Goal: Information Seeking & Learning: Learn about a topic

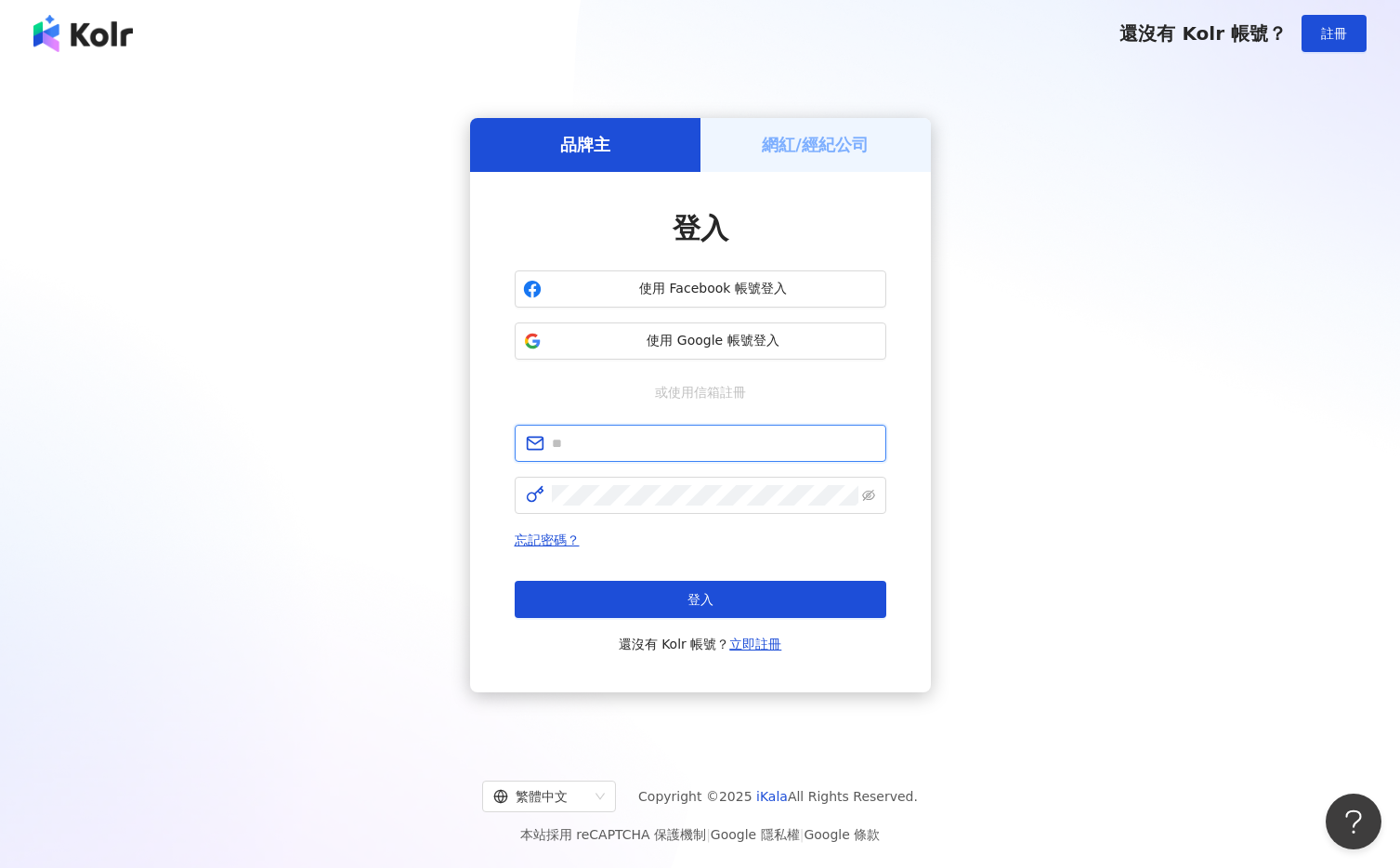
click at [607, 448] on input "text" at bounding box center [713, 442] width 323 height 21
type input "**********"
click at [818, 150] on h5 "網紅/經紀公司" at bounding box center [815, 145] width 107 height 24
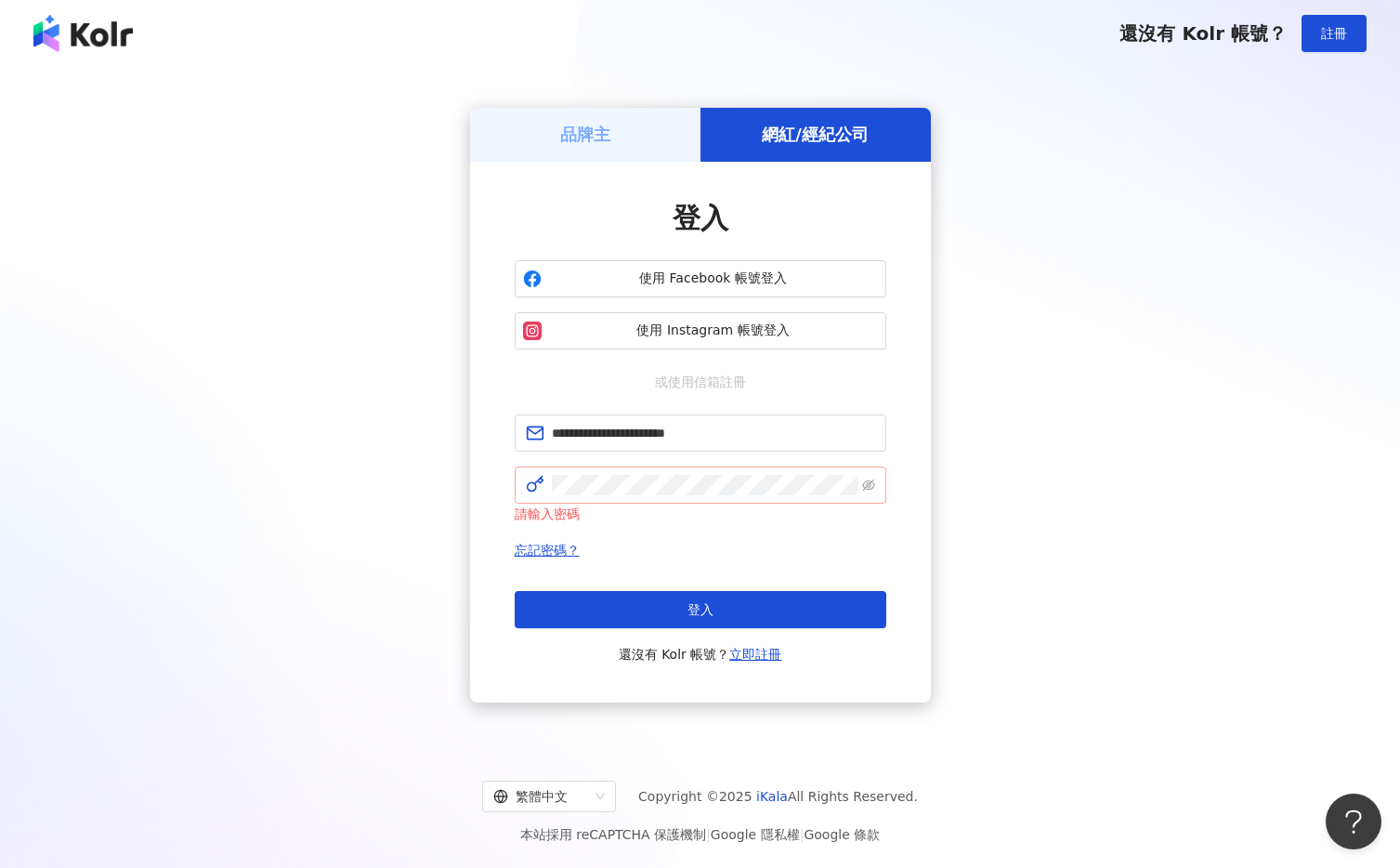
click at [675, 495] on span at bounding box center [701, 485] width 372 height 37
click at [608, 144] on h5 "品牌主" at bounding box center [585, 135] width 50 height 24
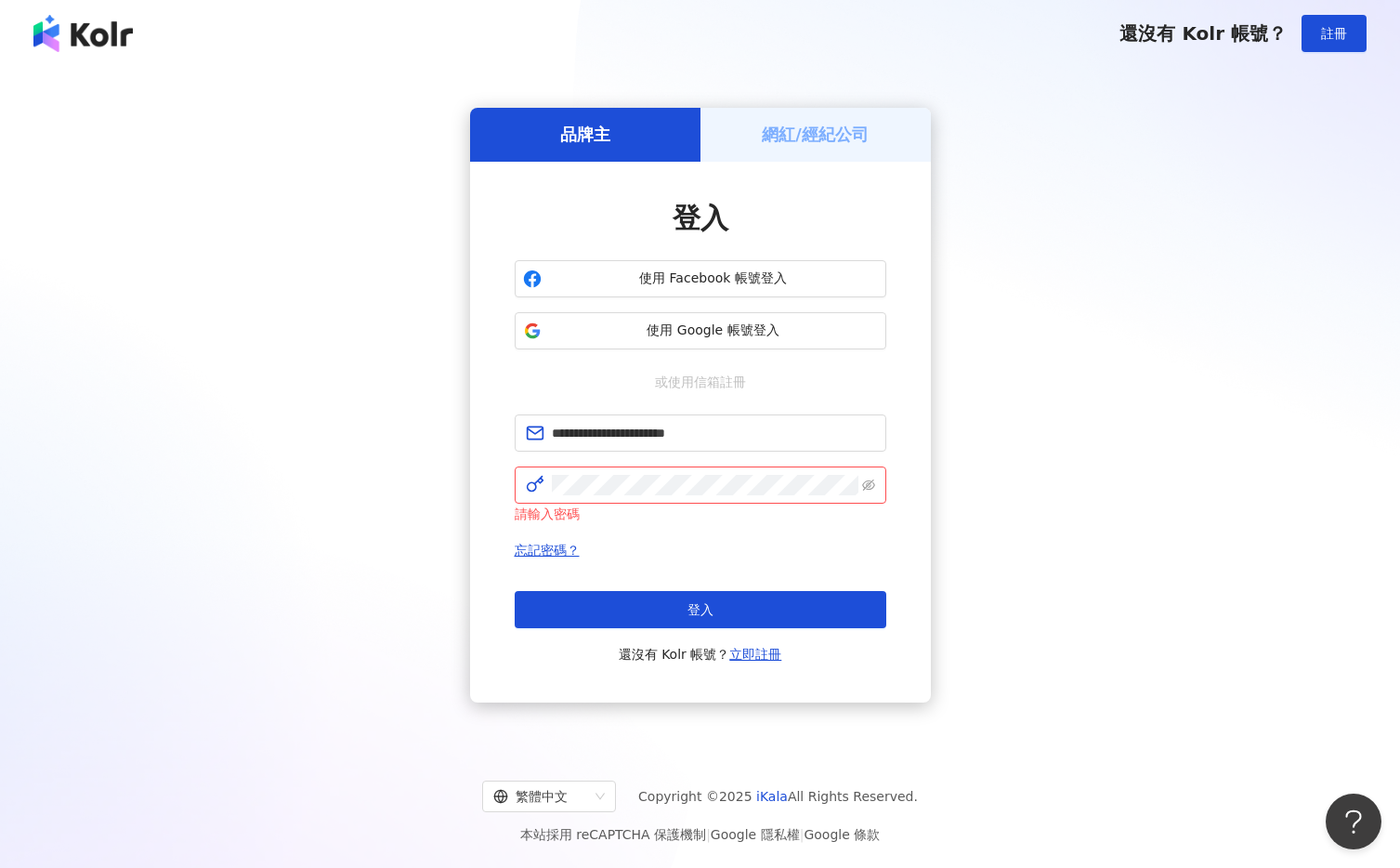
click at [781, 144] on h5 "網紅/經紀公司" at bounding box center [815, 135] width 107 height 24
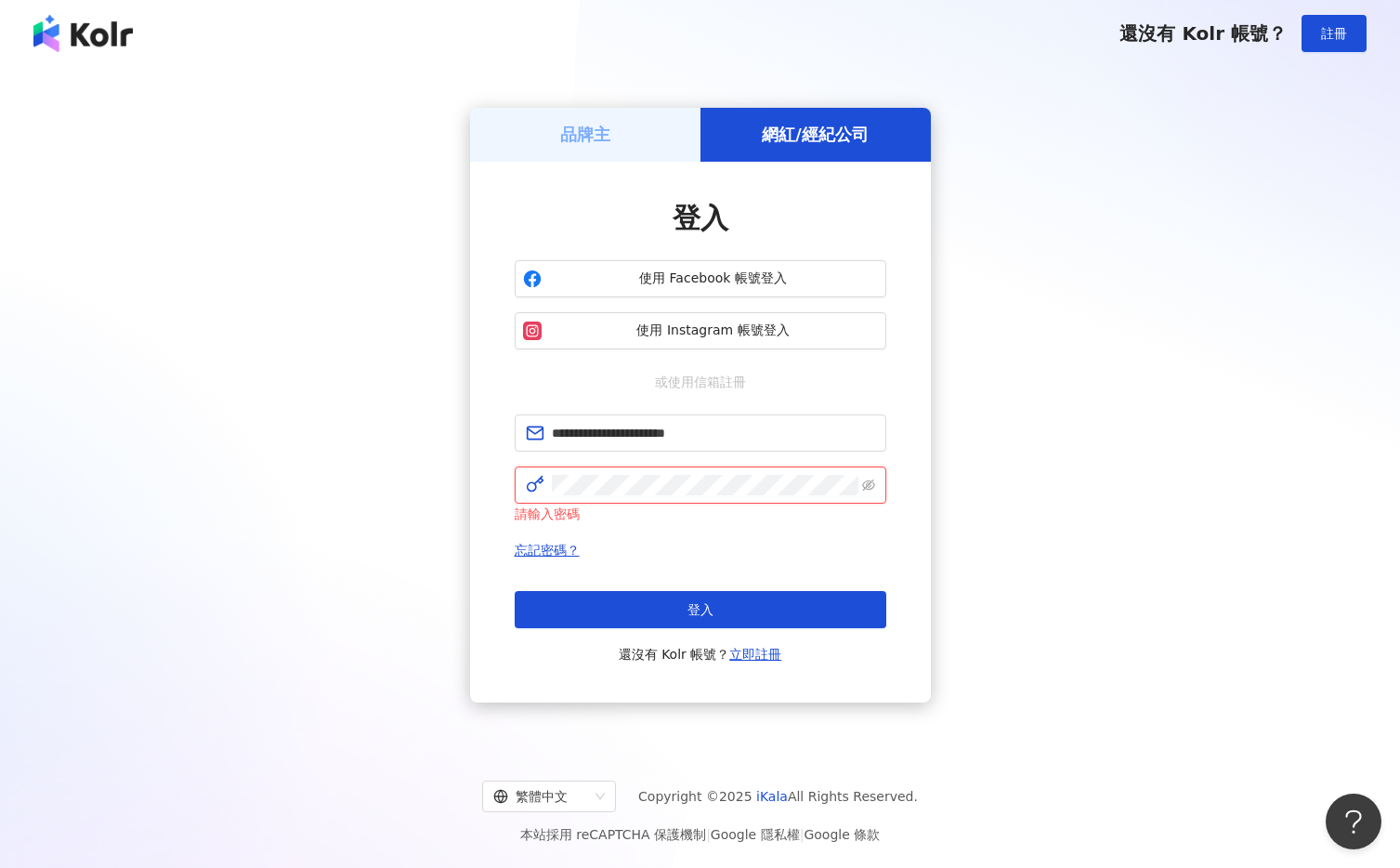
click button "登入" at bounding box center [701, 609] width 372 height 37
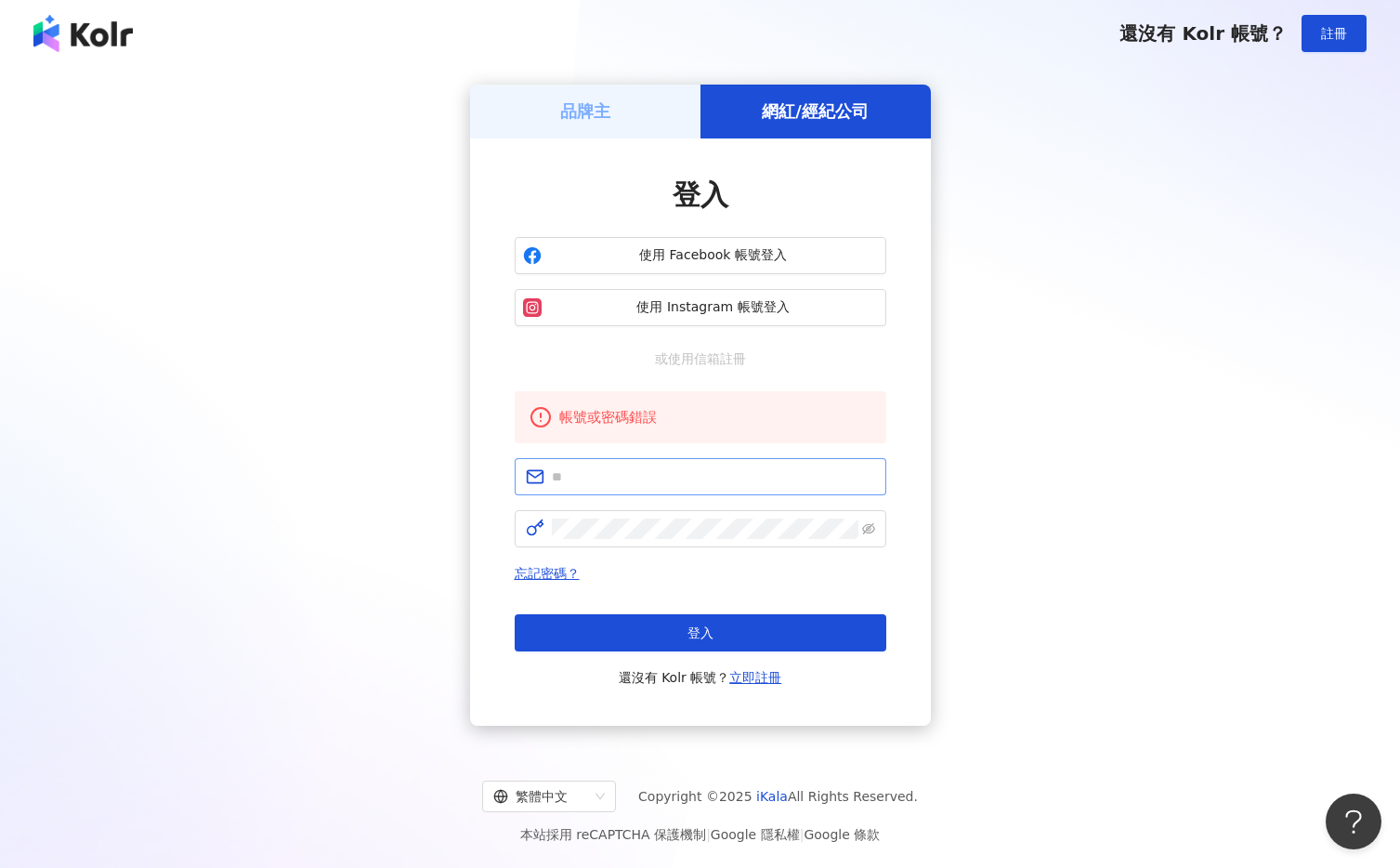
click at [650, 489] on span at bounding box center [701, 477] width 372 height 37
click at [646, 477] on input "text" at bounding box center [713, 476] width 323 height 21
type input "**********"
click at [577, 121] on h5 "品牌主" at bounding box center [585, 111] width 50 height 24
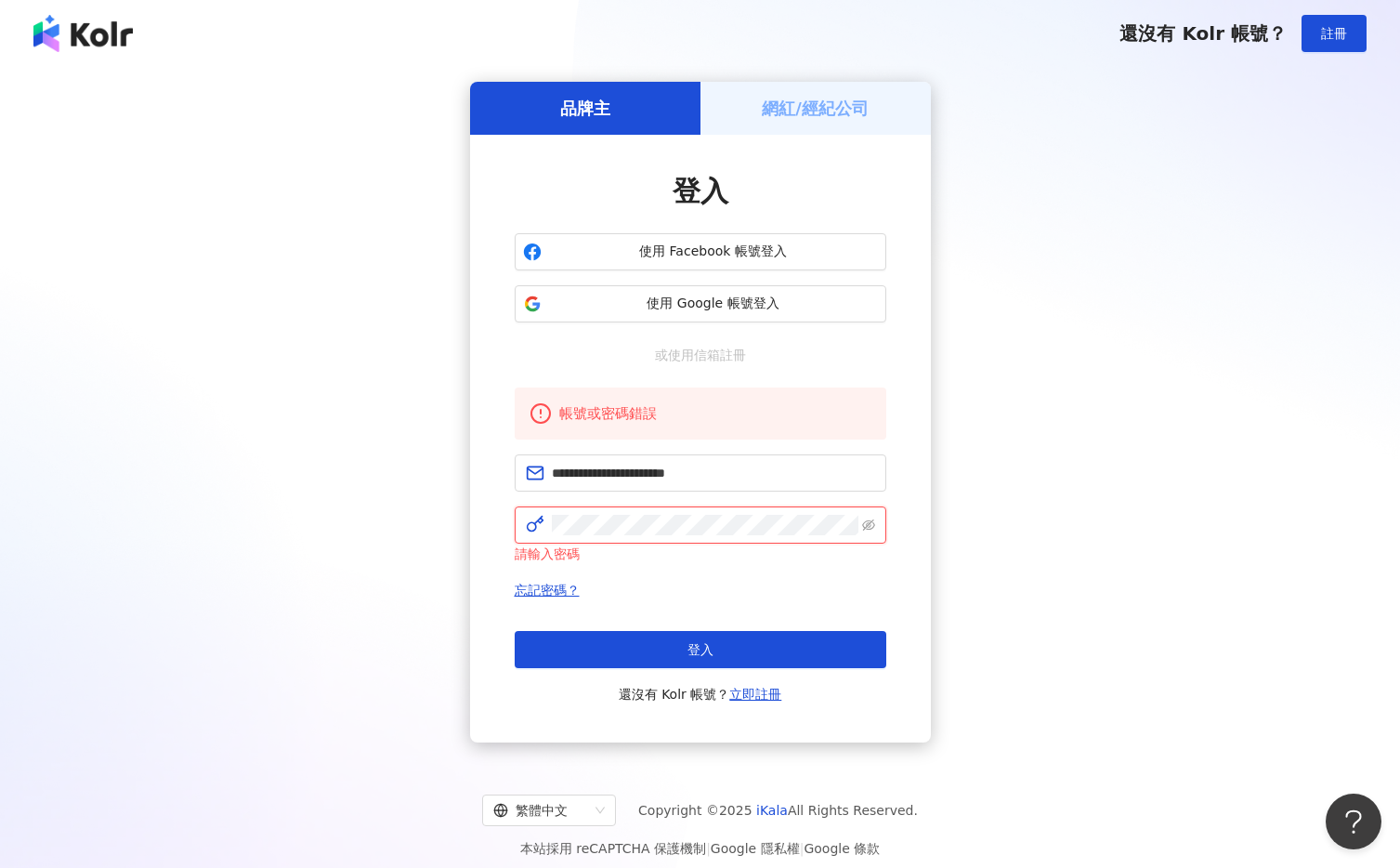
click button "登入" at bounding box center [701, 650] width 372 height 37
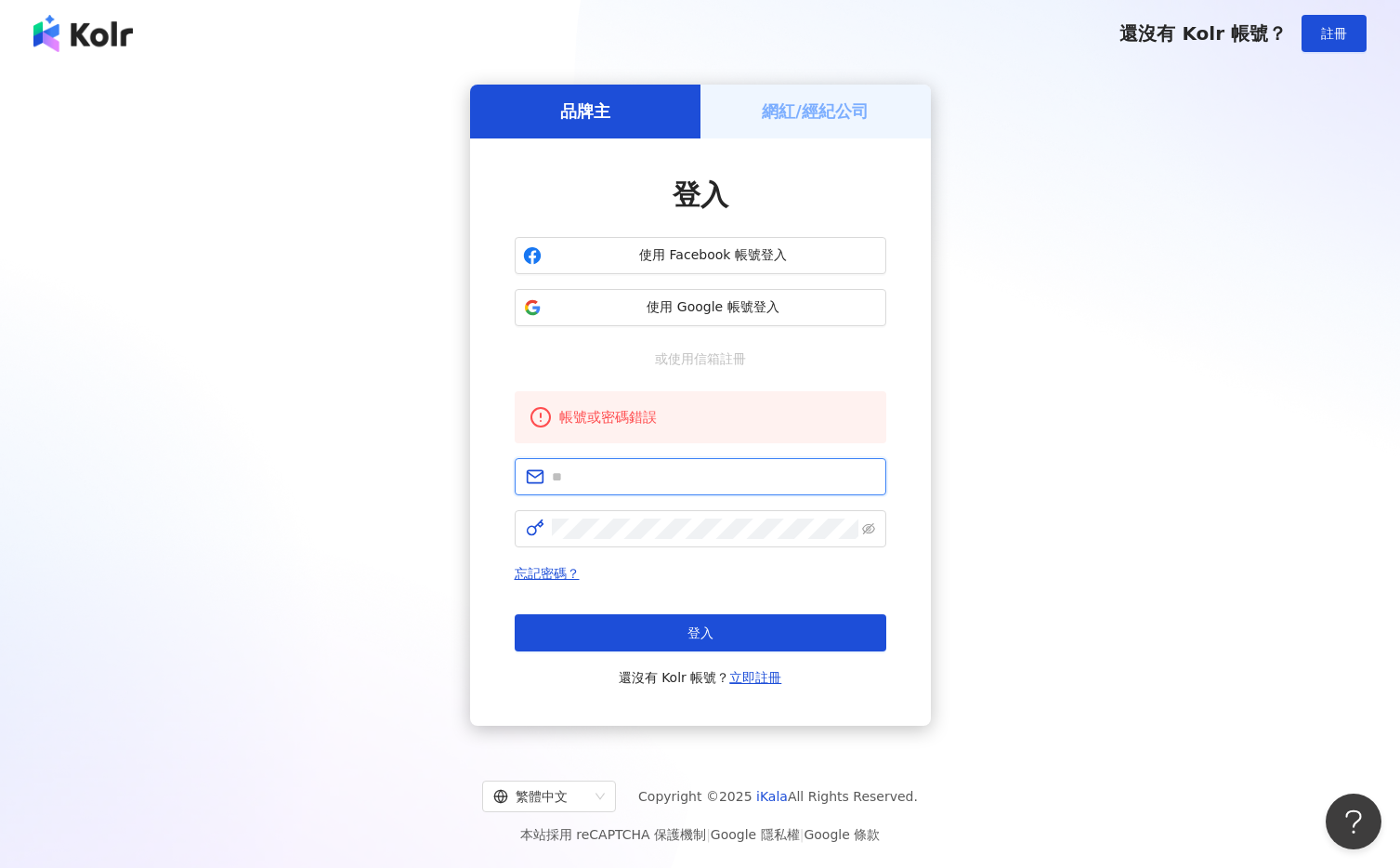
click at [581, 476] on input "text" at bounding box center [713, 476] width 323 height 21
type input "**********"
click at [652, 539] on span at bounding box center [701, 529] width 372 height 37
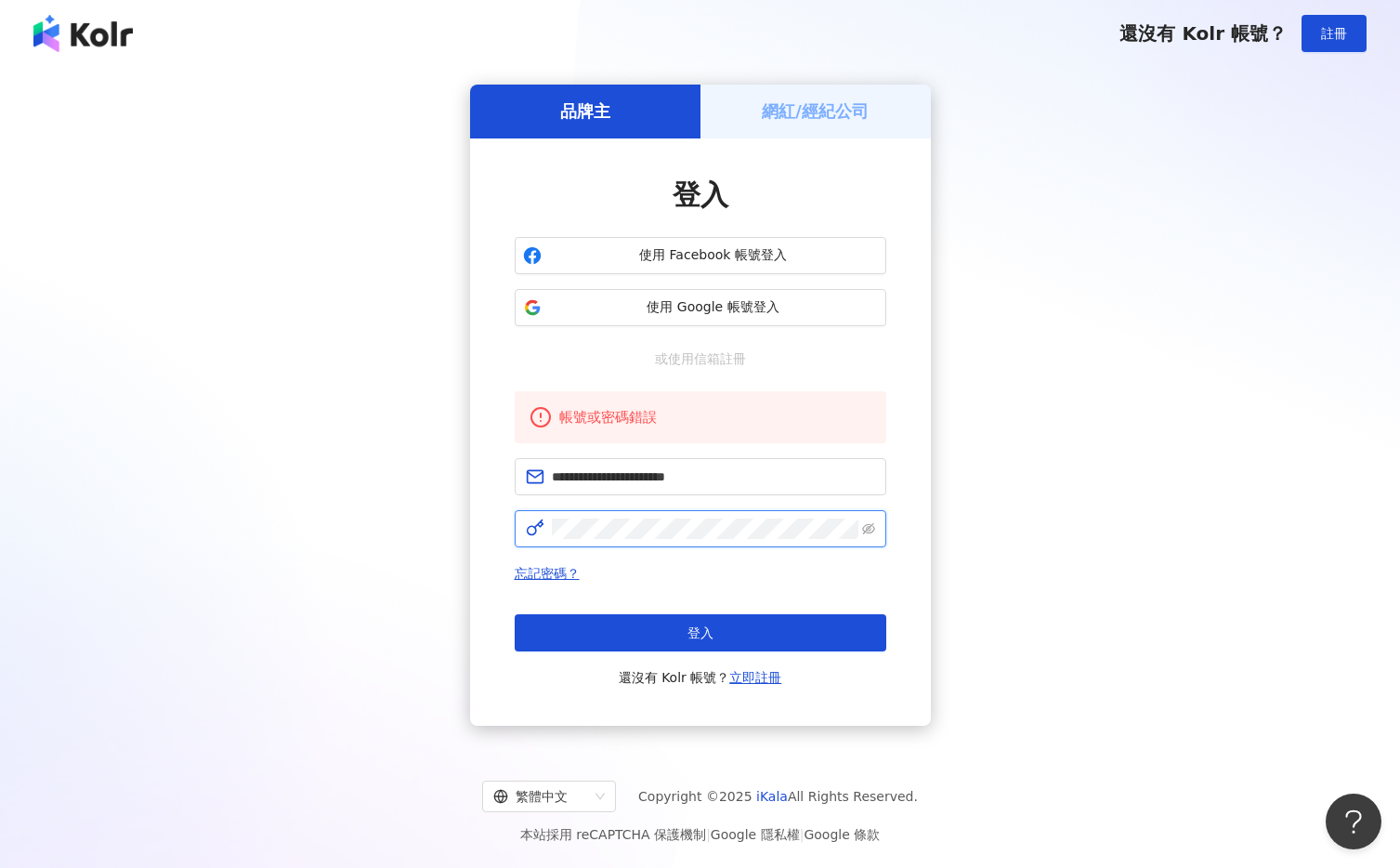
click button "登入" at bounding box center [701, 633] width 372 height 37
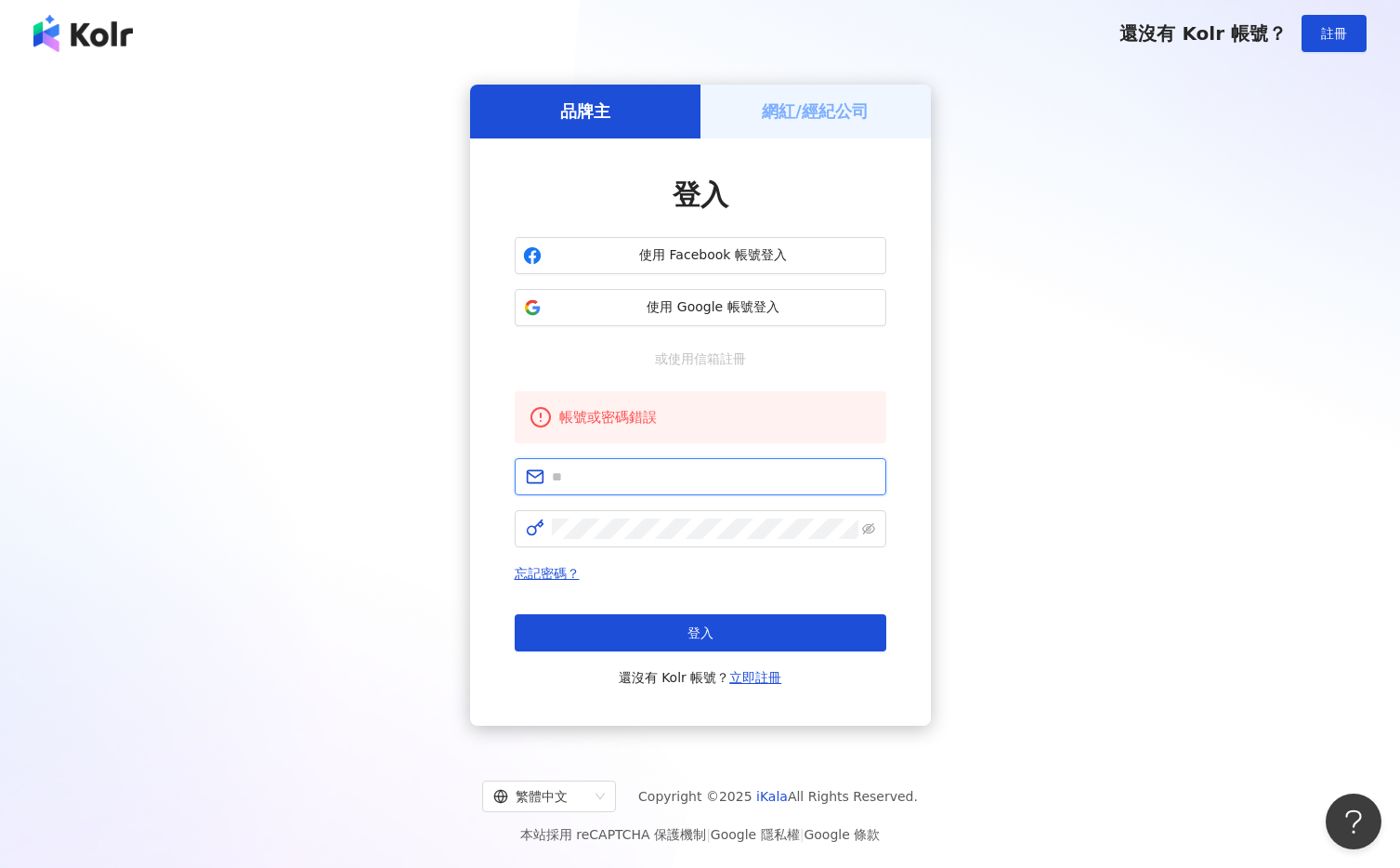
click at [633, 471] on input "text" at bounding box center [713, 476] width 323 height 21
drag, startPoint x: 745, startPoint y: 479, endPoint x: 542, endPoint y: 482, distance: 203.0
click at [542, 482] on span "**********" at bounding box center [701, 477] width 372 height 37
paste input "text"
type input "**********"
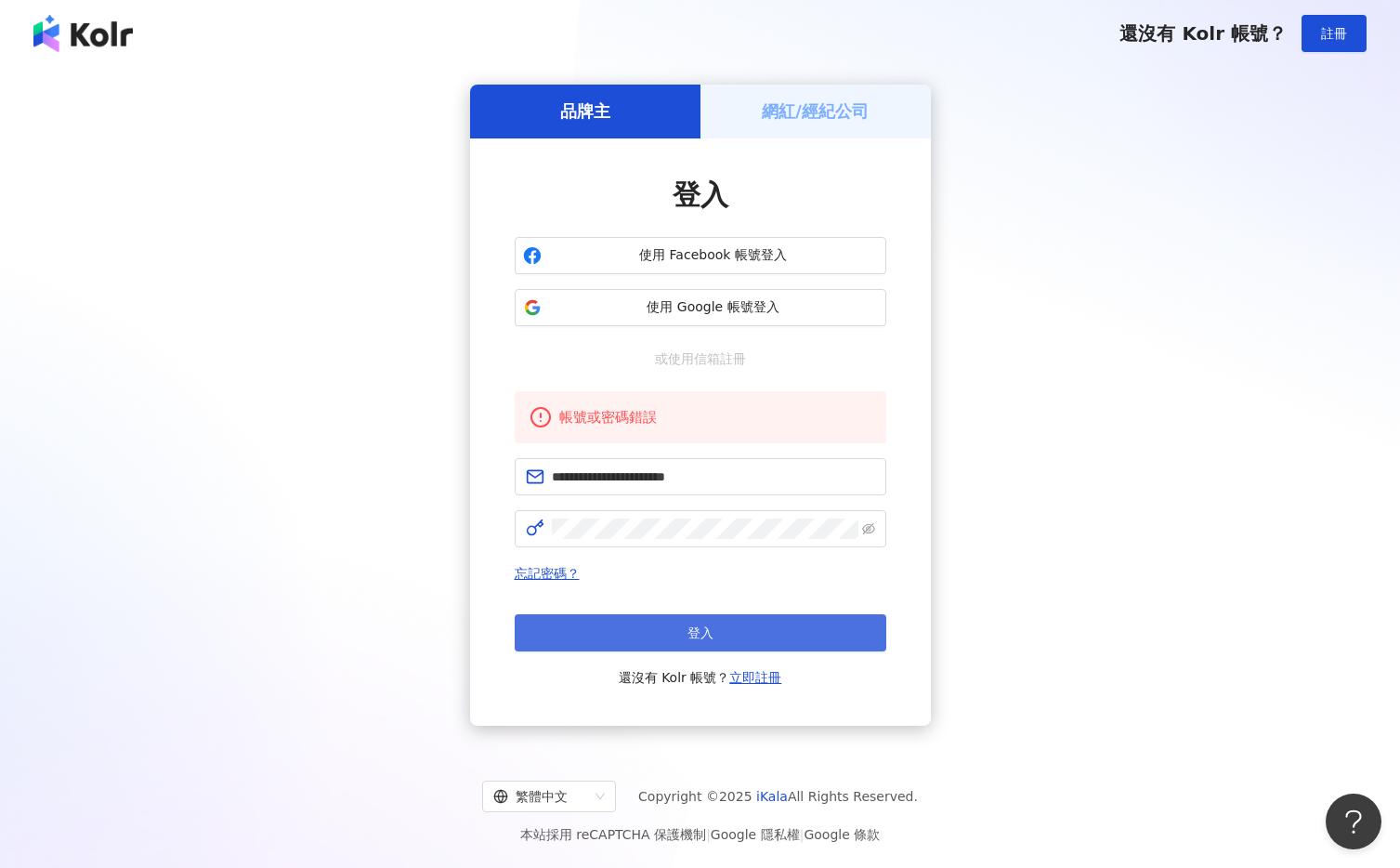
click at [654, 639] on button "登入" at bounding box center [701, 633] width 372 height 37
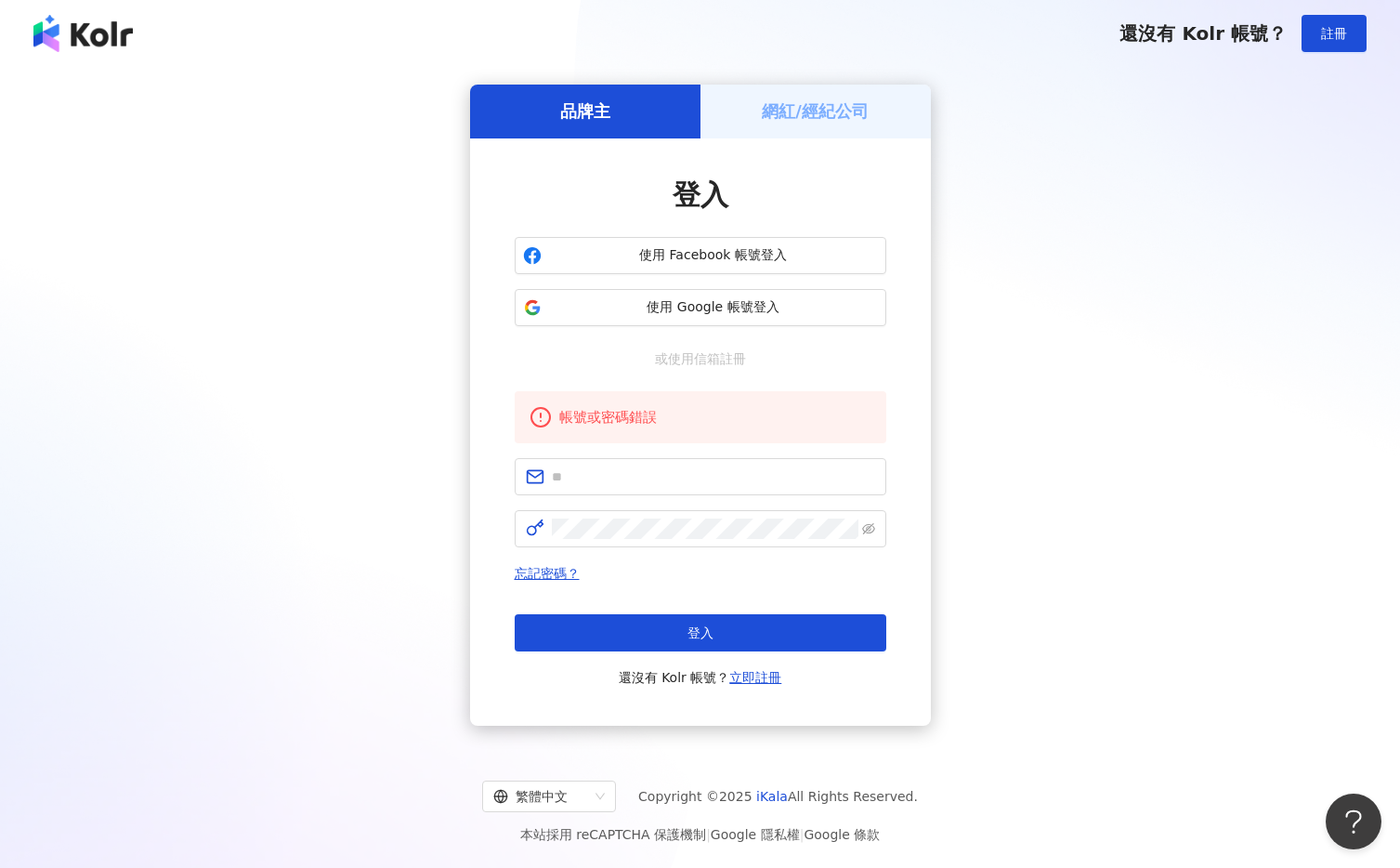
click at [1097, 286] on div "品牌主 網紅/經紀公司 登入 使用 Facebook 帳號登入 使用 Google 帳號登入 或使用信箱註冊 帳號或密碼錯誤 忘記密碼？ 登入 還沒有 Kol…" at bounding box center [700, 405] width 1356 height 647
click at [805, 308] on span "使用 Google 帳號登入" at bounding box center [713, 307] width 329 height 19
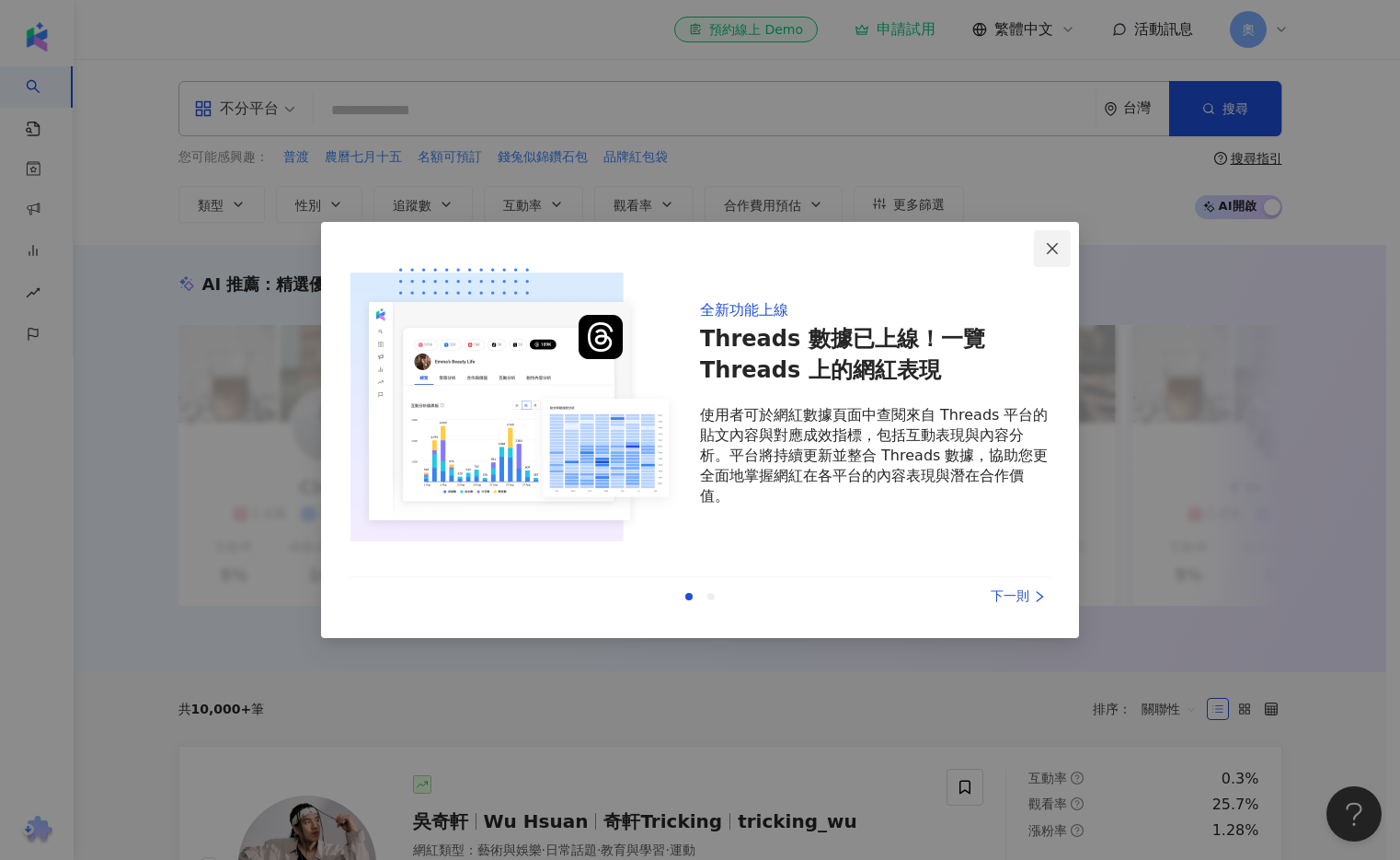
click at [1053, 248] on icon "close" at bounding box center [1051, 247] width 11 height 11
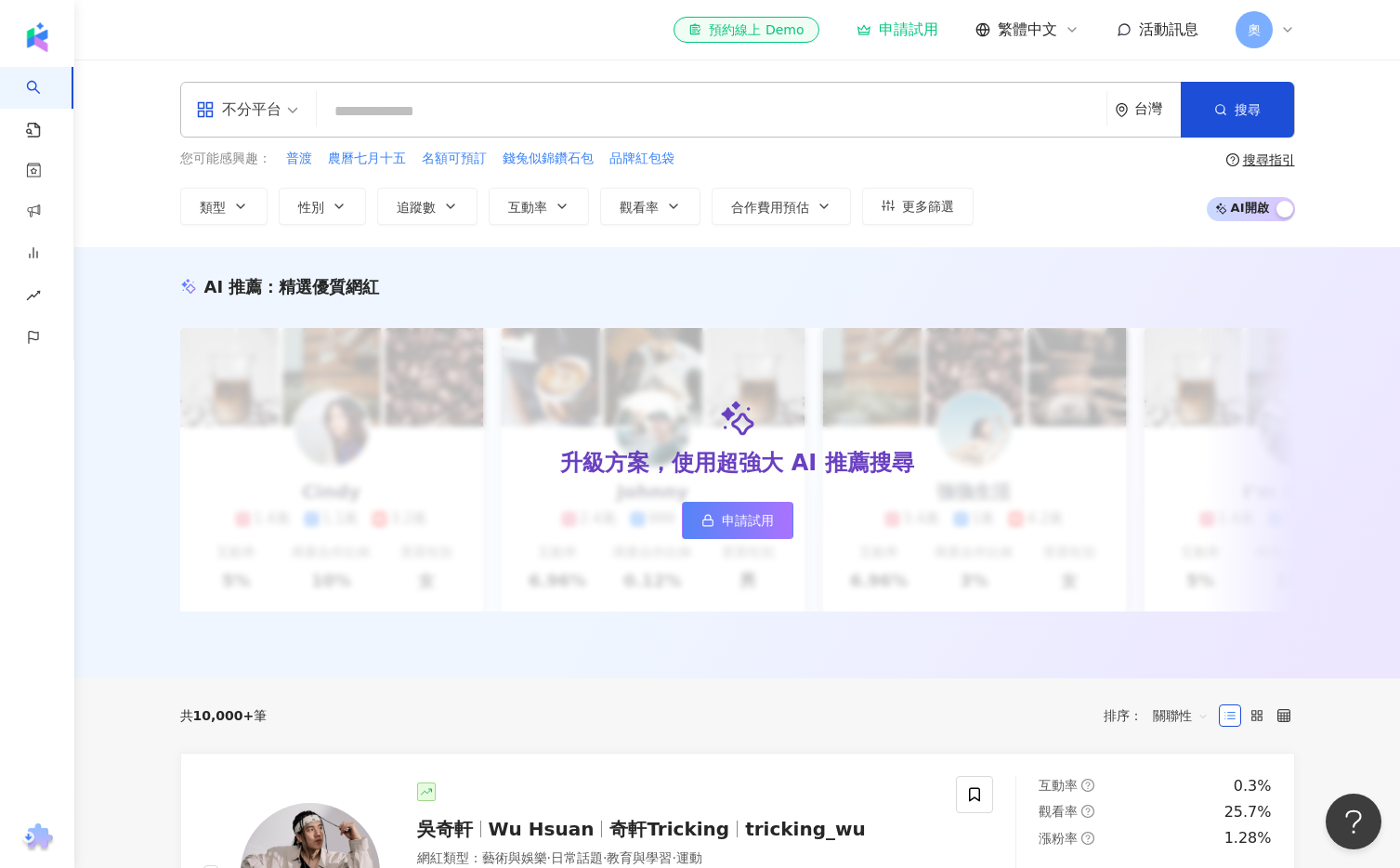
click at [1290, 25] on icon at bounding box center [1287, 29] width 15 height 15
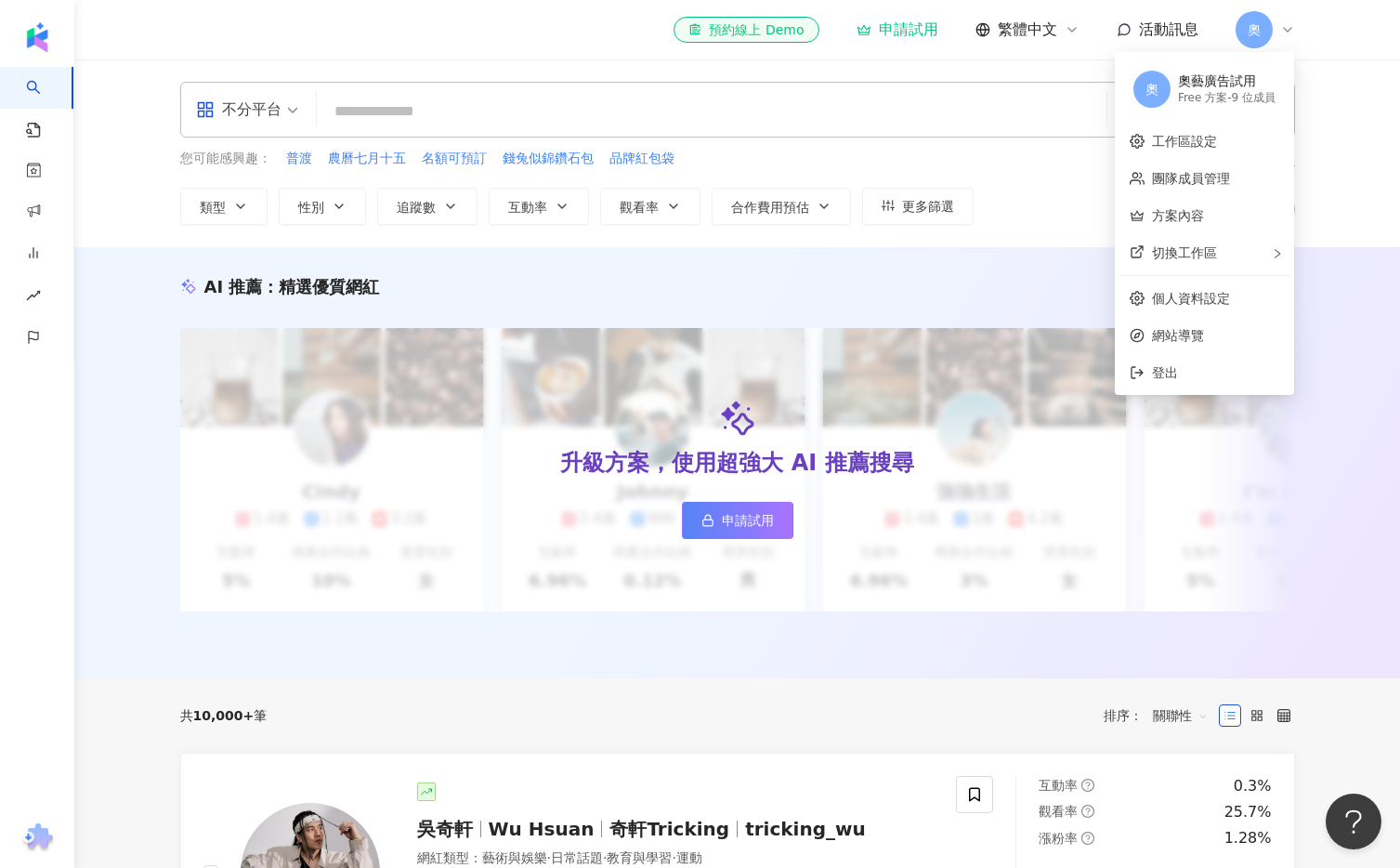
click at [1211, 92] on div "Free 方案 - 9 位成員" at bounding box center [1226, 98] width 97 height 16
click at [1208, 92] on div "Free 方案 - 9 位成員" at bounding box center [1226, 98] width 97 height 16
click at [1166, 91] on div "奧 奧藝廣告試用 Free 方案 - 9 位成員" at bounding box center [1204, 89] width 172 height 67
click at [1176, 183] on link "團隊成員管理" at bounding box center [1191, 178] width 78 height 15
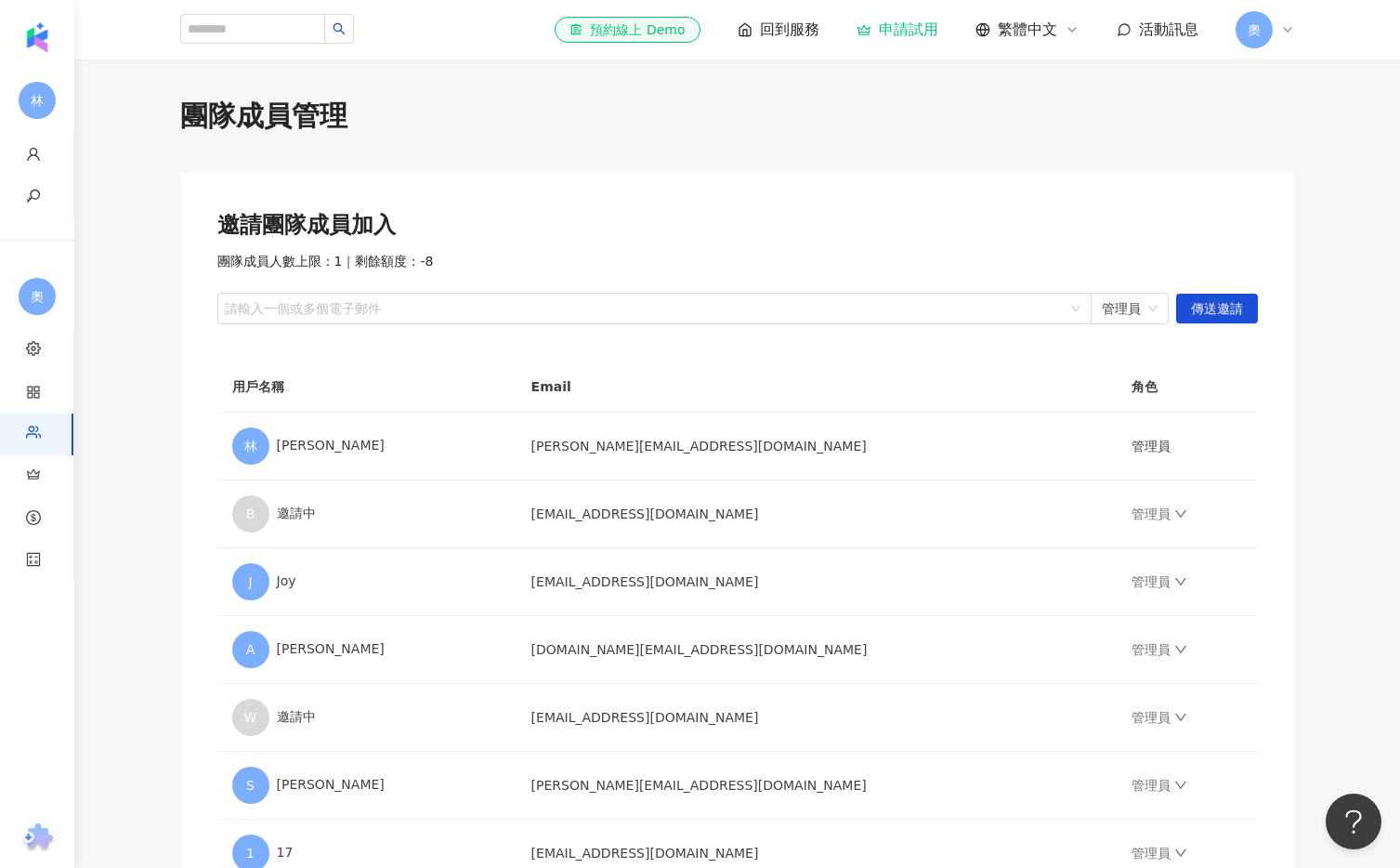
click at [1282, 18] on div "奧" at bounding box center [1265, 29] width 59 height 37
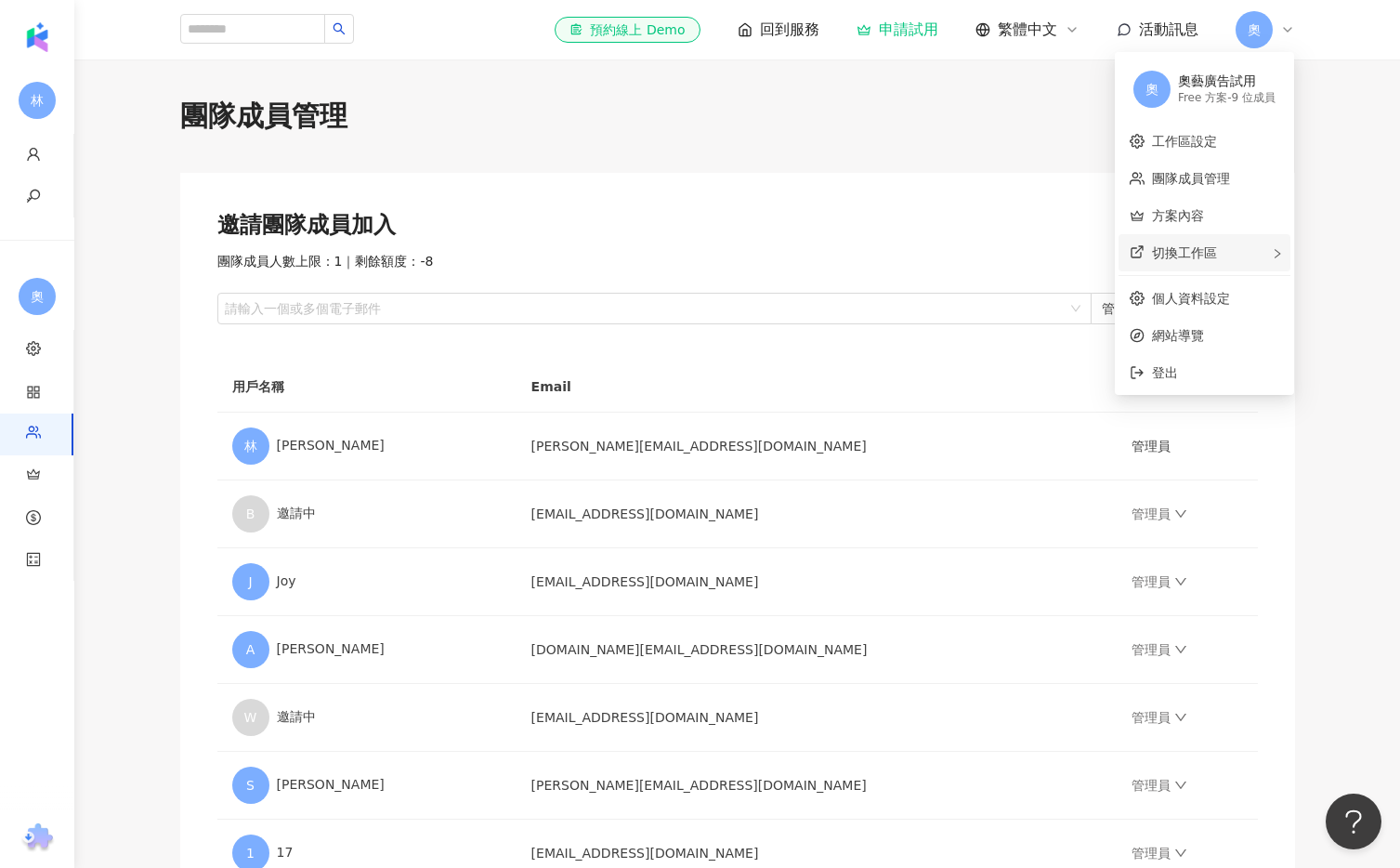
click at [1176, 260] on span "切換工作區" at bounding box center [1185, 252] width 65 height 15
click at [1175, 134] on link "工作區設定" at bounding box center [1185, 141] width 65 height 15
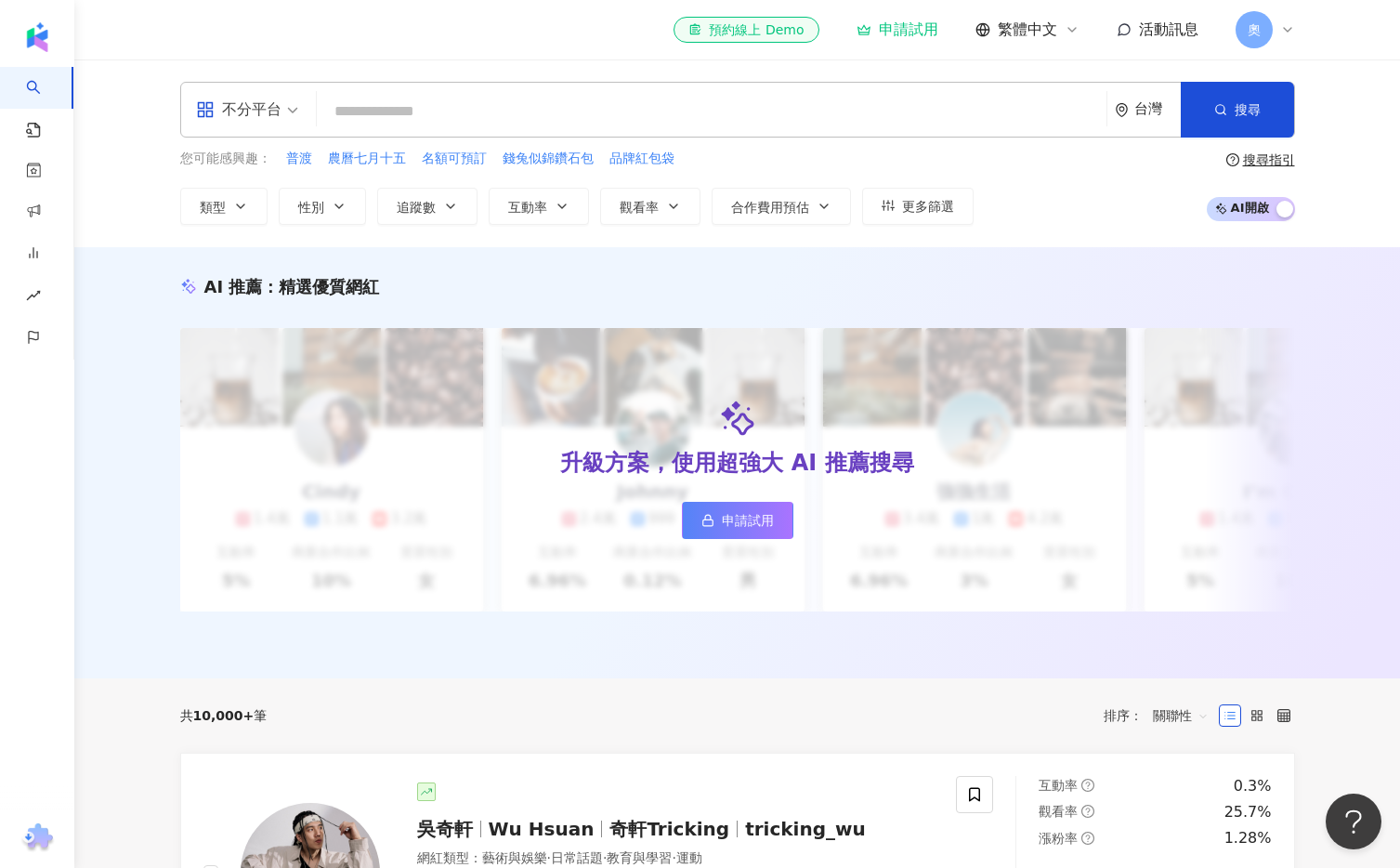
click at [1271, 27] on span "奧" at bounding box center [1254, 29] width 37 height 37
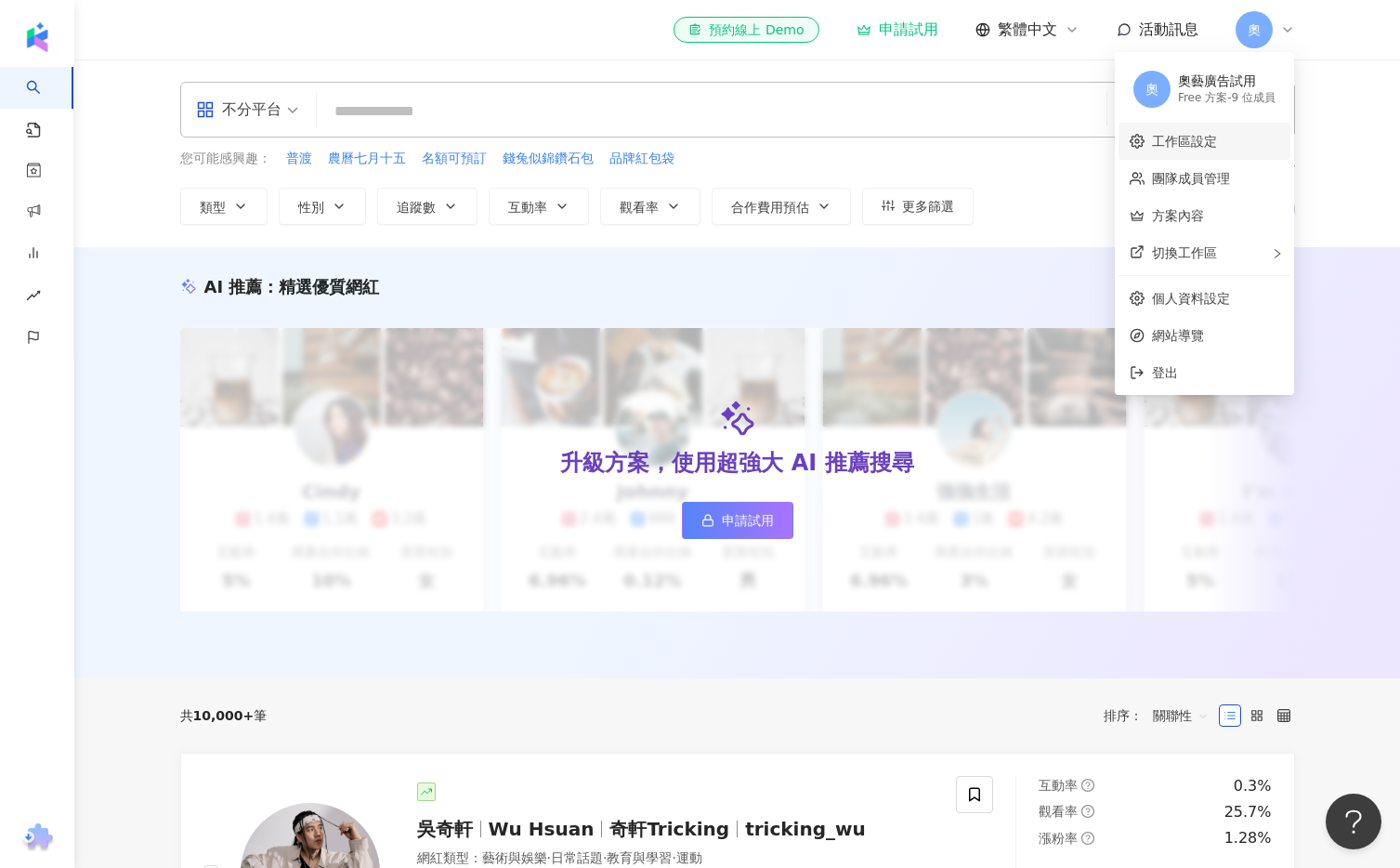
click at [1217, 134] on link "工作區設定" at bounding box center [1185, 141] width 65 height 15
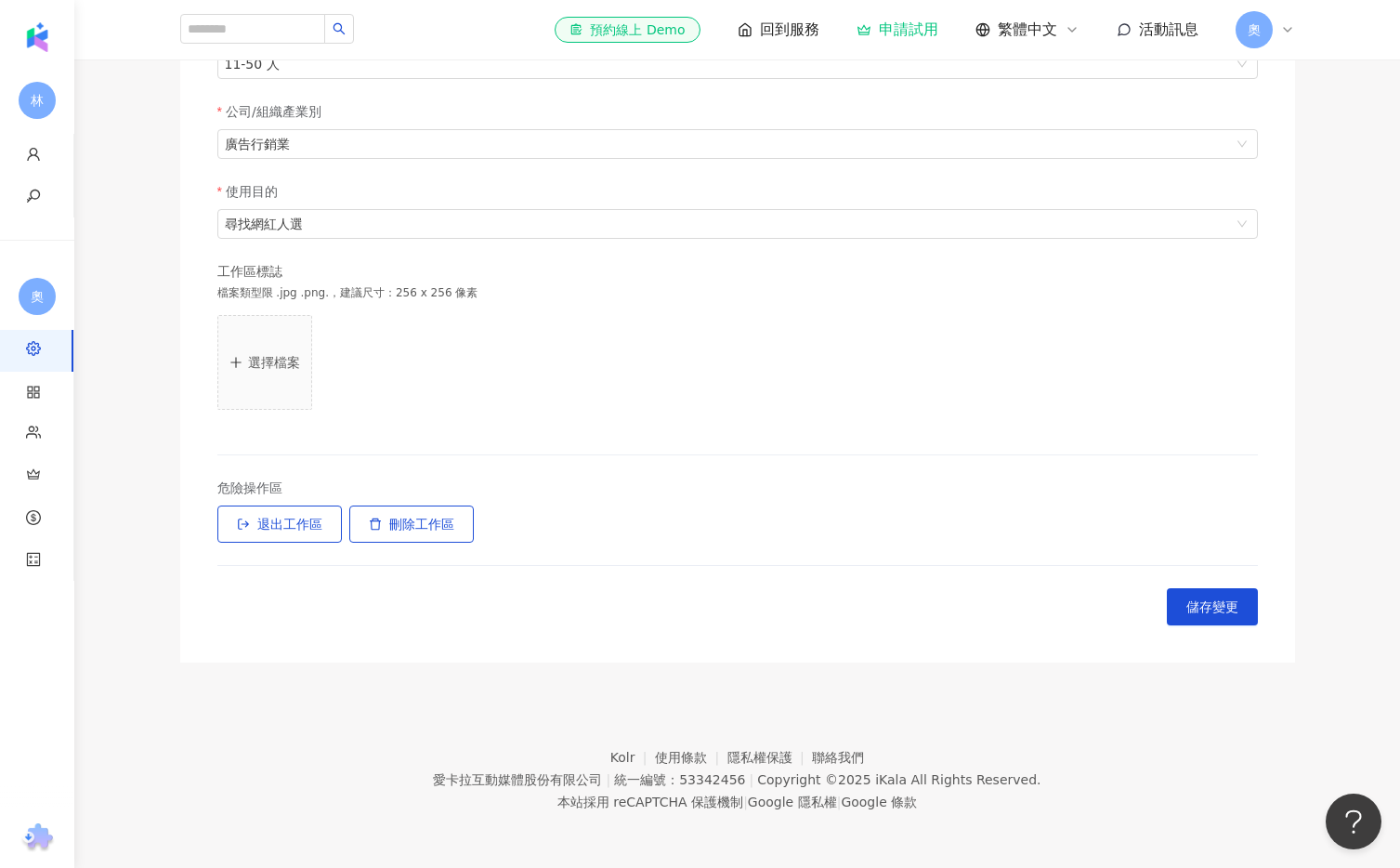
scroll to position [58, 0]
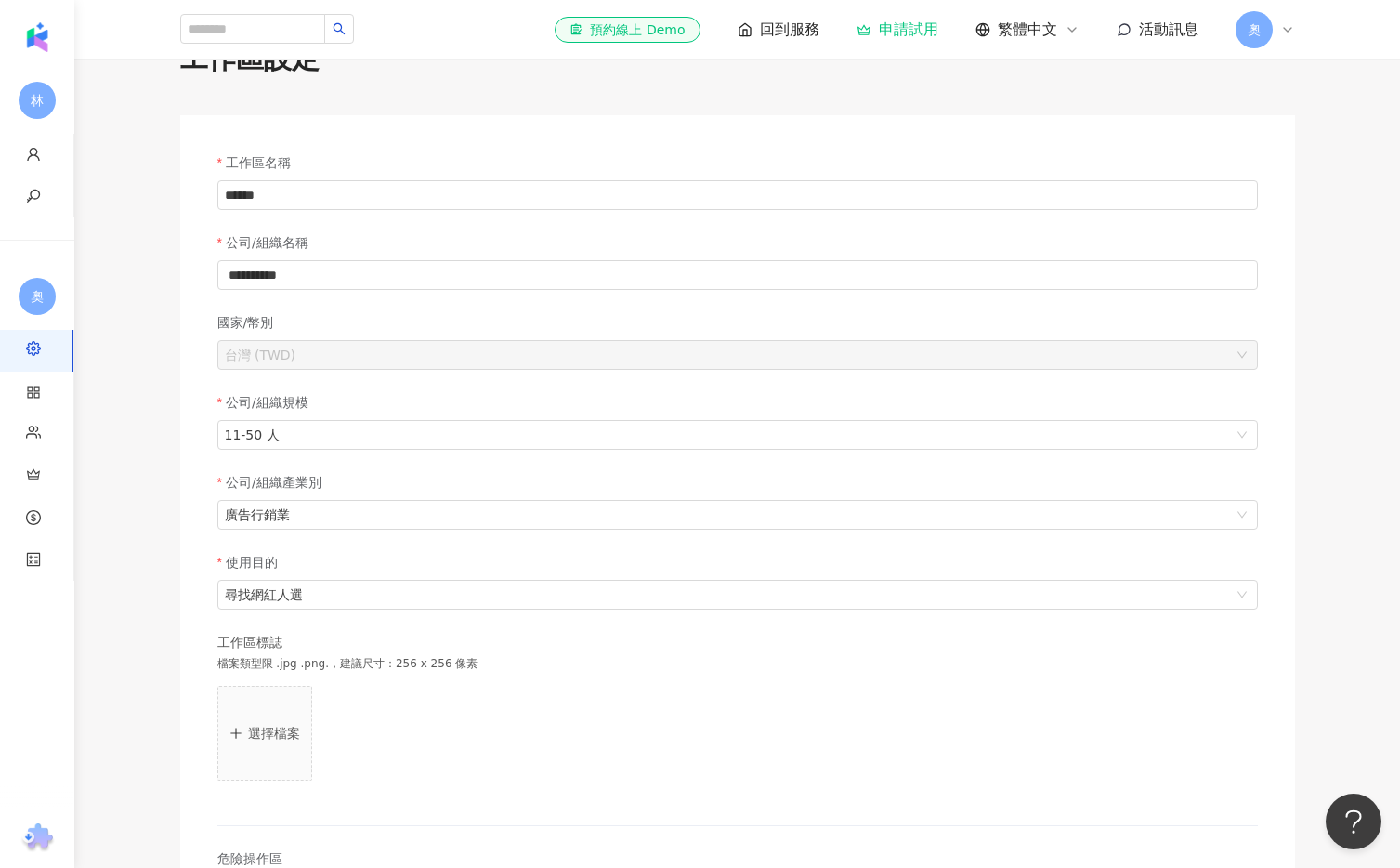
click at [1276, 26] on div "奧" at bounding box center [1265, 29] width 59 height 37
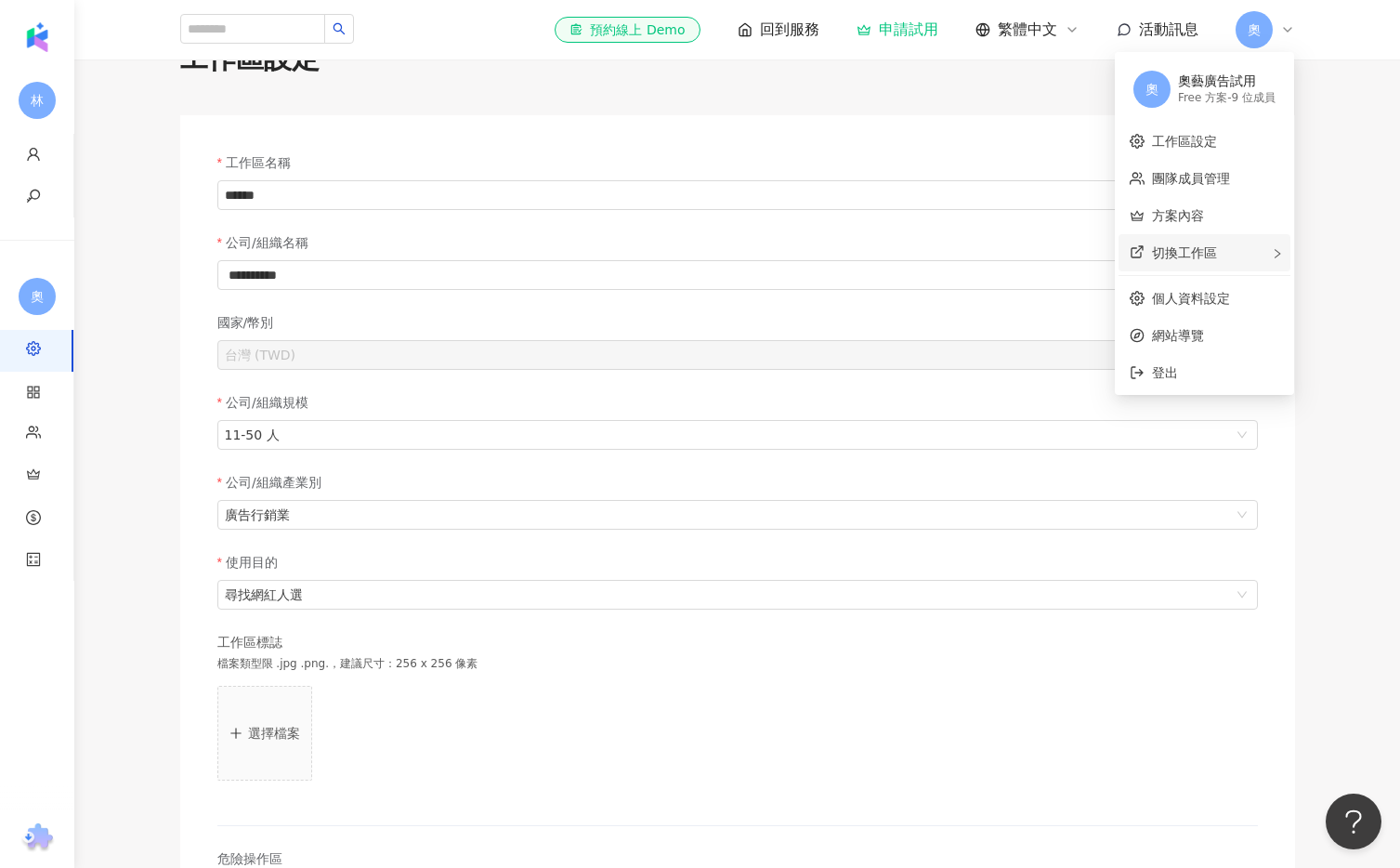
click at [1233, 246] on div "切換工作區" at bounding box center [1204, 253] width 172 height 37
click at [967, 271] on span "奧" at bounding box center [962, 271] width 37 height 37
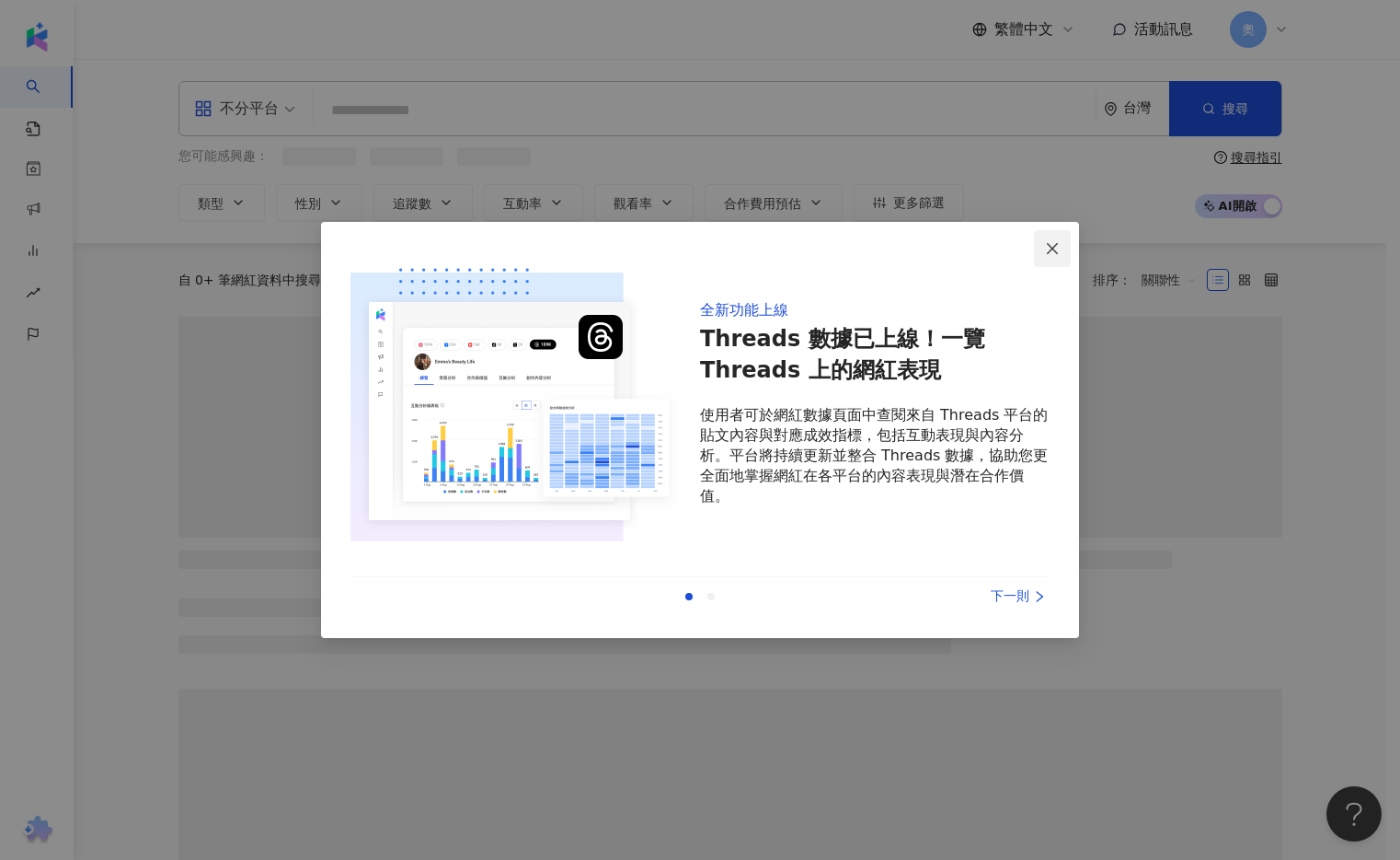
click at [1058, 249] on icon "close" at bounding box center [1052, 248] width 15 height 15
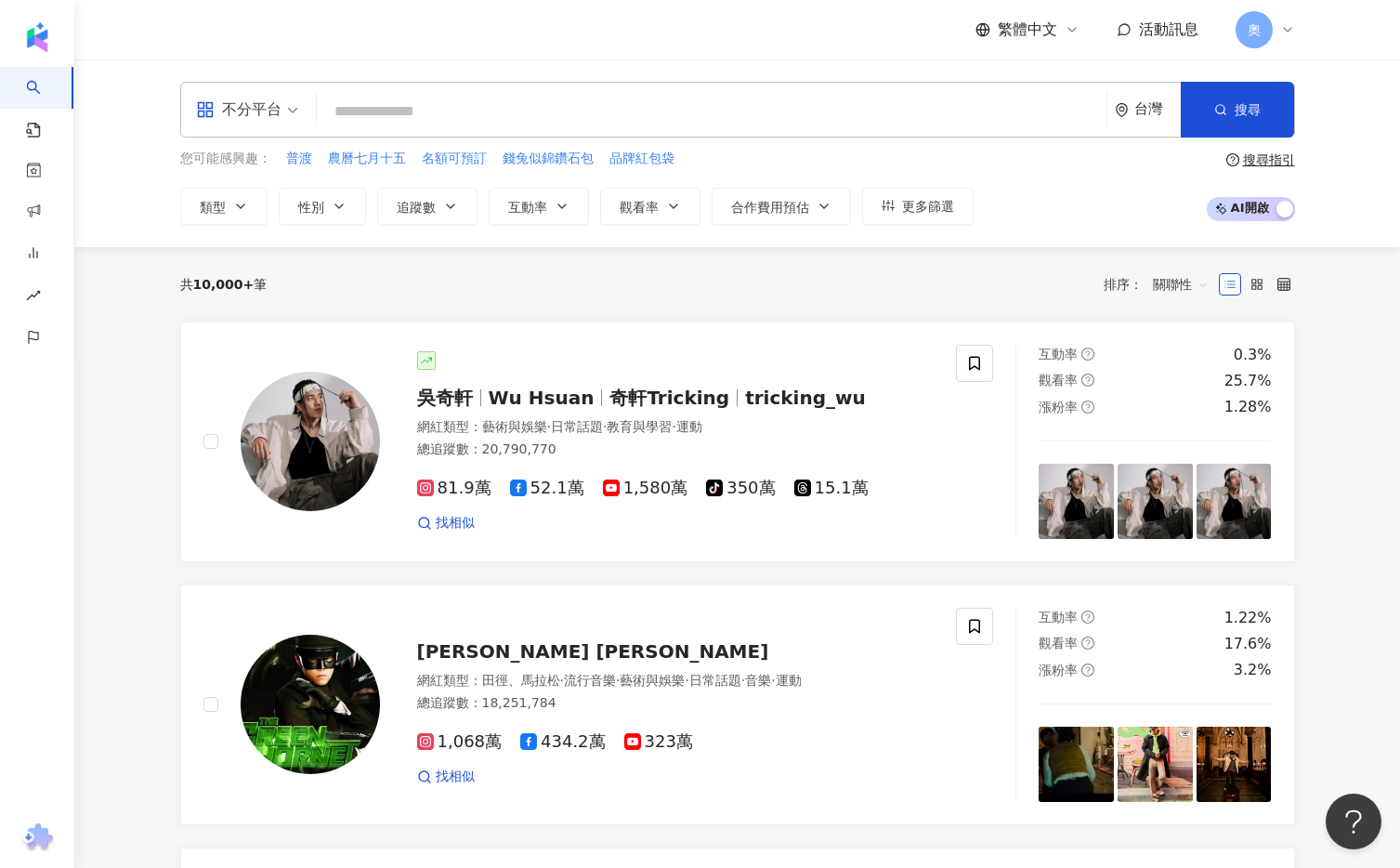
click at [457, 100] on input "search" at bounding box center [712, 111] width 775 height 35
click at [279, 101] on div "不分平台" at bounding box center [238, 109] width 86 height 29
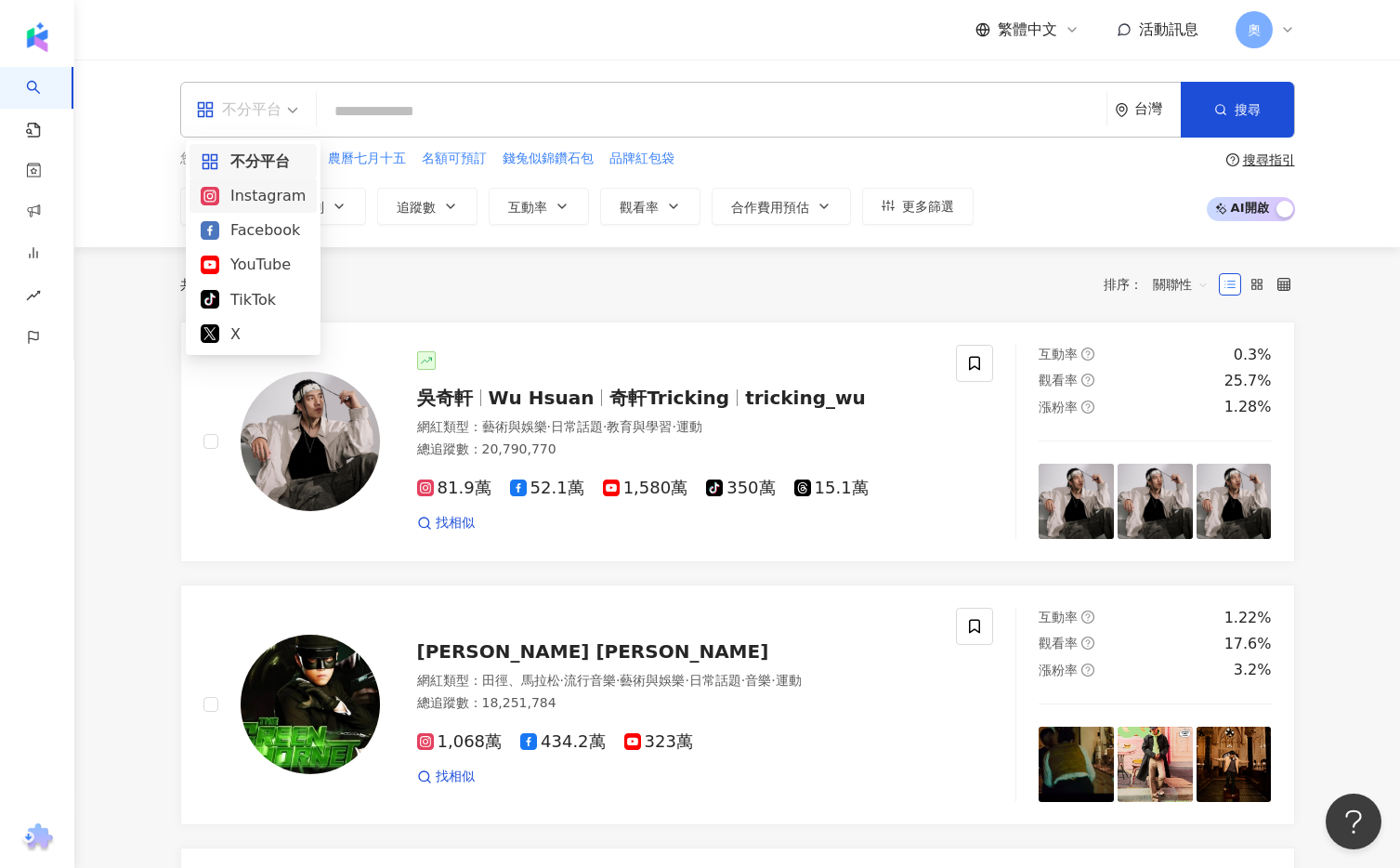
click at [280, 205] on div "Instagram" at bounding box center [253, 196] width 105 height 24
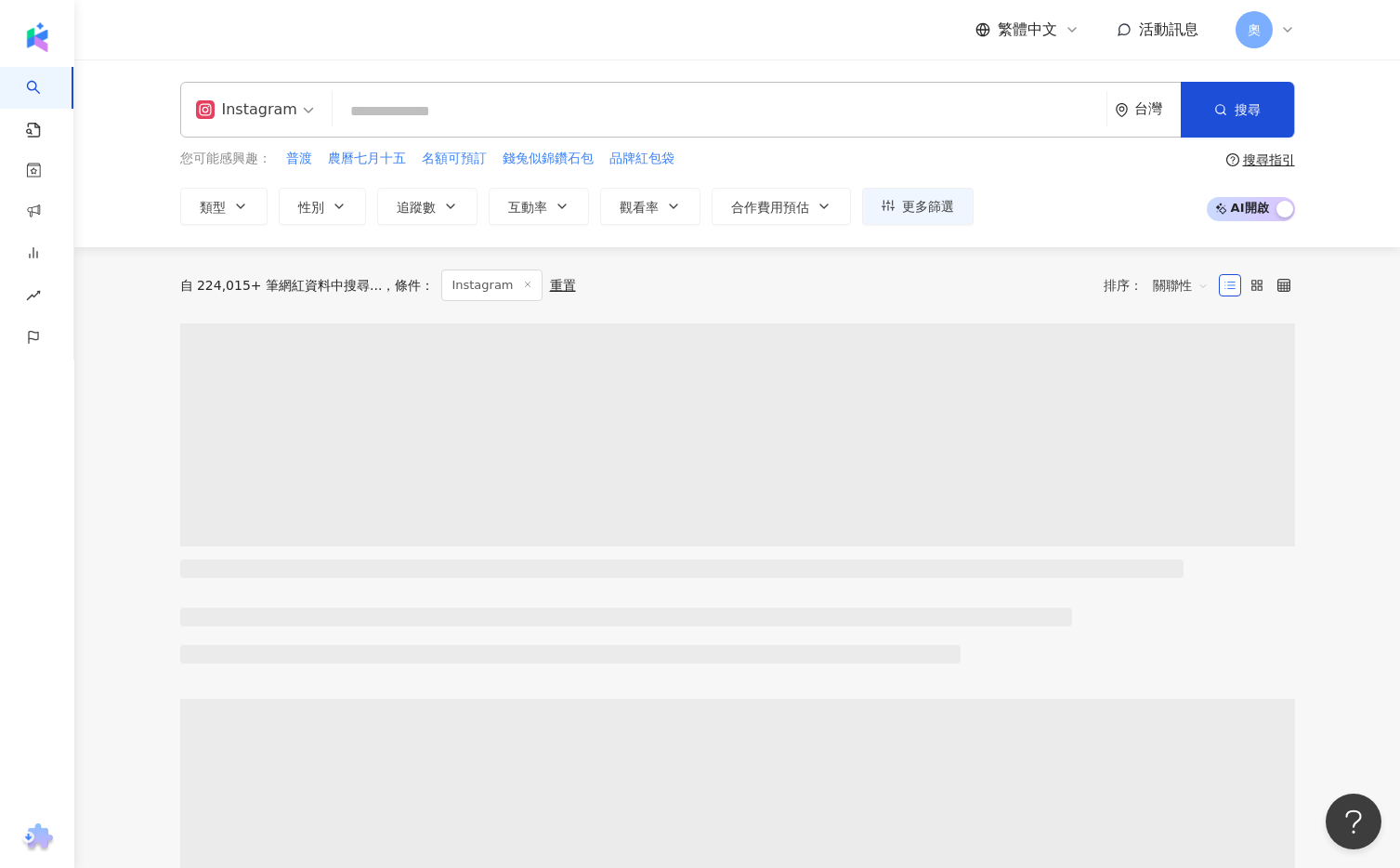
click at [386, 115] on input "search" at bounding box center [720, 111] width 759 height 35
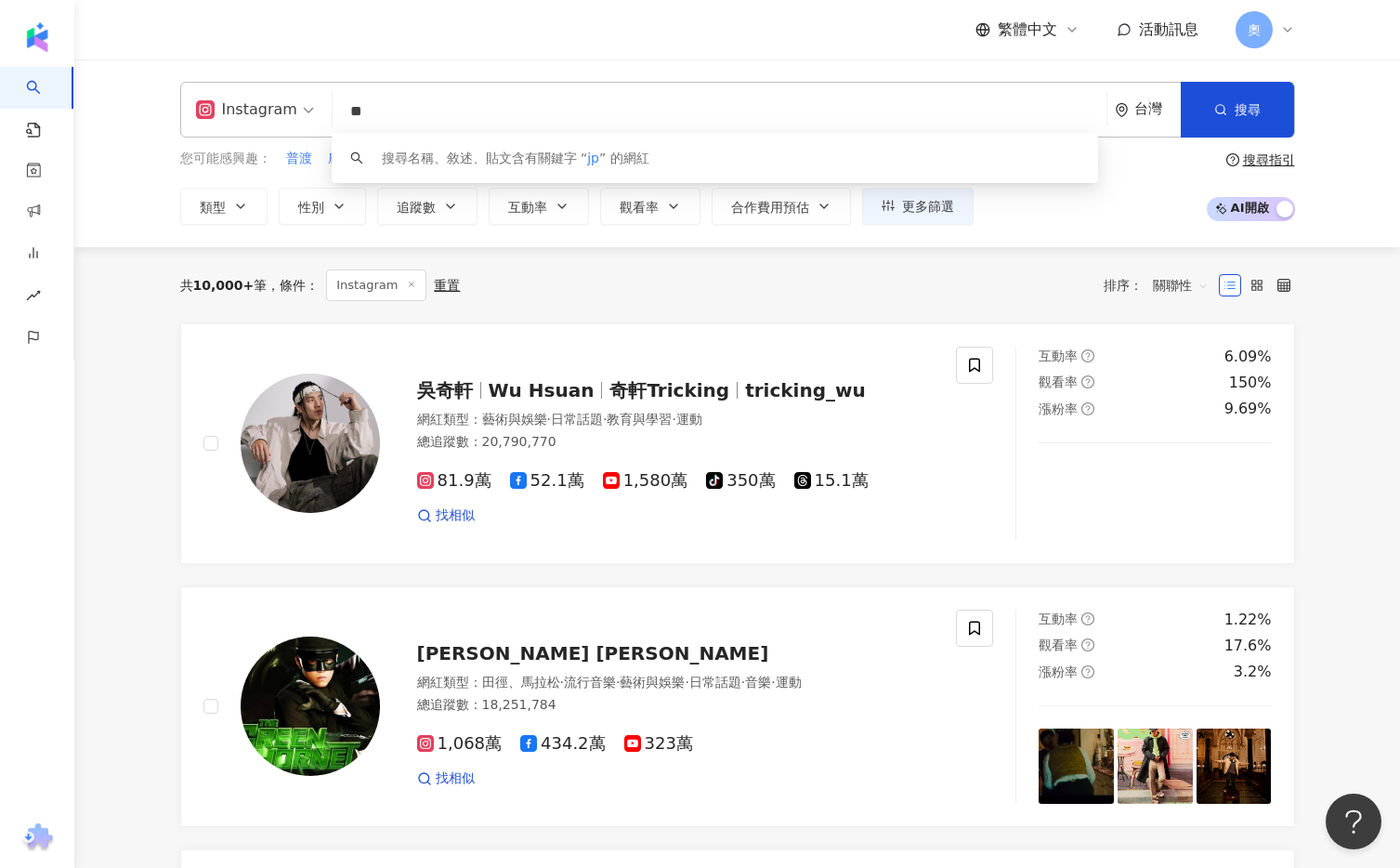
type input "*"
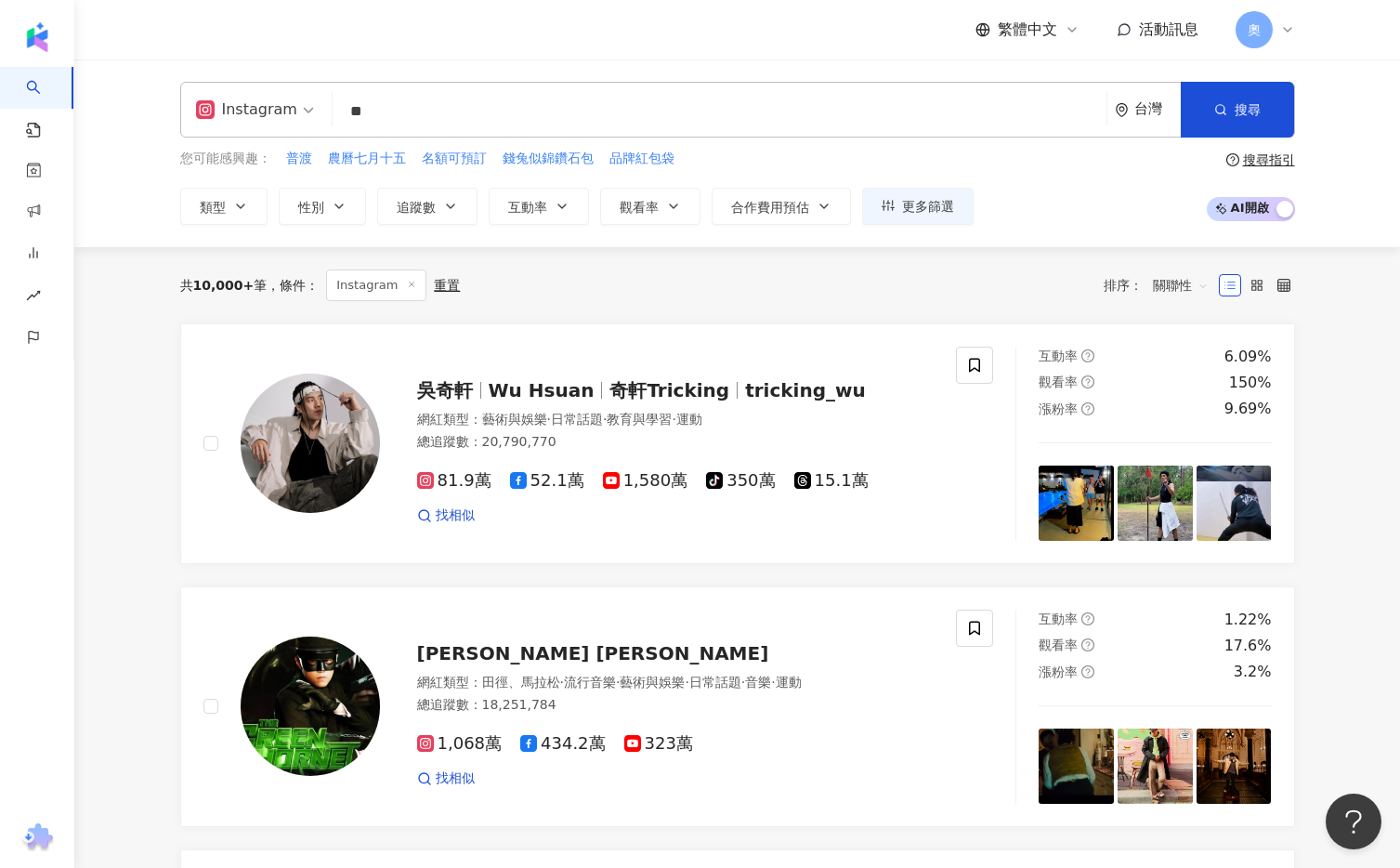
type input "*"
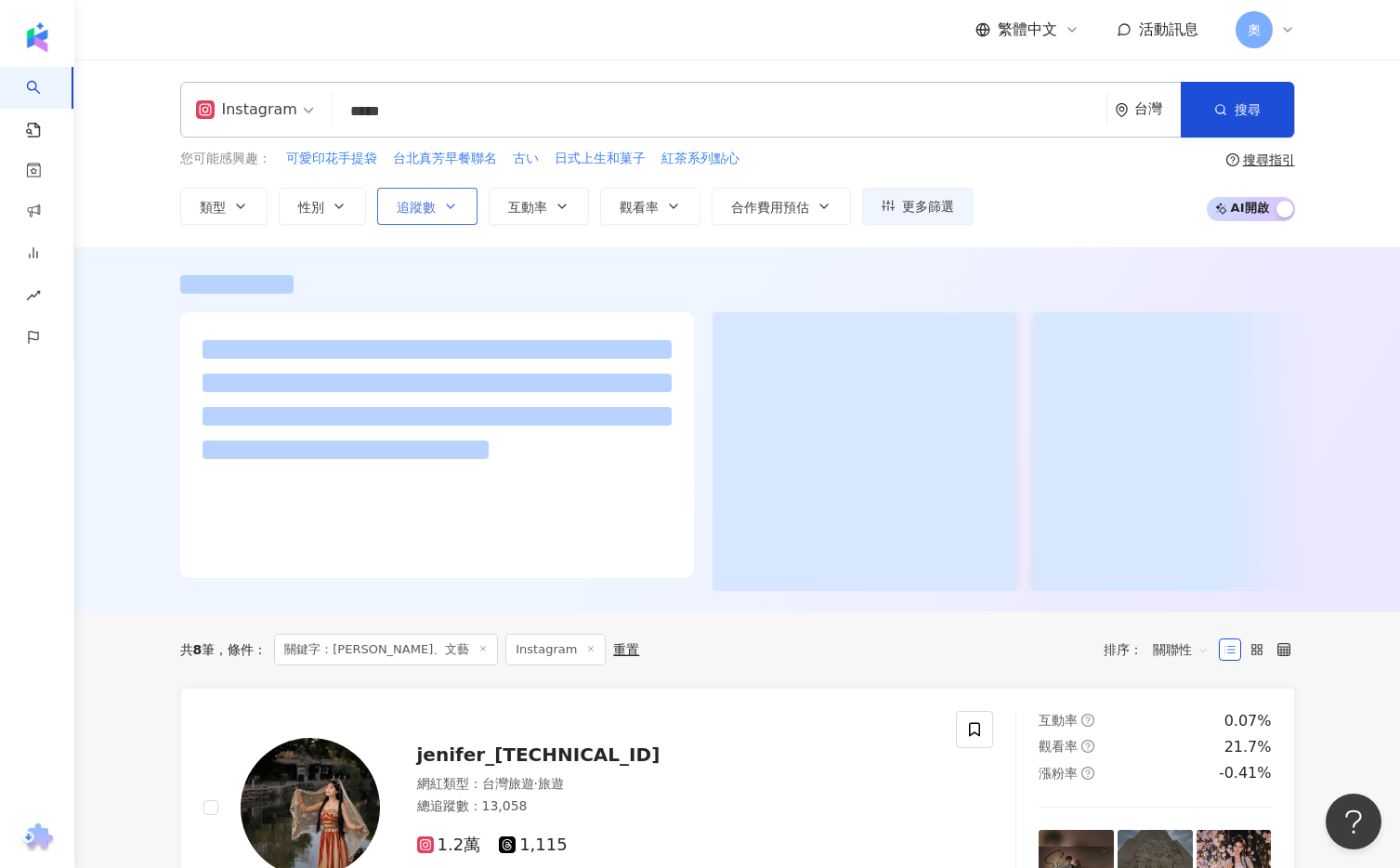
type input "*****"
click at [430, 197] on button "追蹤數" at bounding box center [428, 206] width 100 height 37
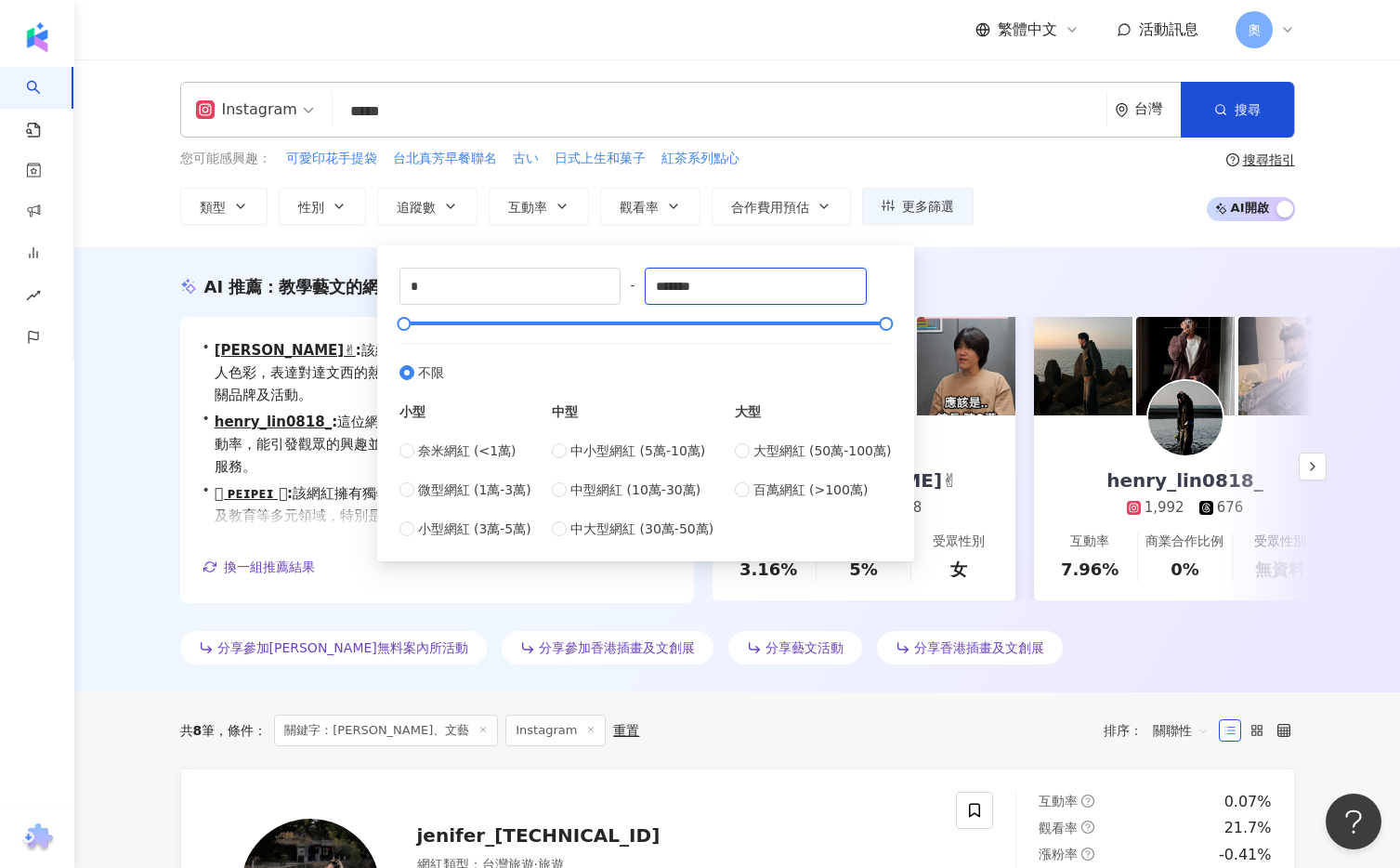
drag, startPoint x: 687, startPoint y: 290, endPoint x: 650, endPoint y: 290, distance: 37.0
click at [650, 290] on div "* - ******* 不限 小型 奈米網紅 (<1萬) 微型網紅 (1萬-3萬) 小型網紅 (3萬-5萬) 中型 中小型網紅 (5萬-10萬) 中型網紅 (…" at bounding box center [645, 403] width 493 height 271
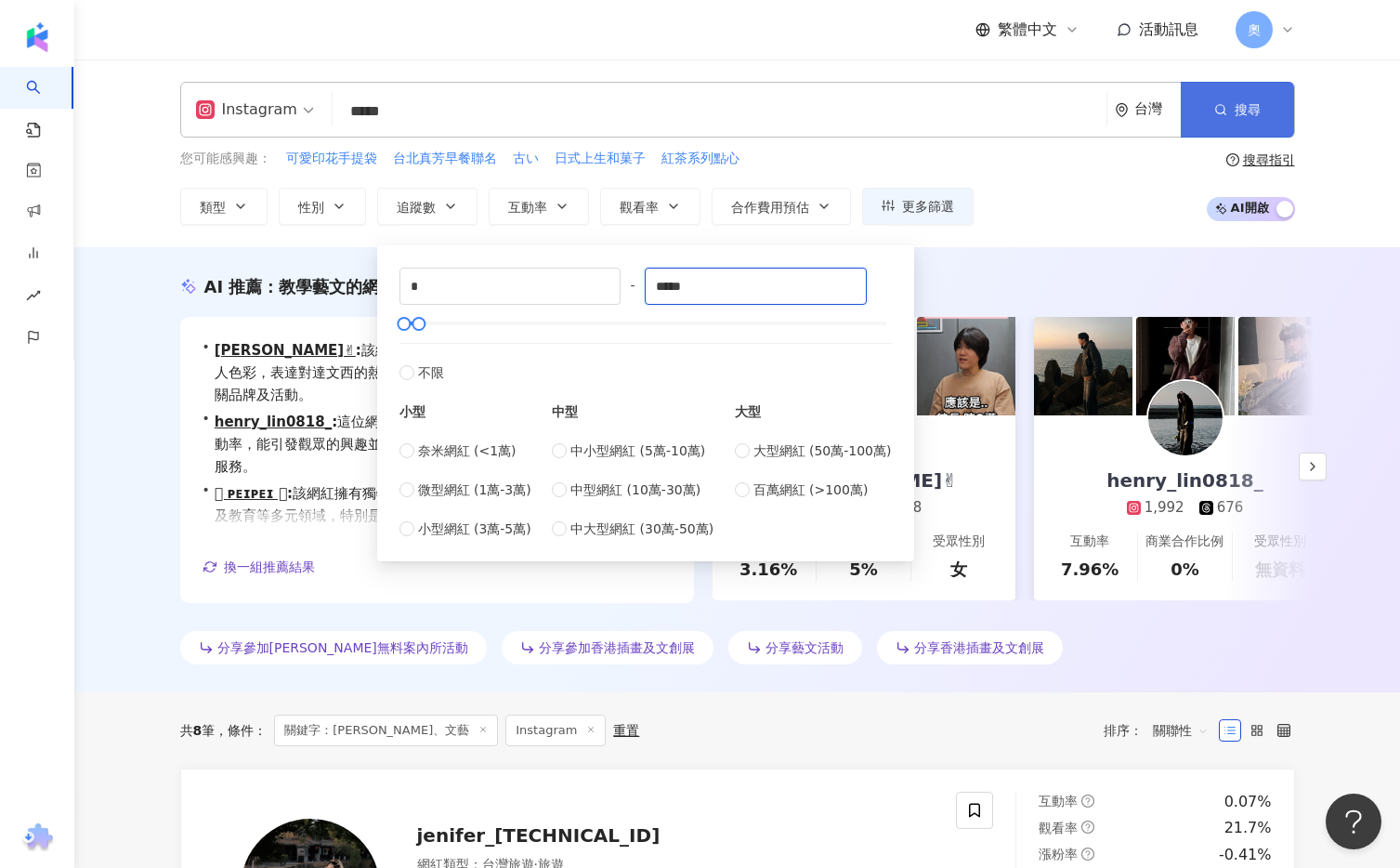
type input "*****"
click at [1221, 121] on button "搜尋" at bounding box center [1237, 109] width 113 height 56
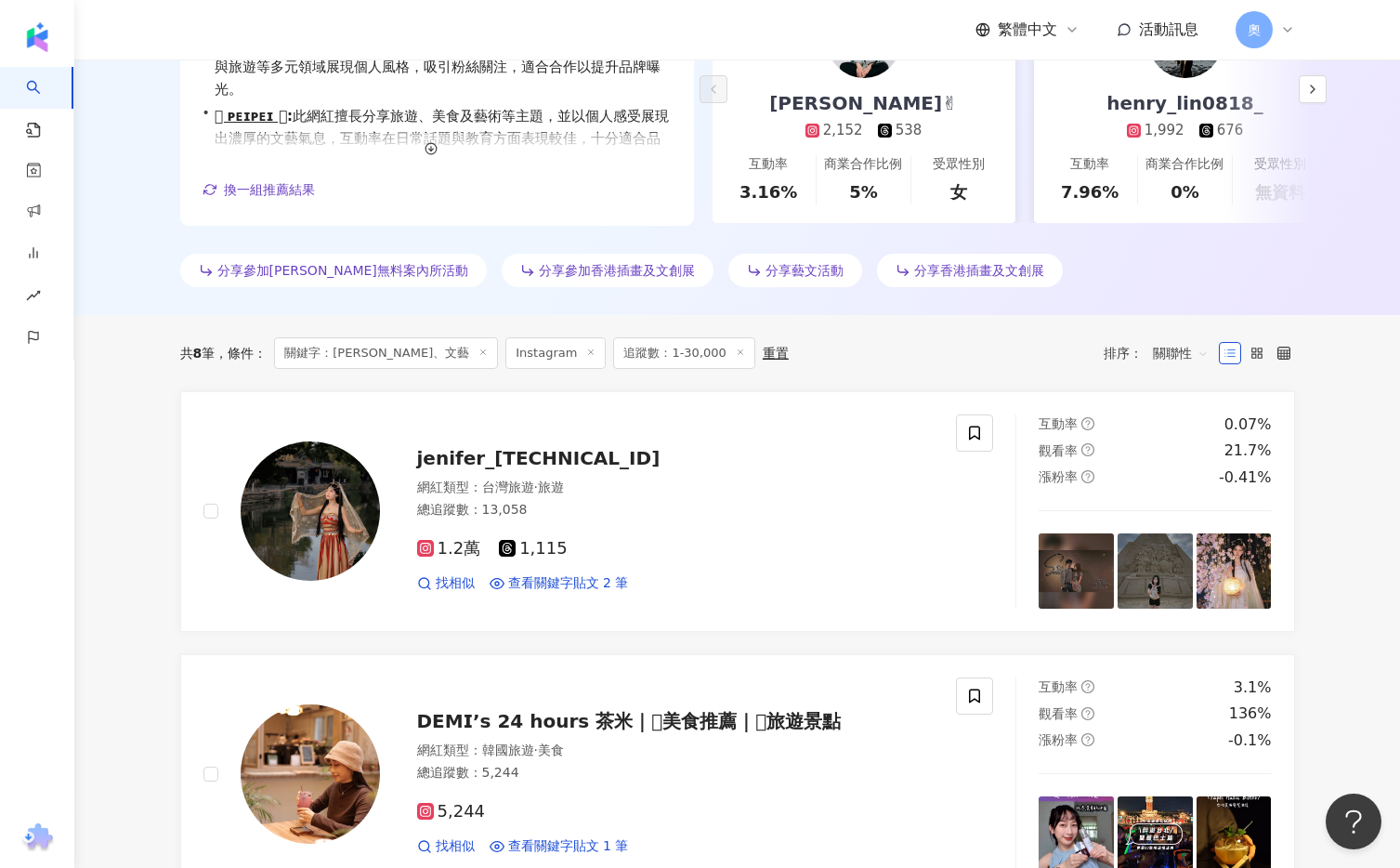
scroll to position [253, 0]
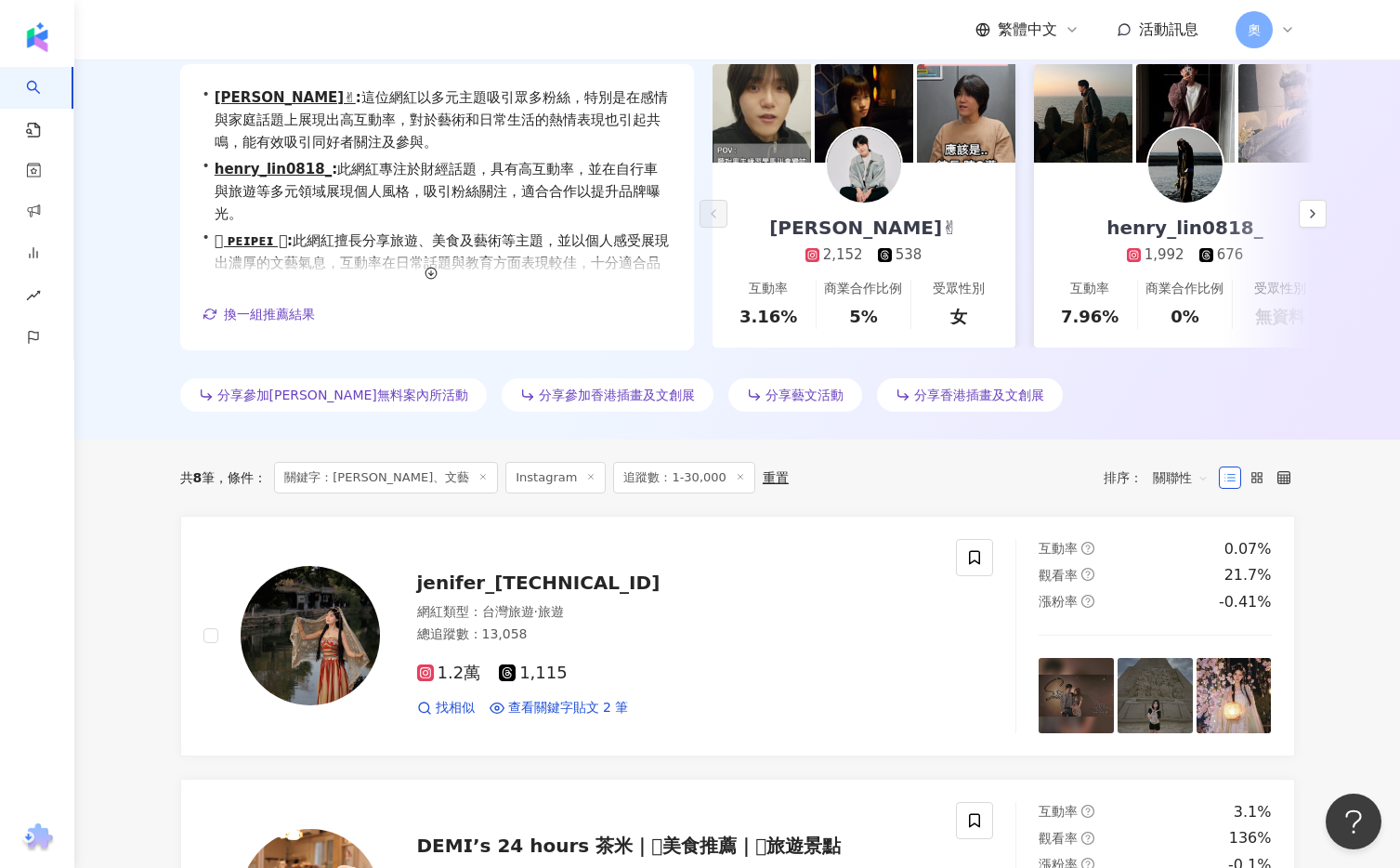
click at [1203, 477] on span "關聯性" at bounding box center [1181, 478] width 56 height 29
click at [1196, 667] on div "關鍵字" at bounding box center [1180, 673] width 46 height 21
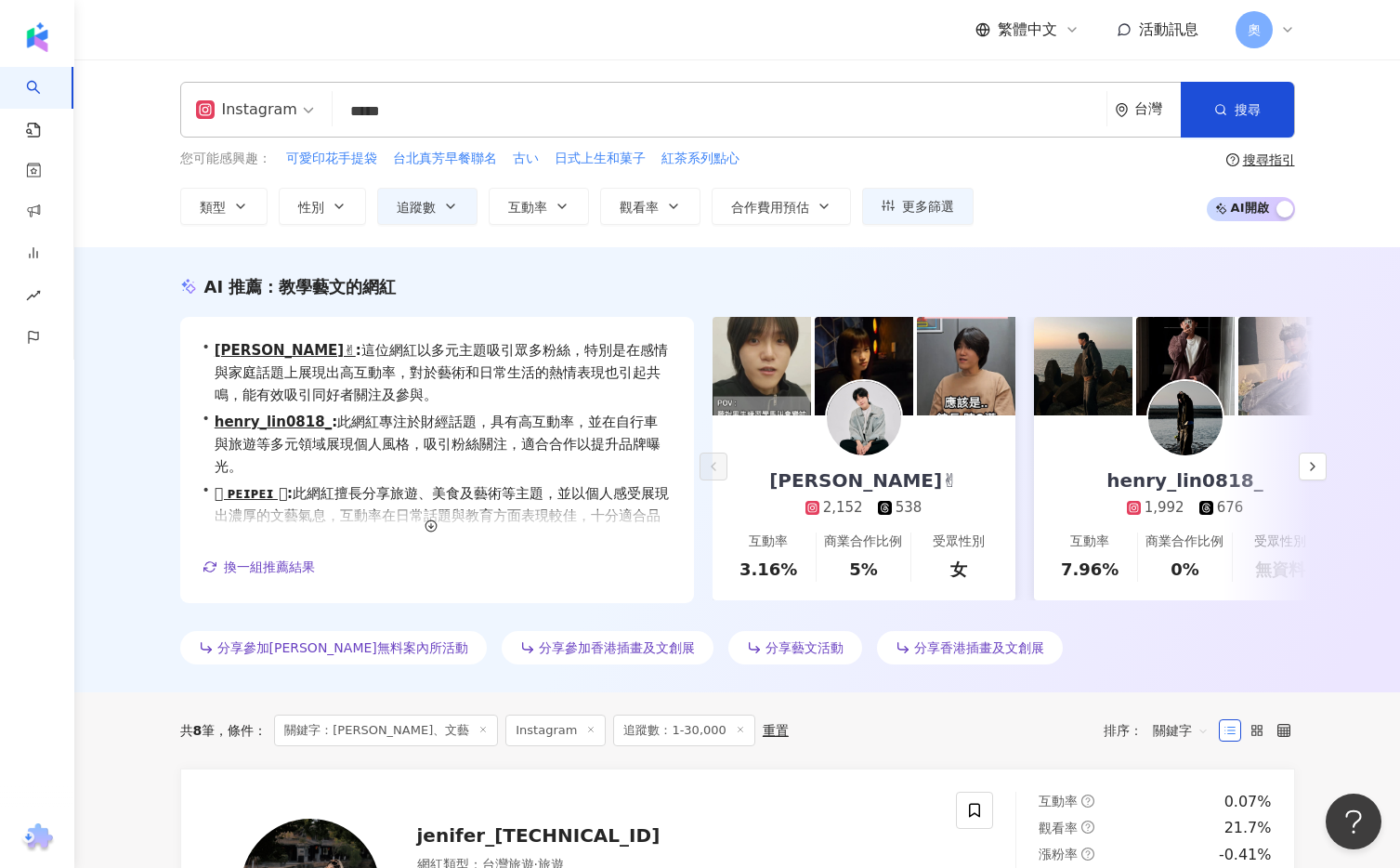
click at [445, 106] on input "*****" at bounding box center [720, 111] width 759 height 35
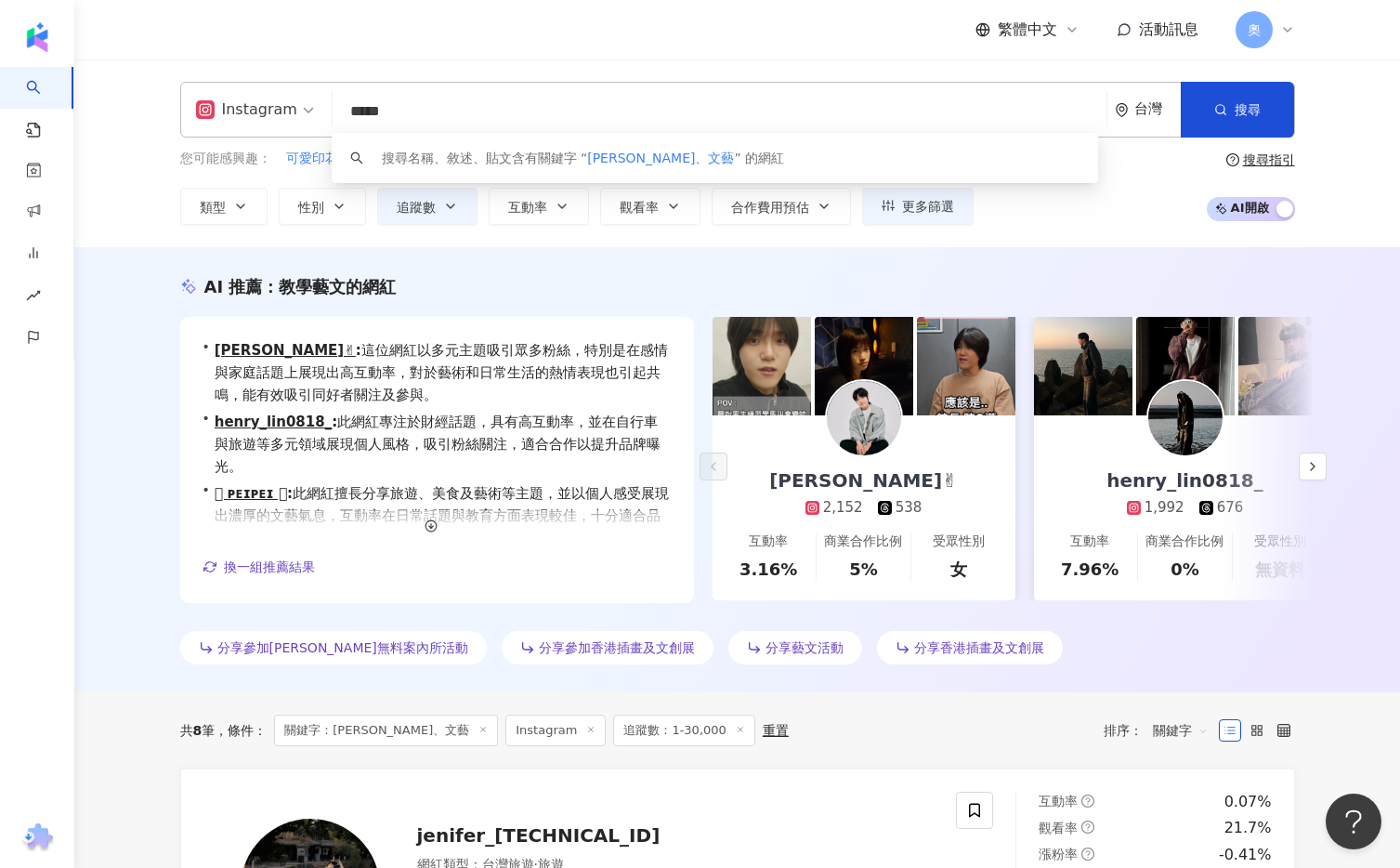
click at [1250, 160] on div "搜尋指引" at bounding box center [1268, 159] width 52 height 15
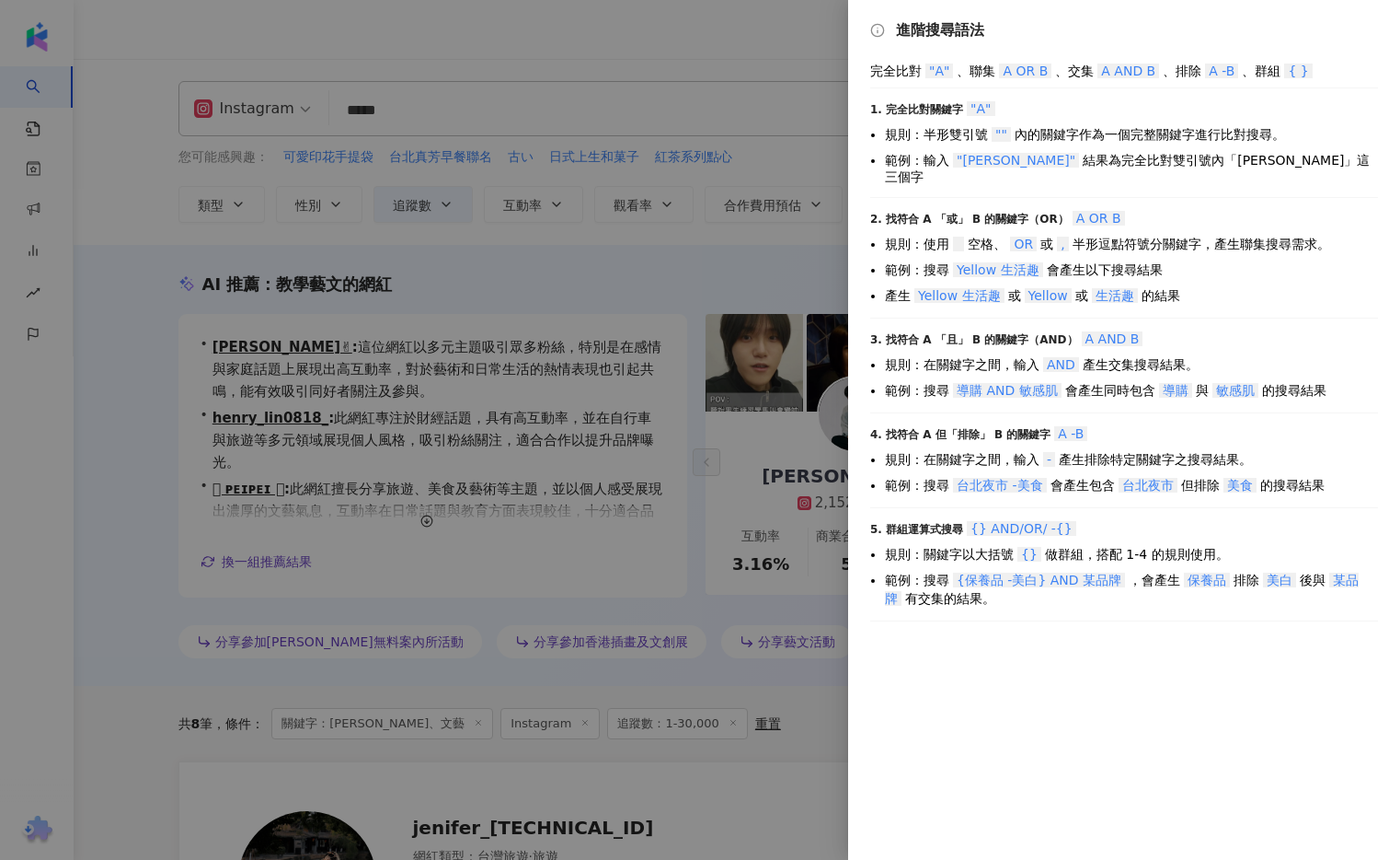
click at [809, 35] on div at bounding box center [700, 430] width 1400 height 860
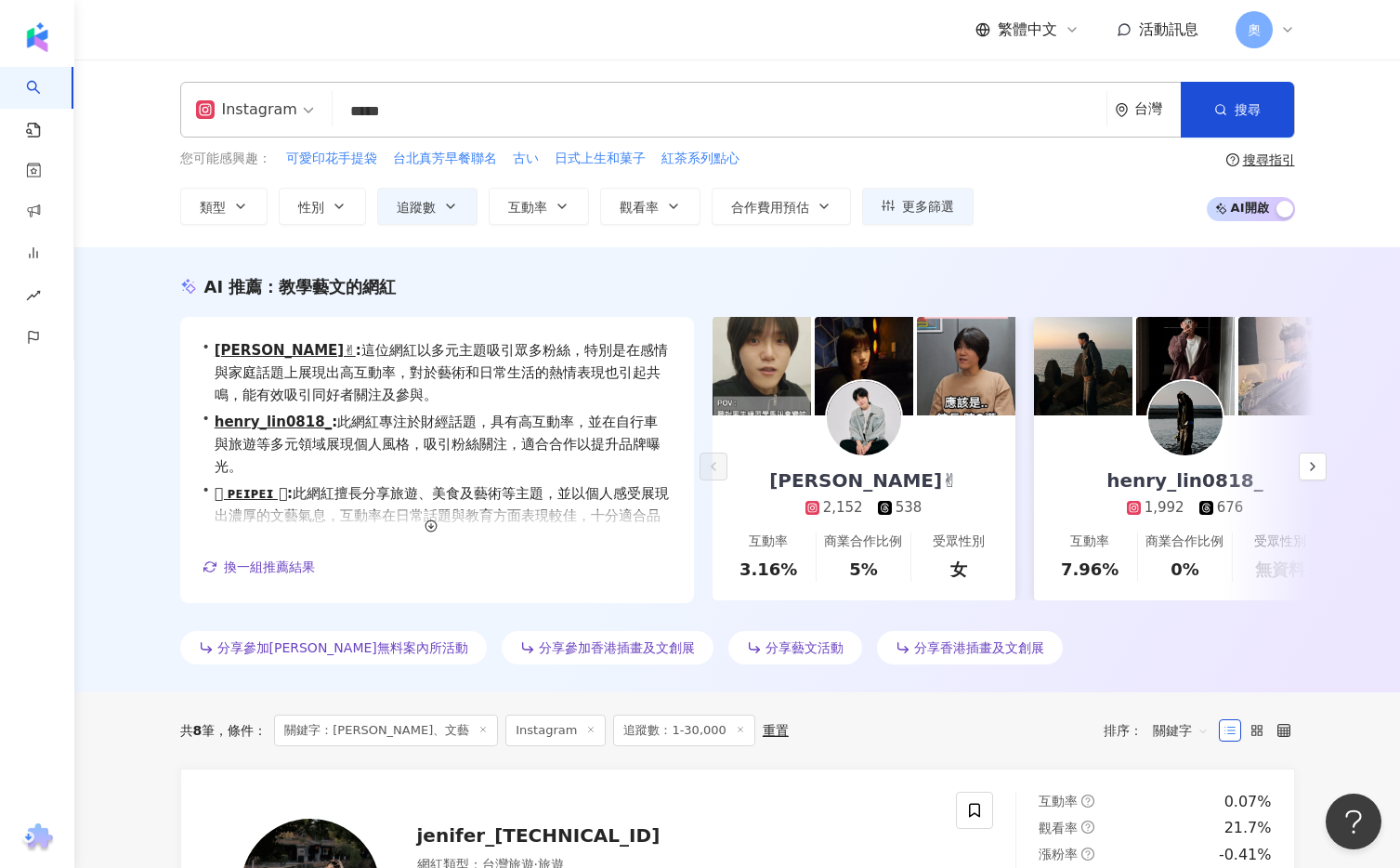
click at [528, 105] on input "*****" at bounding box center [720, 111] width 759 height 35
drag, startPoint x: 483, startPoint y: 124, endPoint x: 379, endPoint y: 123, distance: 104.0
click at [446, 126] on input "*****" at bounding box center [720, 111] width 759 height 35
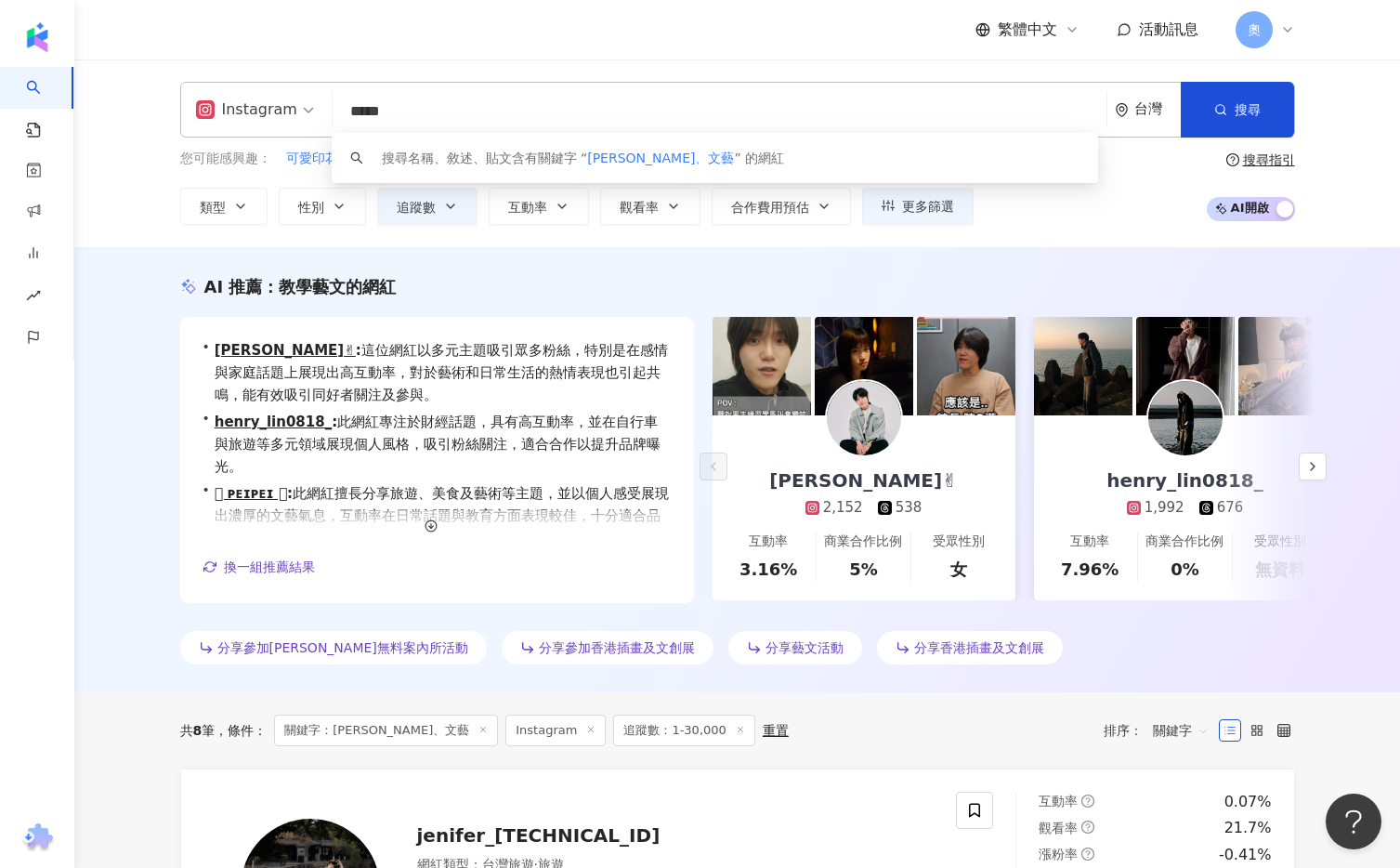
drag, startPoint x: 448, startPoint y: 114, endPoint x: 309, endPoint y: 116, distance: 139.0
click at [309, 116] on div "Instagram ***** 台灣 搜尋 keyword 搜尋名稱、敘述、貼文含有關鍵字 “ 文青、文藝 ” 的網紅" at bounding box center [737, 109] width 1115 height 56
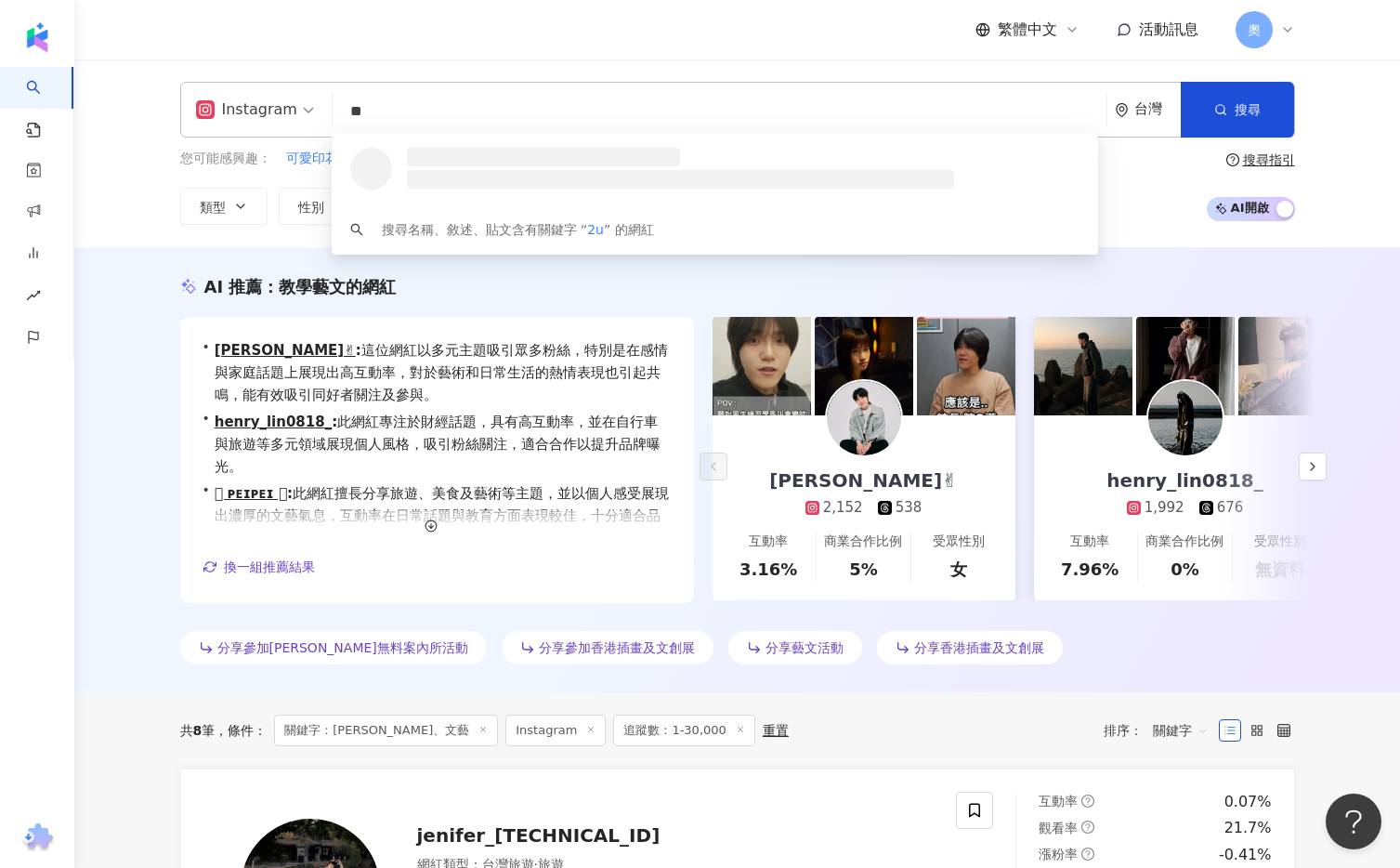
type input "*"
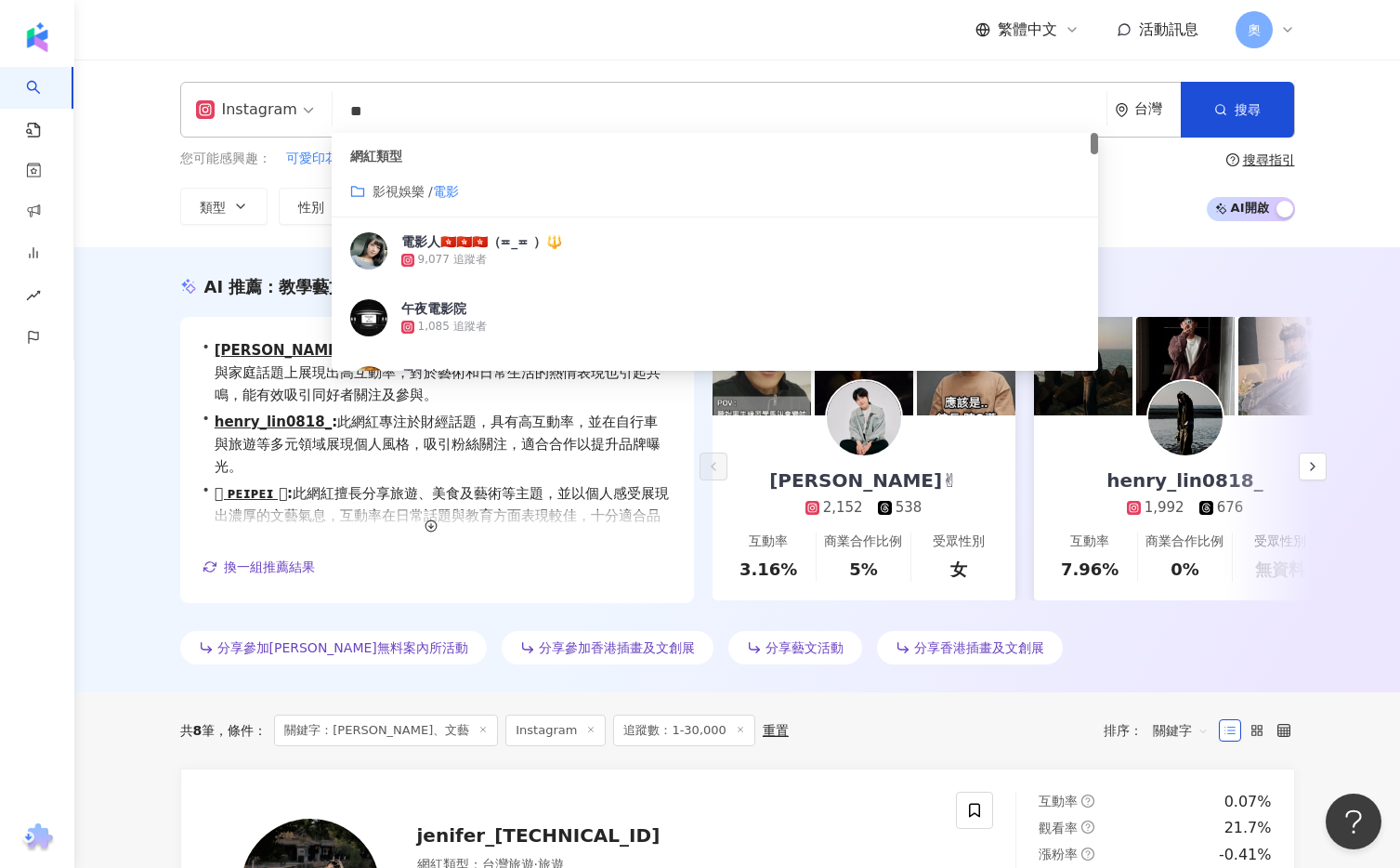
click at [444, 196] on mark "電影" at bounding box center [445, 191] width 26 height 15
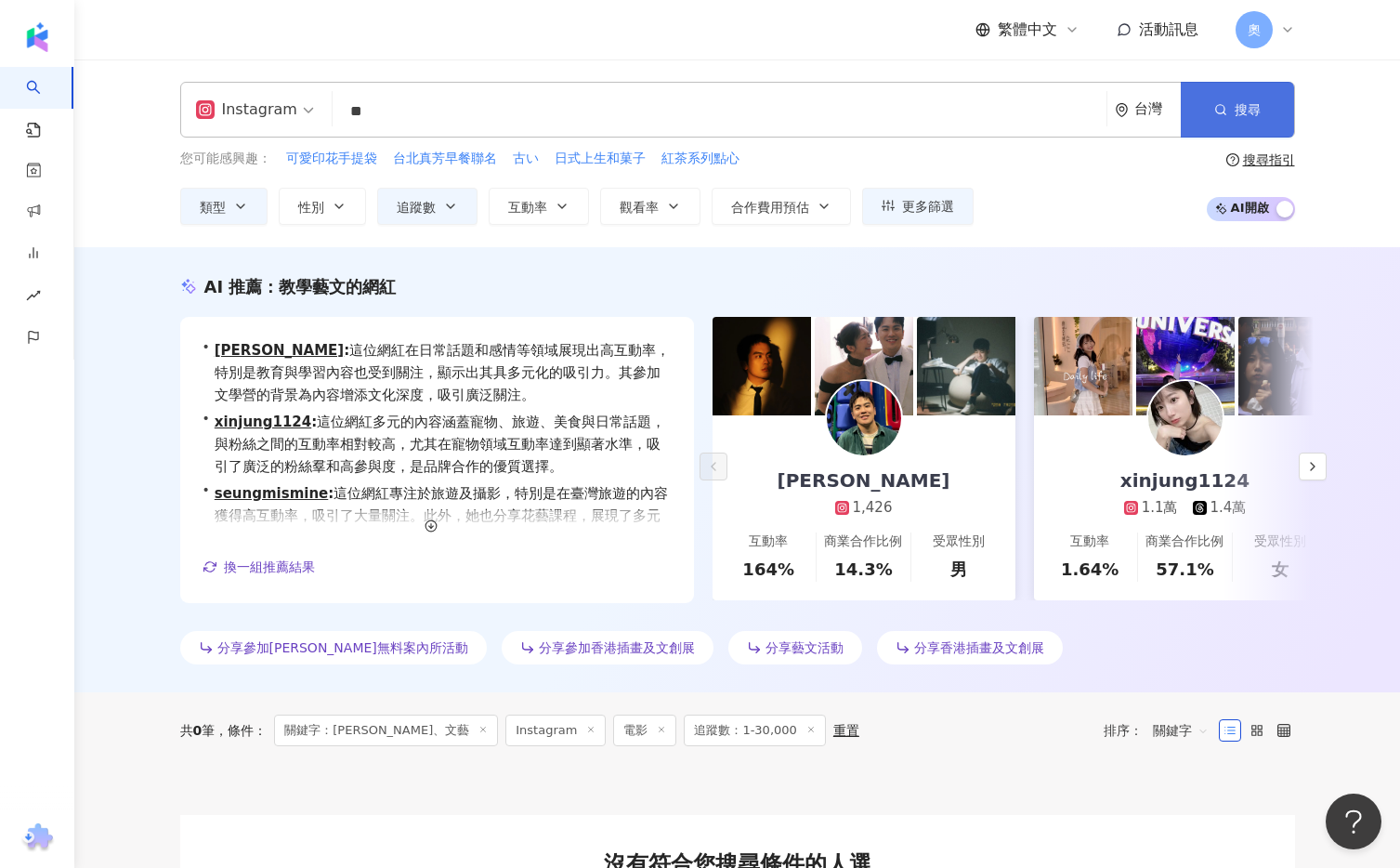
type input "**"
click at [1239, 98] on button "搜尋" at bounding box center [1237, 109] width 113 height 56
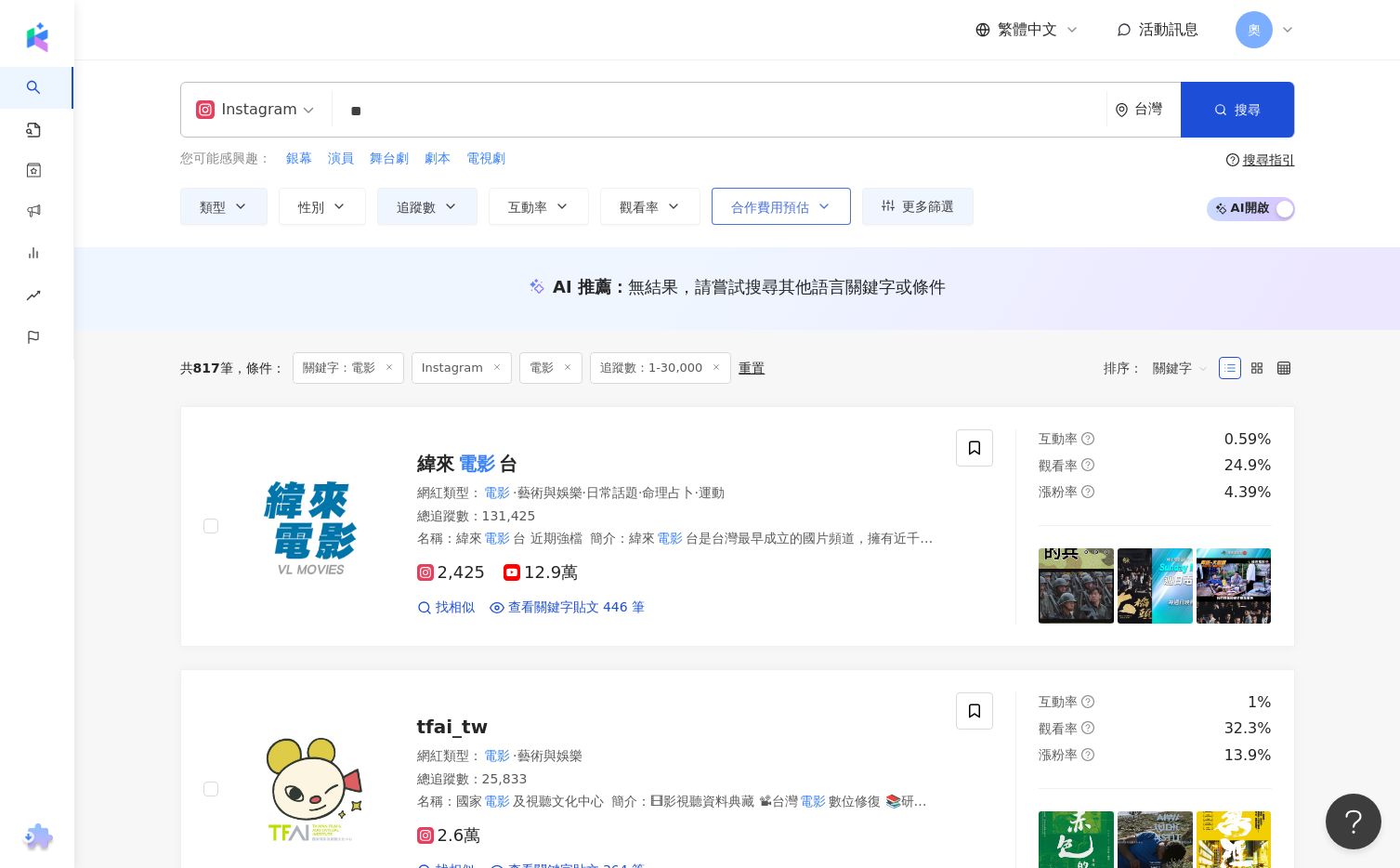
click at [813, 205] on button "合作費用預估" at bounding box center [782, 206] width 140 height 37
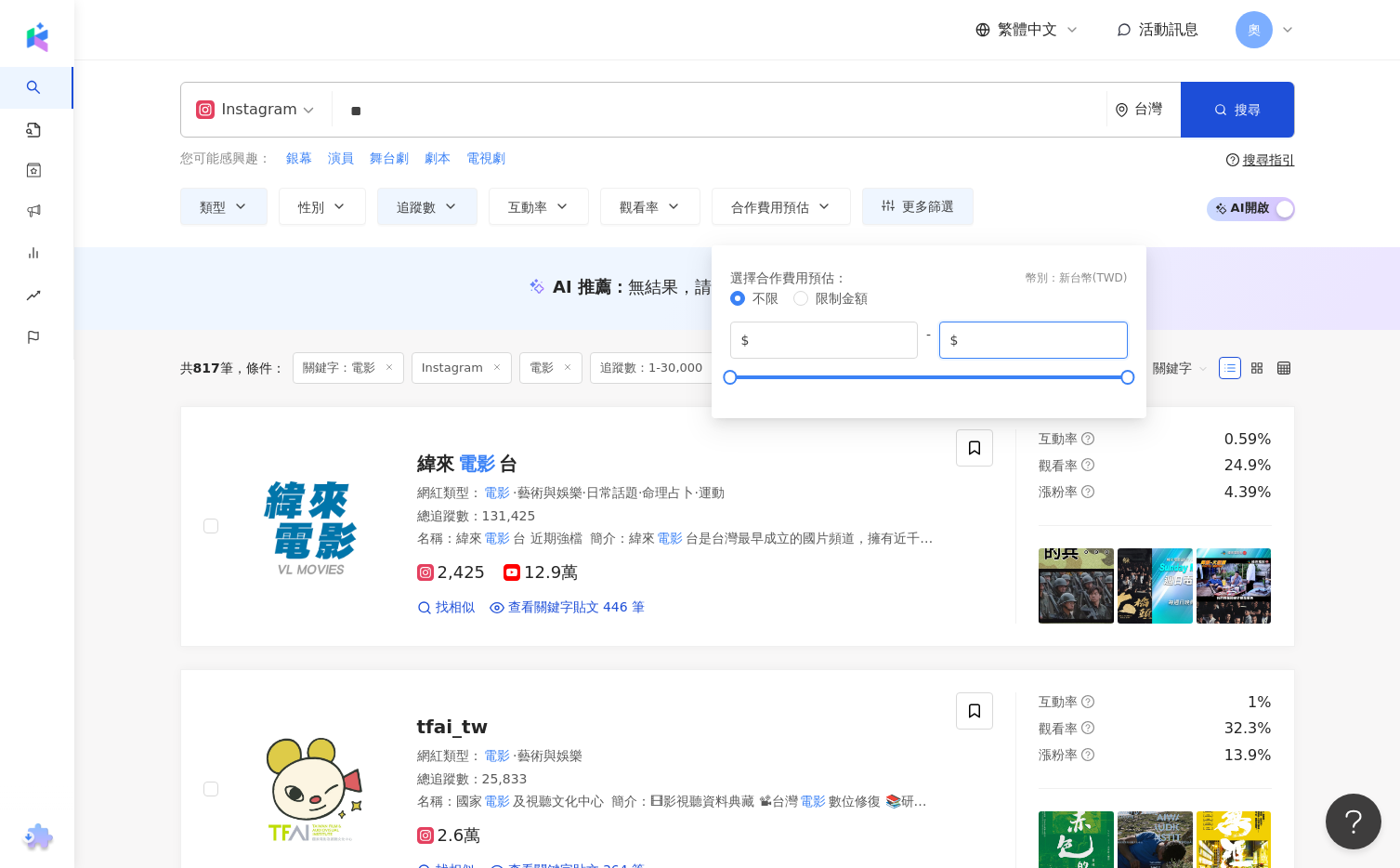
drag, startPoint x: 984, startPoint y: 345, endPoint x: 943, endPoint y: 345, distance: 41.0
click at [943, 345] on span "$ *******" at bounding box center [1033, 340] width 189 height 37
type input "*****"
click at [1054, 186] on div "您可能感興趣： 銀幕 演員 舞台劇 劇本 電視劇 類型 性別 追蹤數 互動率 觀看率 合作費用預估 更多篩選 * - ***** 不限 小型 奈米網紅 (<1…" at bounding box center [737, 186] width 1115 height 76
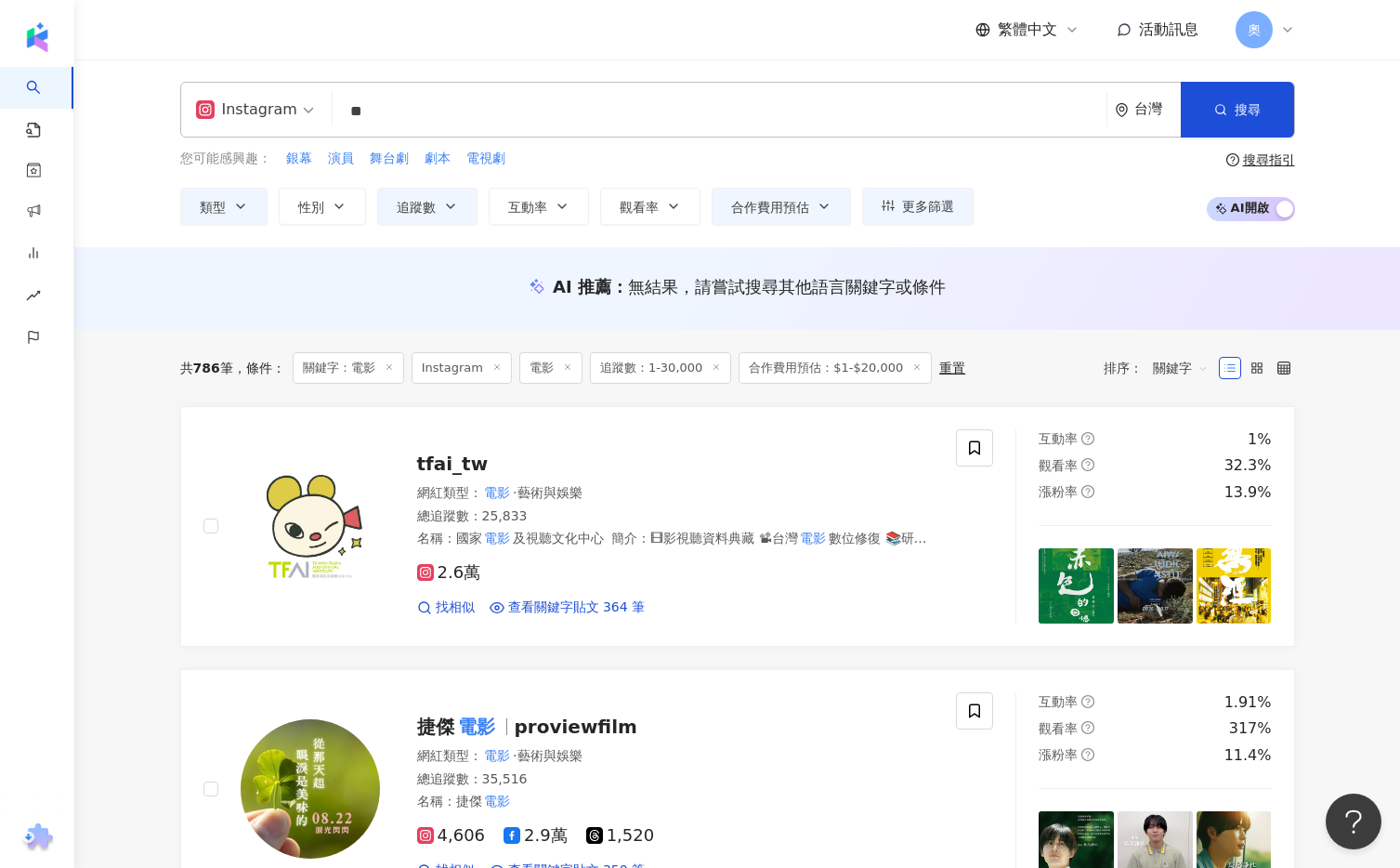
click at [511, 111] on input "**" at bounding box center [720, 111] width 759 height 35
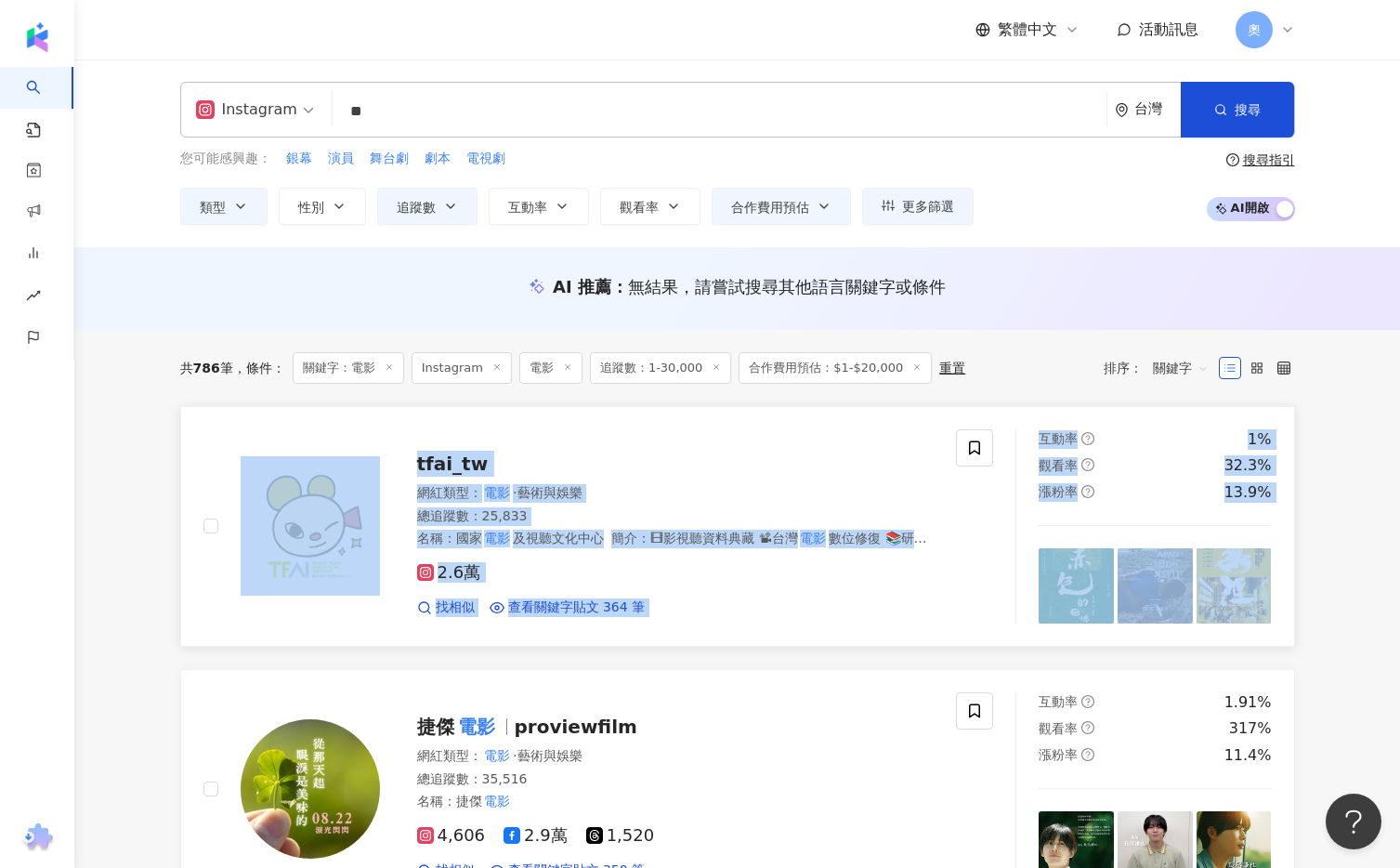
click at [460, 460] on span "tfai_tw" at bounding box center [452, 463] width 72 height 23
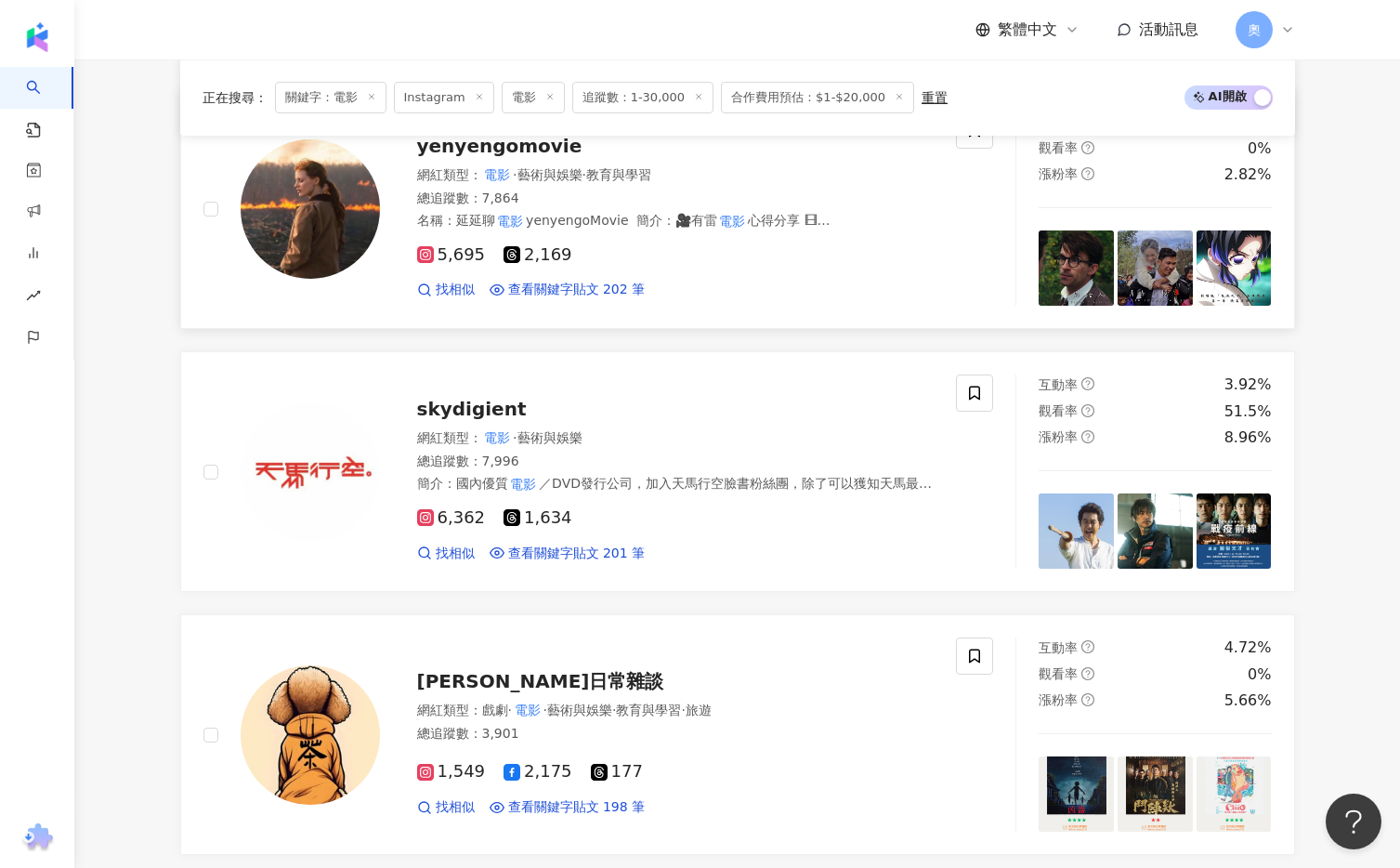
scroll to position [2120, 0]
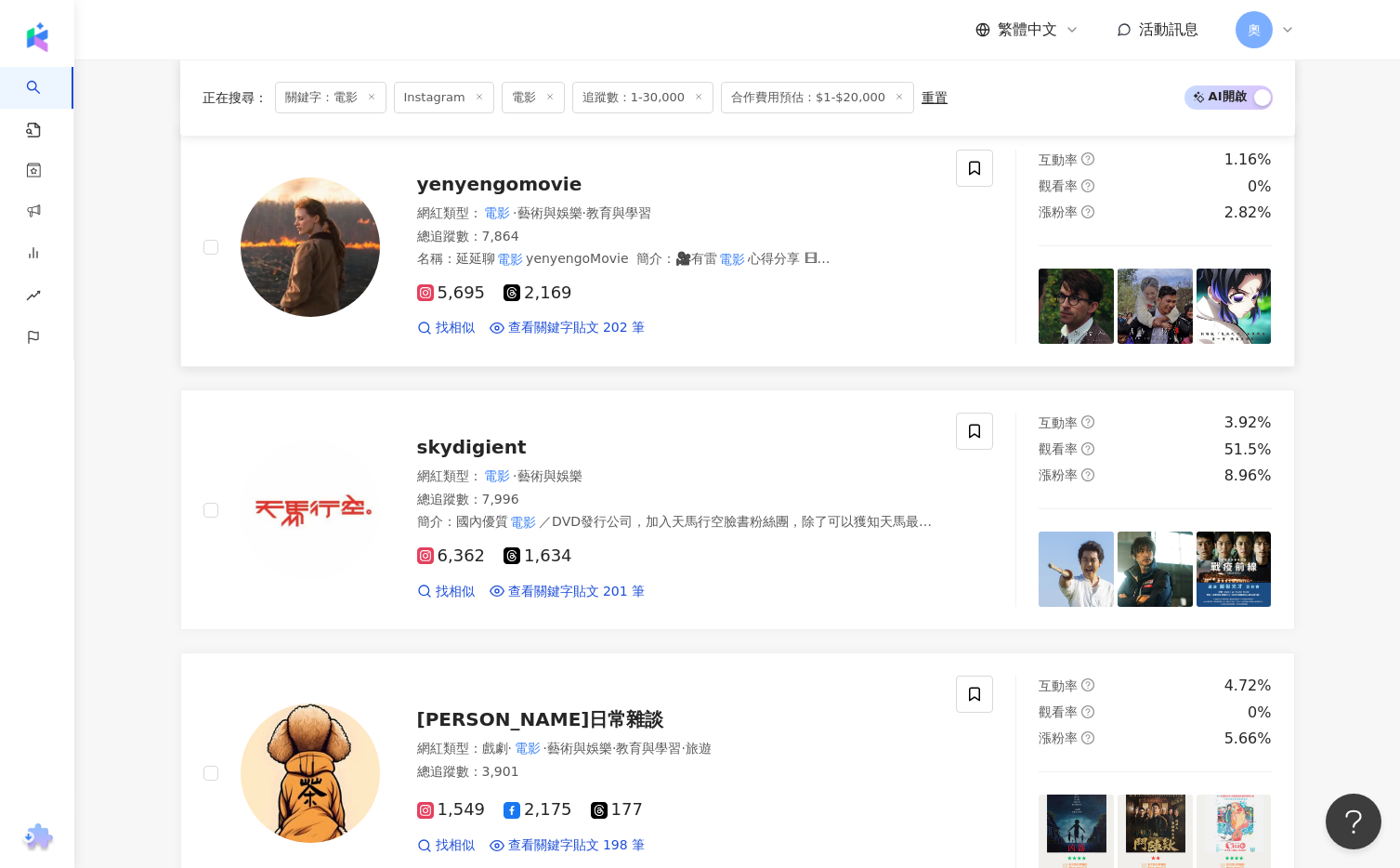
click at [346, 245] on img at bounding box center [311, 247] width 140 height 140
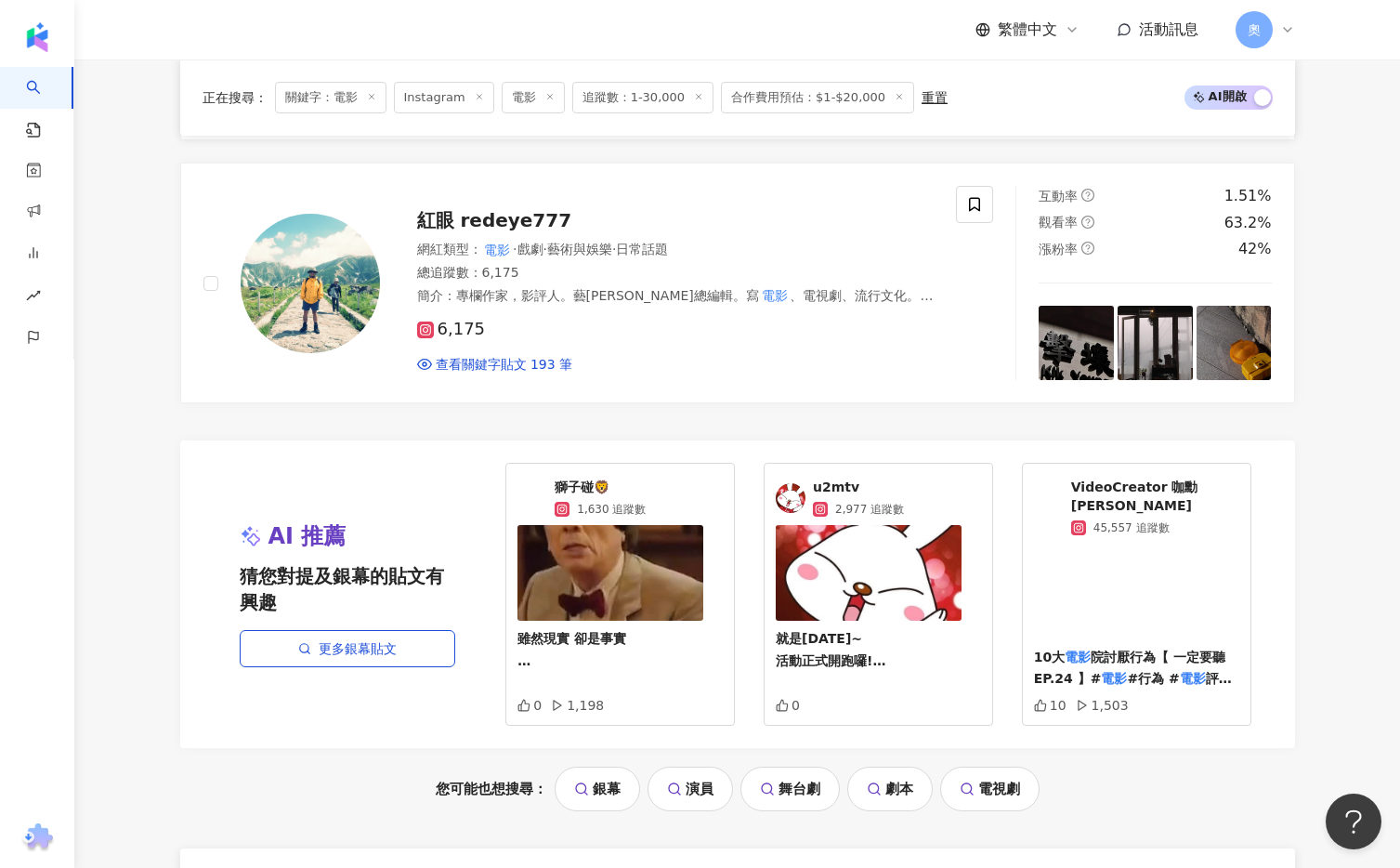
scroll to position [3484, 0]
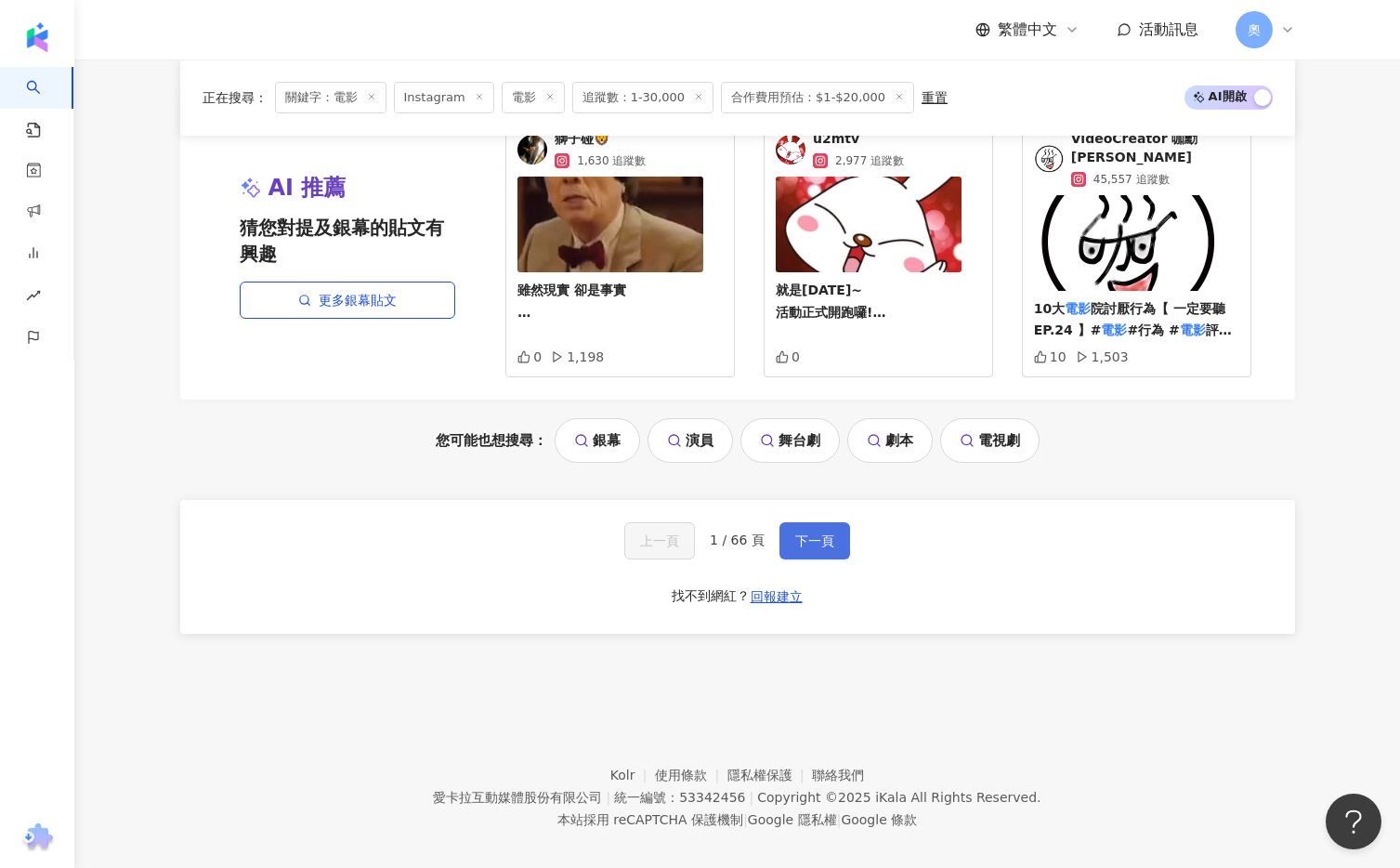
click at [791, 532] on button "下一頁" at bounding box center [815, 541] width 71 height 37
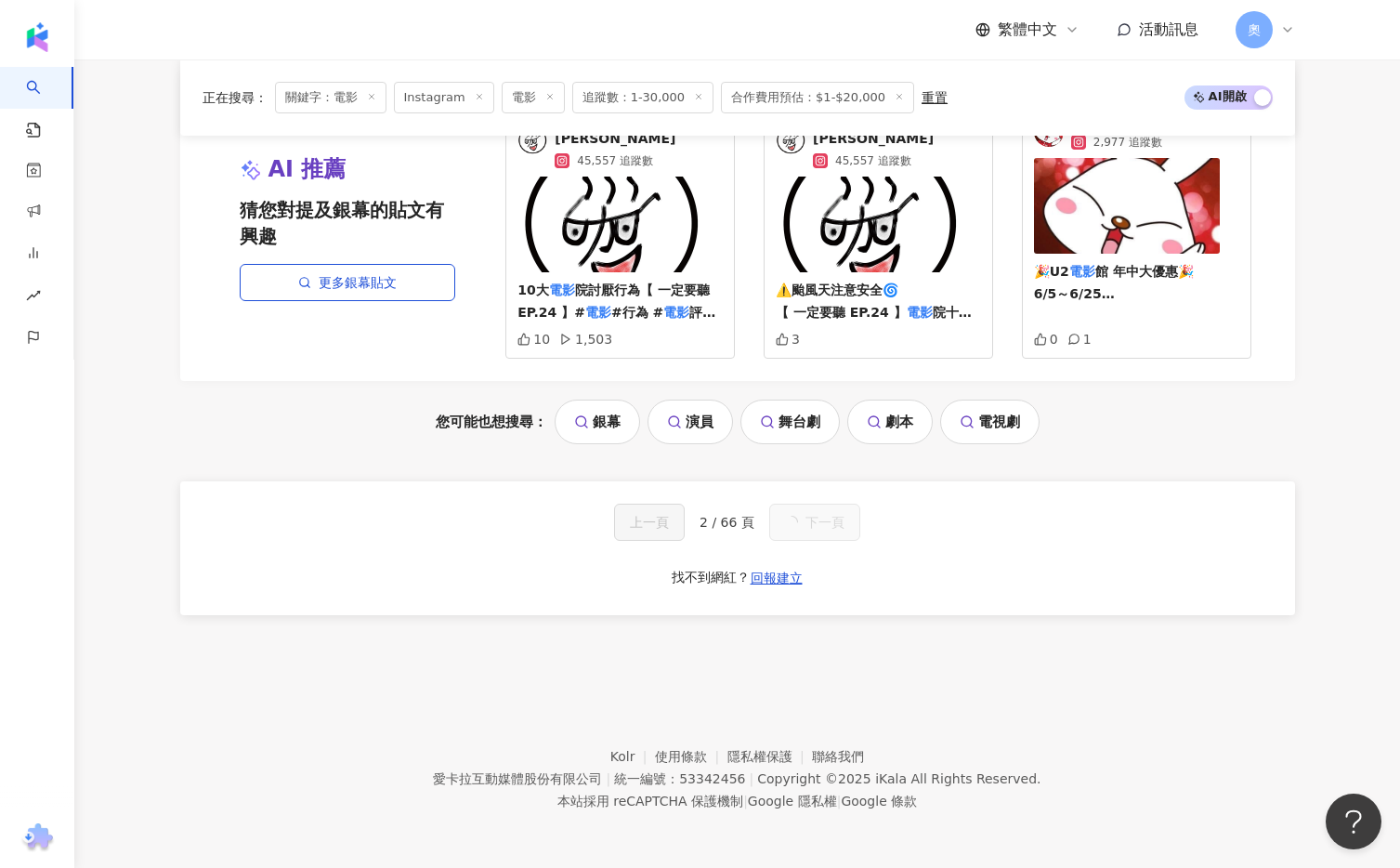
click at [675, 100] on span "追蹤數：1-30,000" at bounding box center [643, 97] width 142 height 31
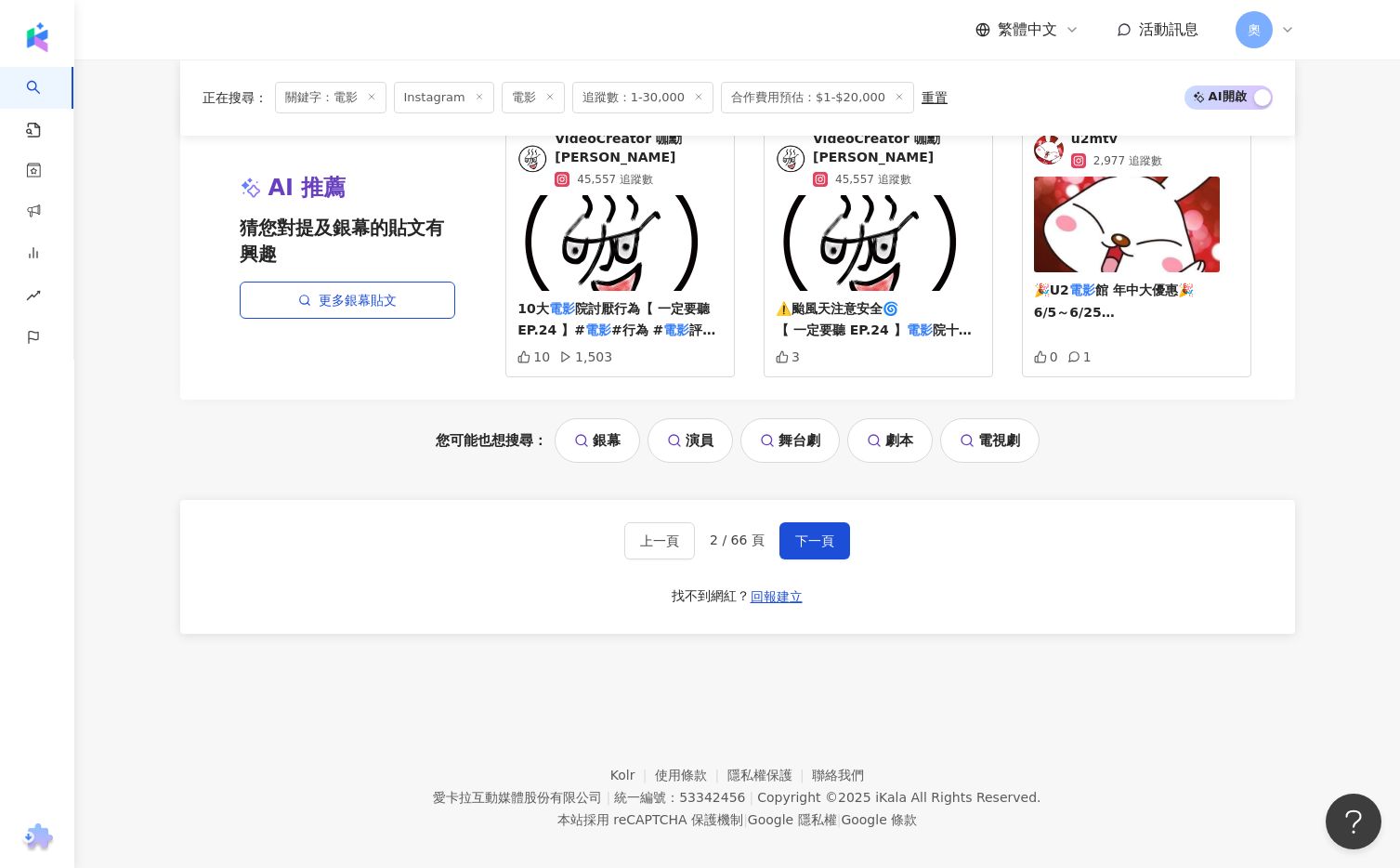
click at [697, 97] on line at bounding box center [699, 96] width 5 height 5
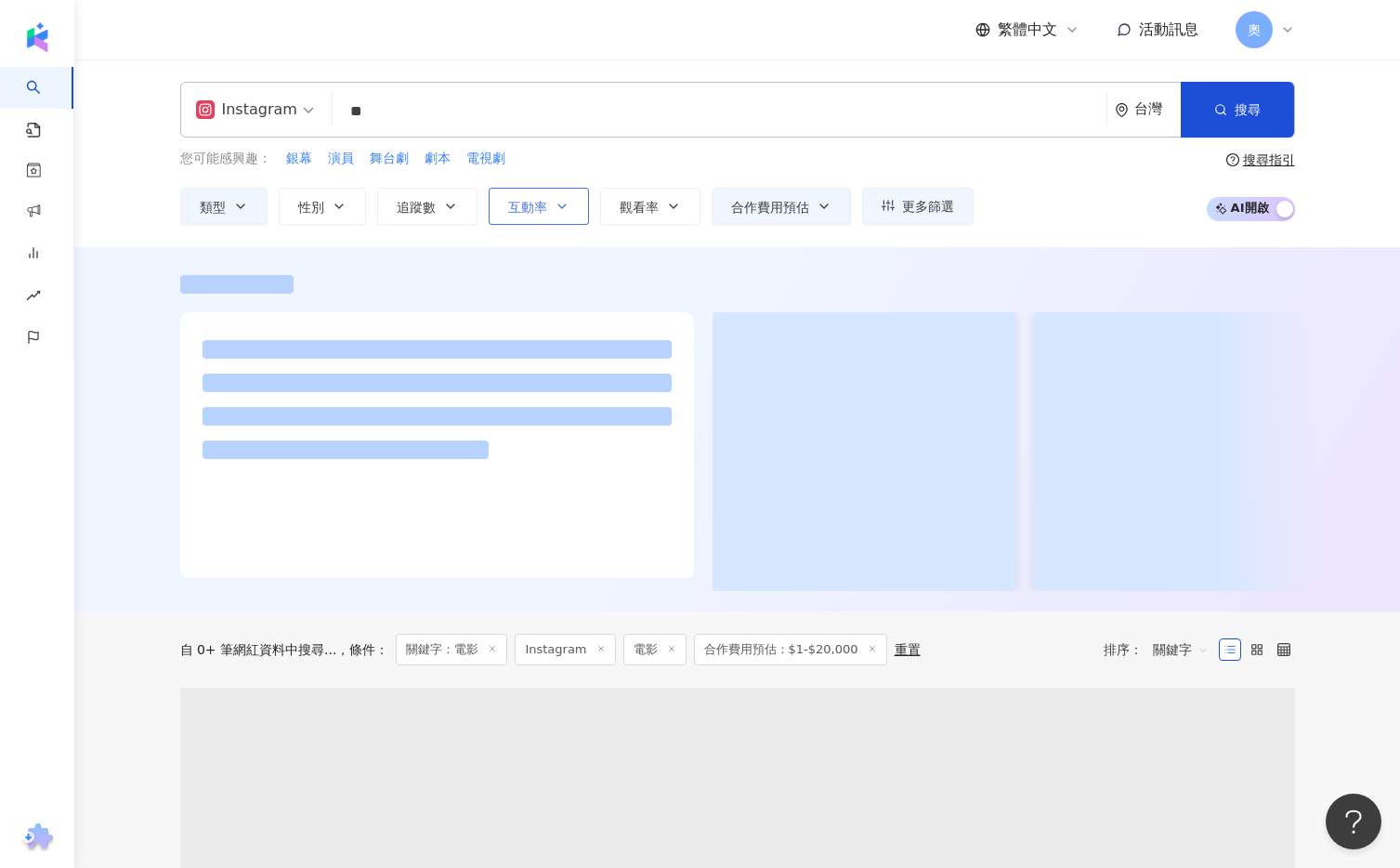
click at [541, 210] on span "互動率" at bounding box center [528, 206] width 39 height 15
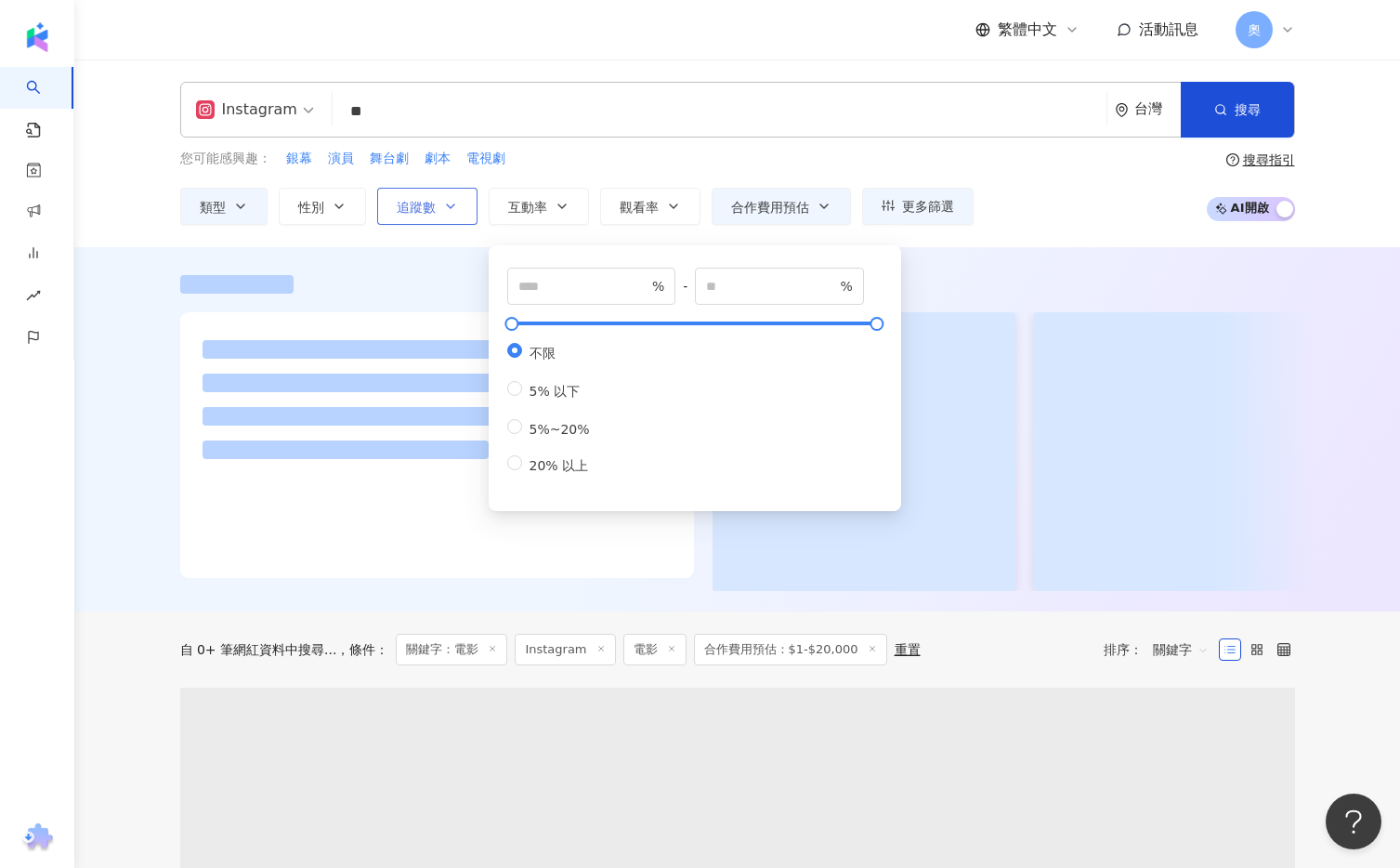
click at [432, 210] on span "追蹤數" at bounding box center [417, 206] width 39 height 15
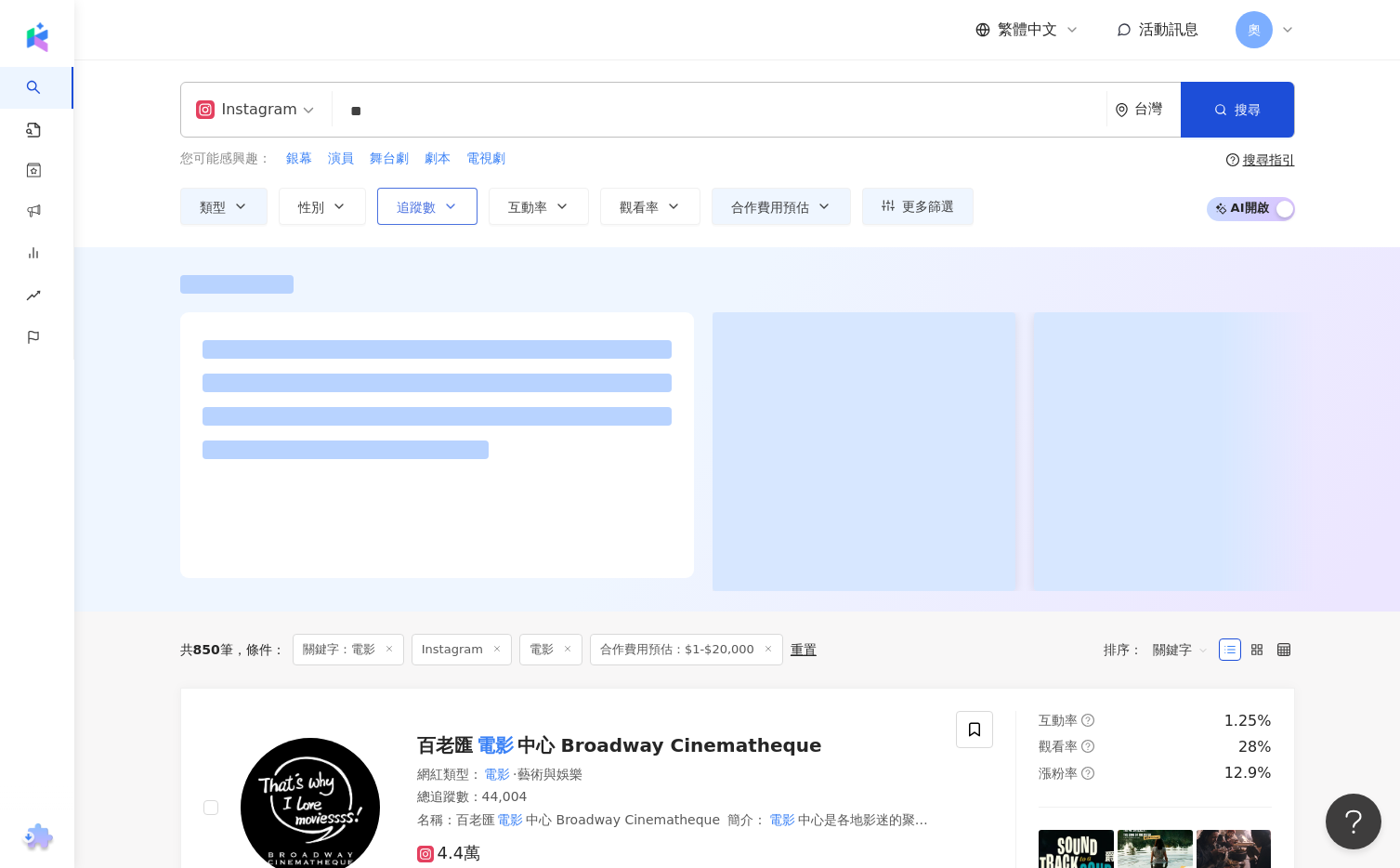
type input "*******"
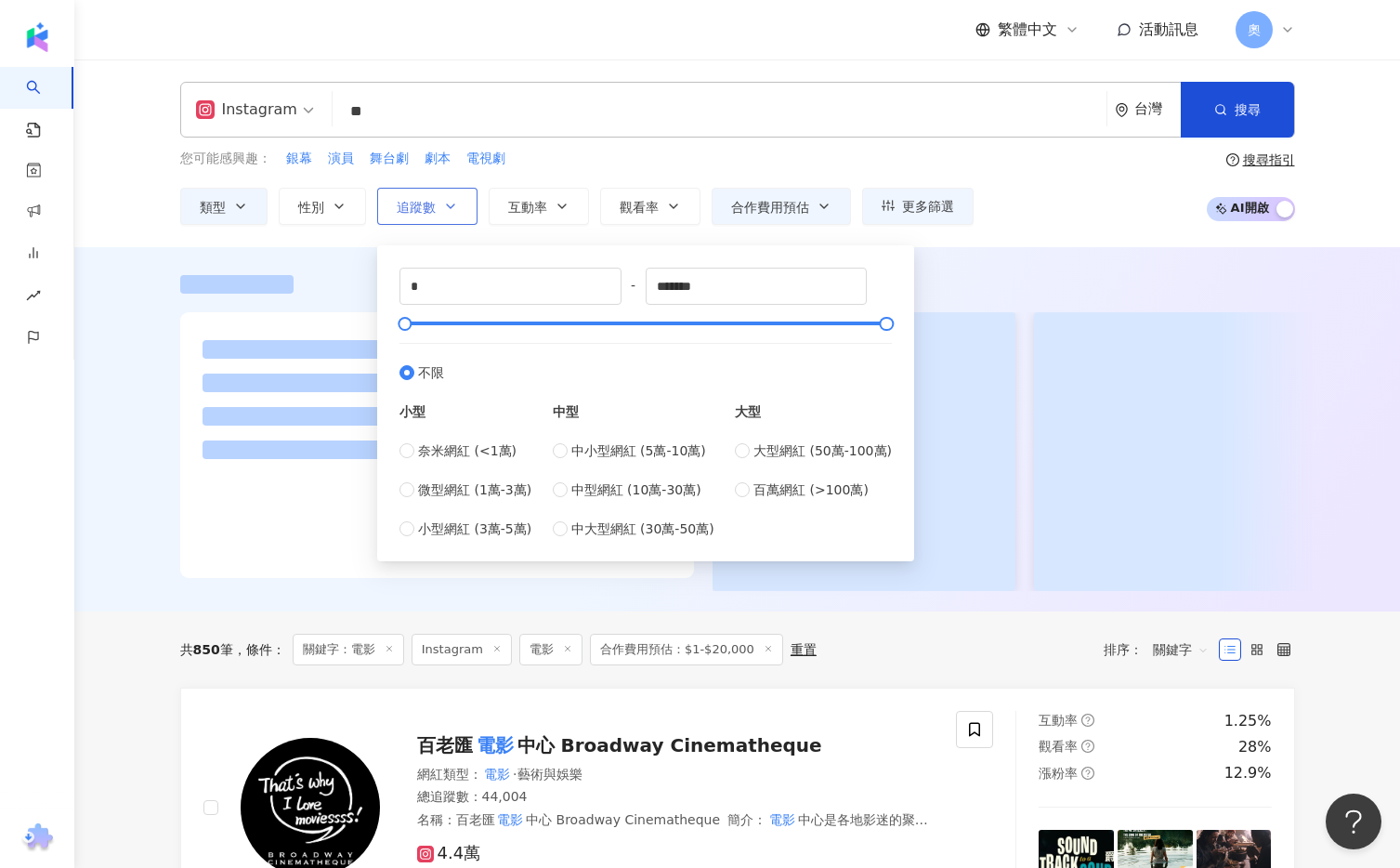
click at [432, 210] on span "追蹤數" at bounding box center [417, 206] width 39 height 15
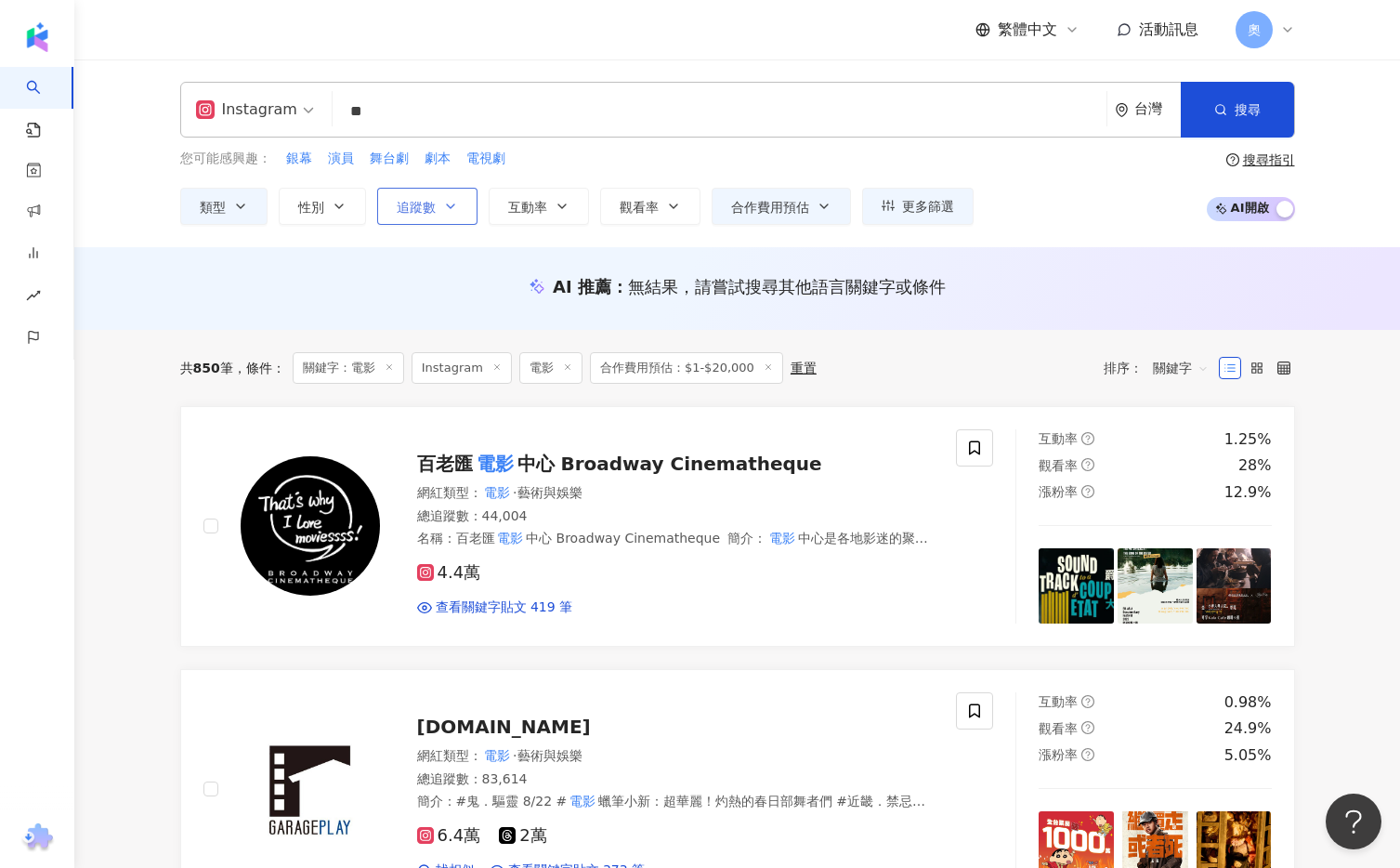
click at [432, 210] on span "追蹤數" at bounding box center [417, 206] width 39 height 15
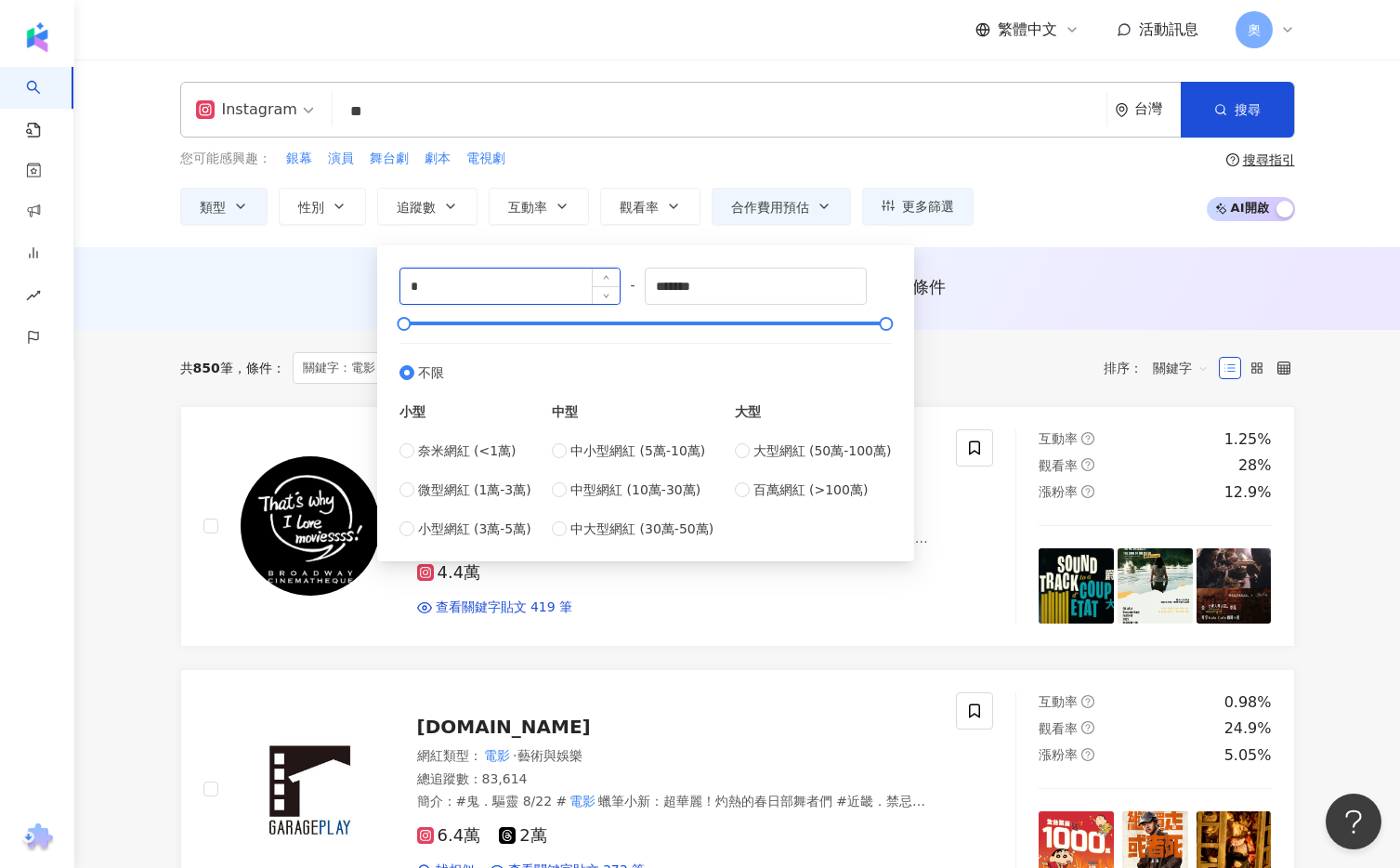
click at [442, 291] on input "*" at bounding box center [510, 286] width 220 height 35
type input "*****"
click at [1229, 127] on button "搜尋" at bounding box center [1237, 109] width 113 height 56
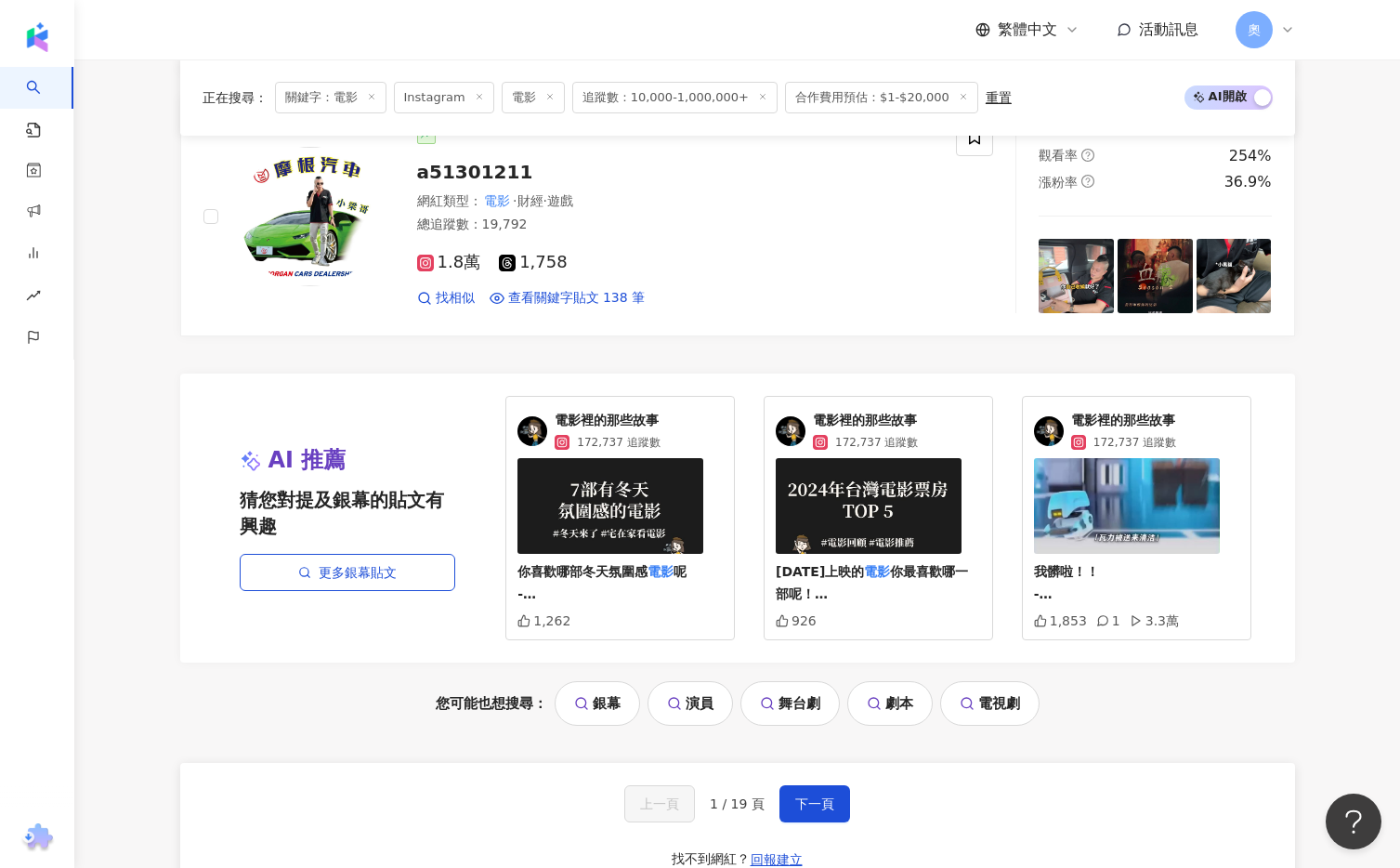
scroll to position [3417, 0]
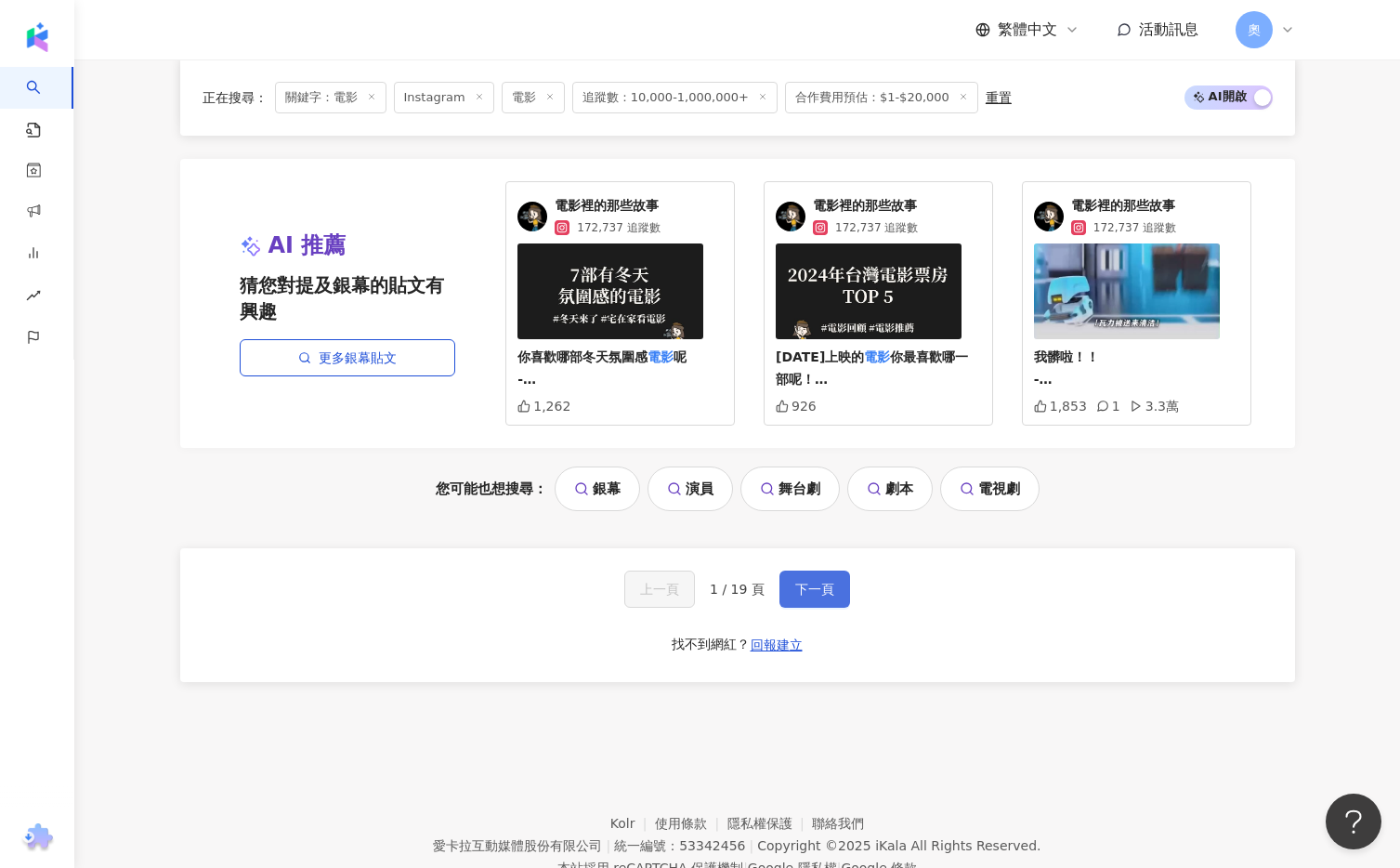
click at [803, 584] on span "下一頁" at bounding box center [815, 589] width 39 height 15
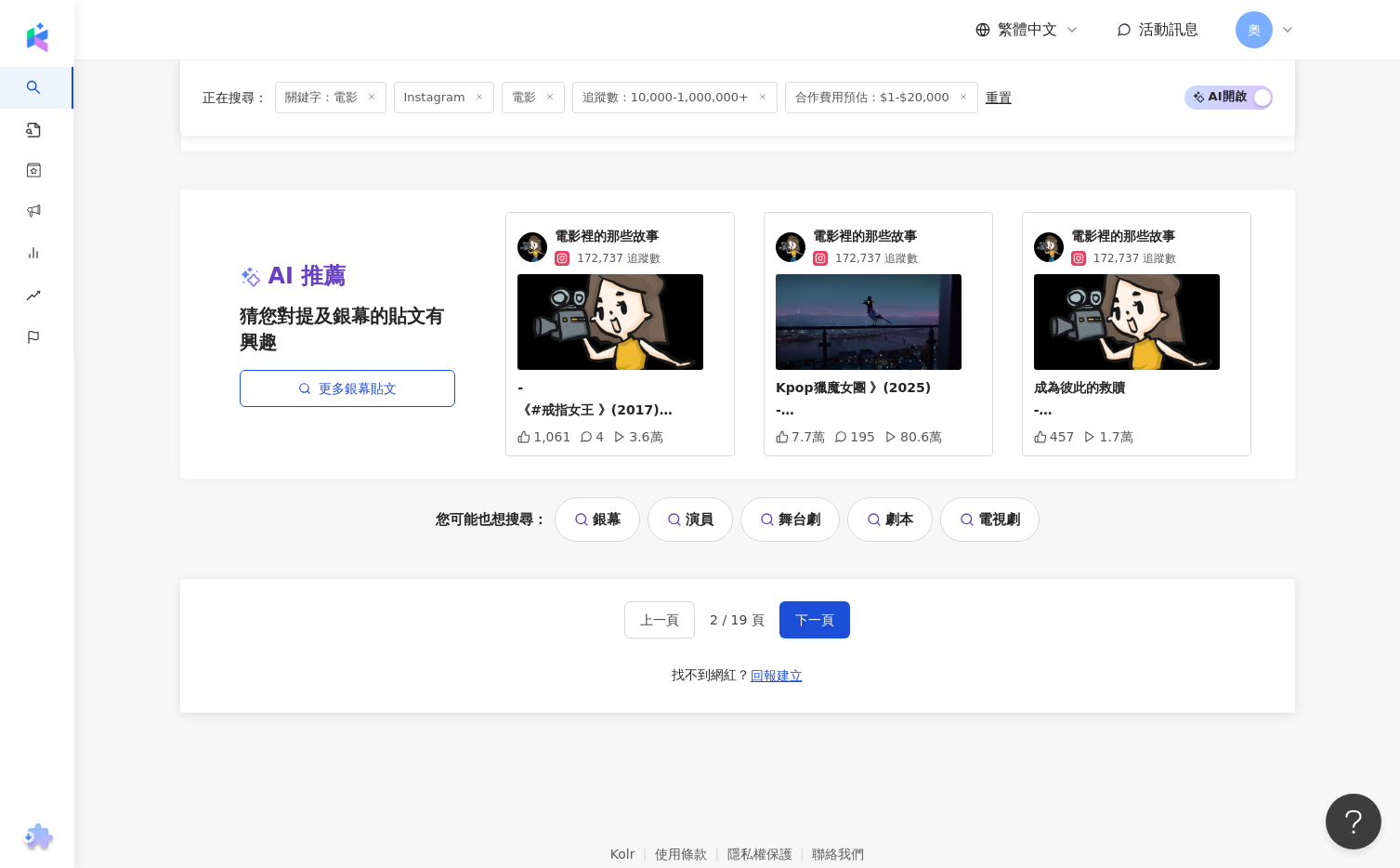
scroll to position [3484, 0]
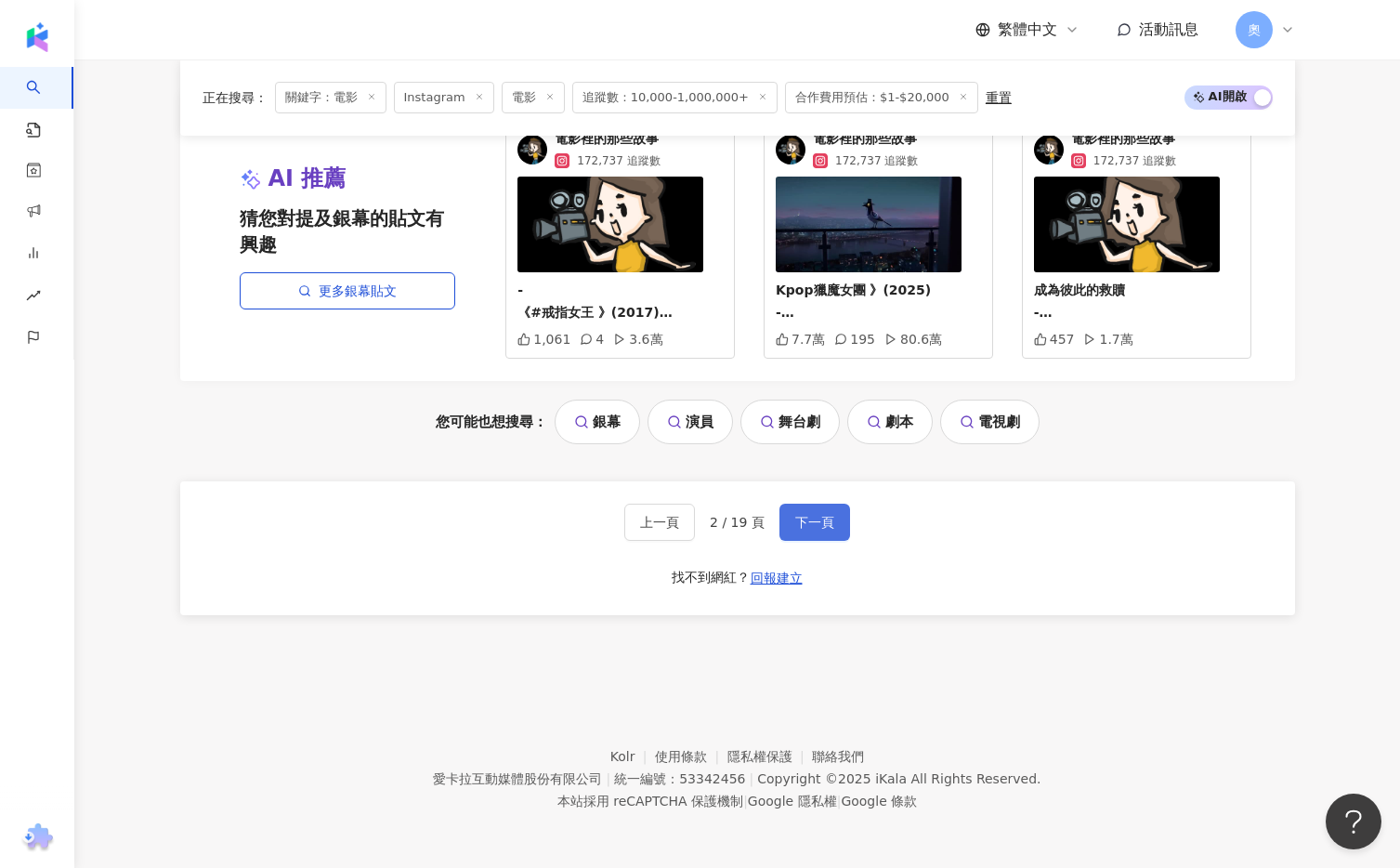
click at [789, 519] on button "下一頁" at bounding box center [815, 522] width 71 height 37
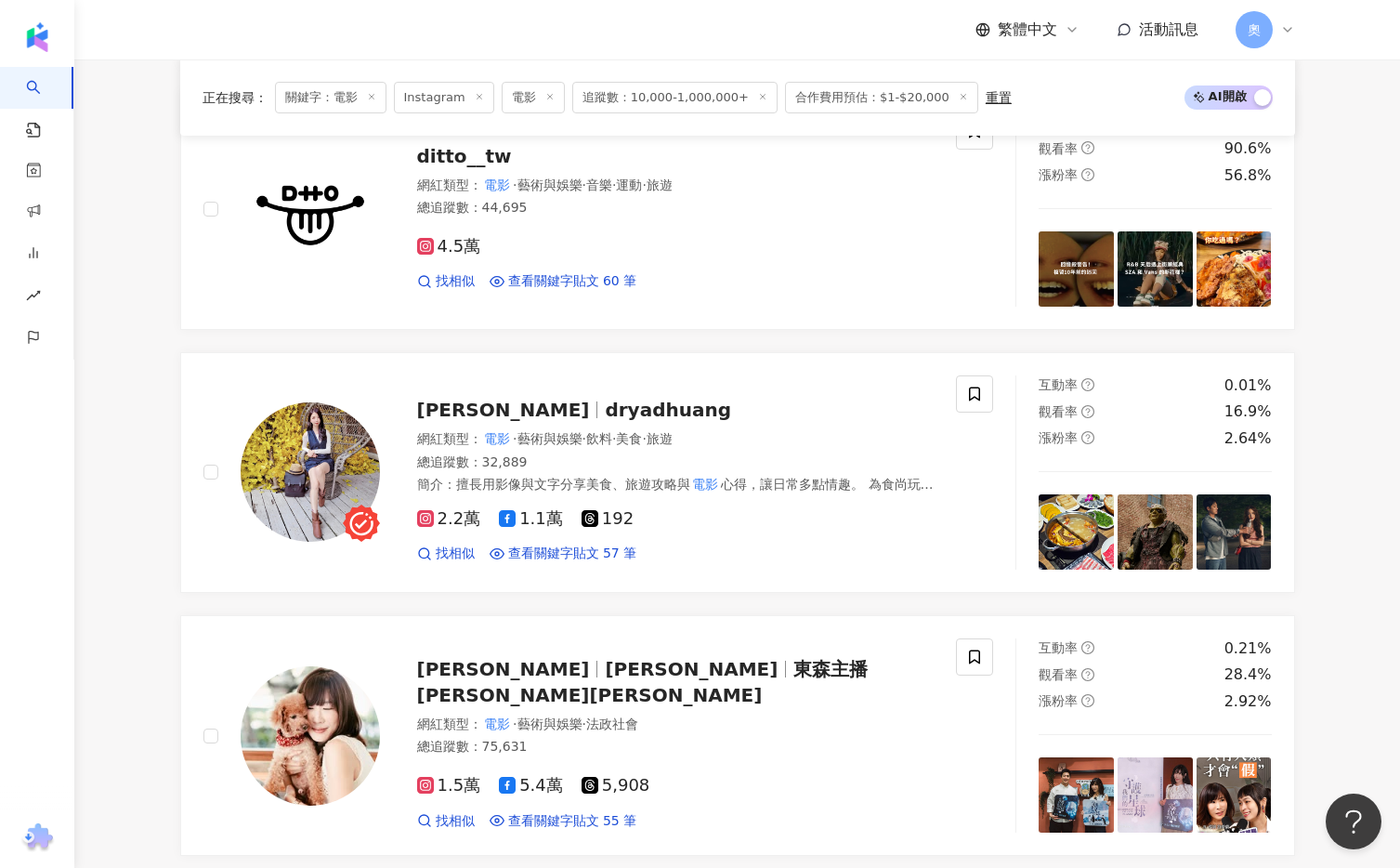
scroll to position [851, 0]
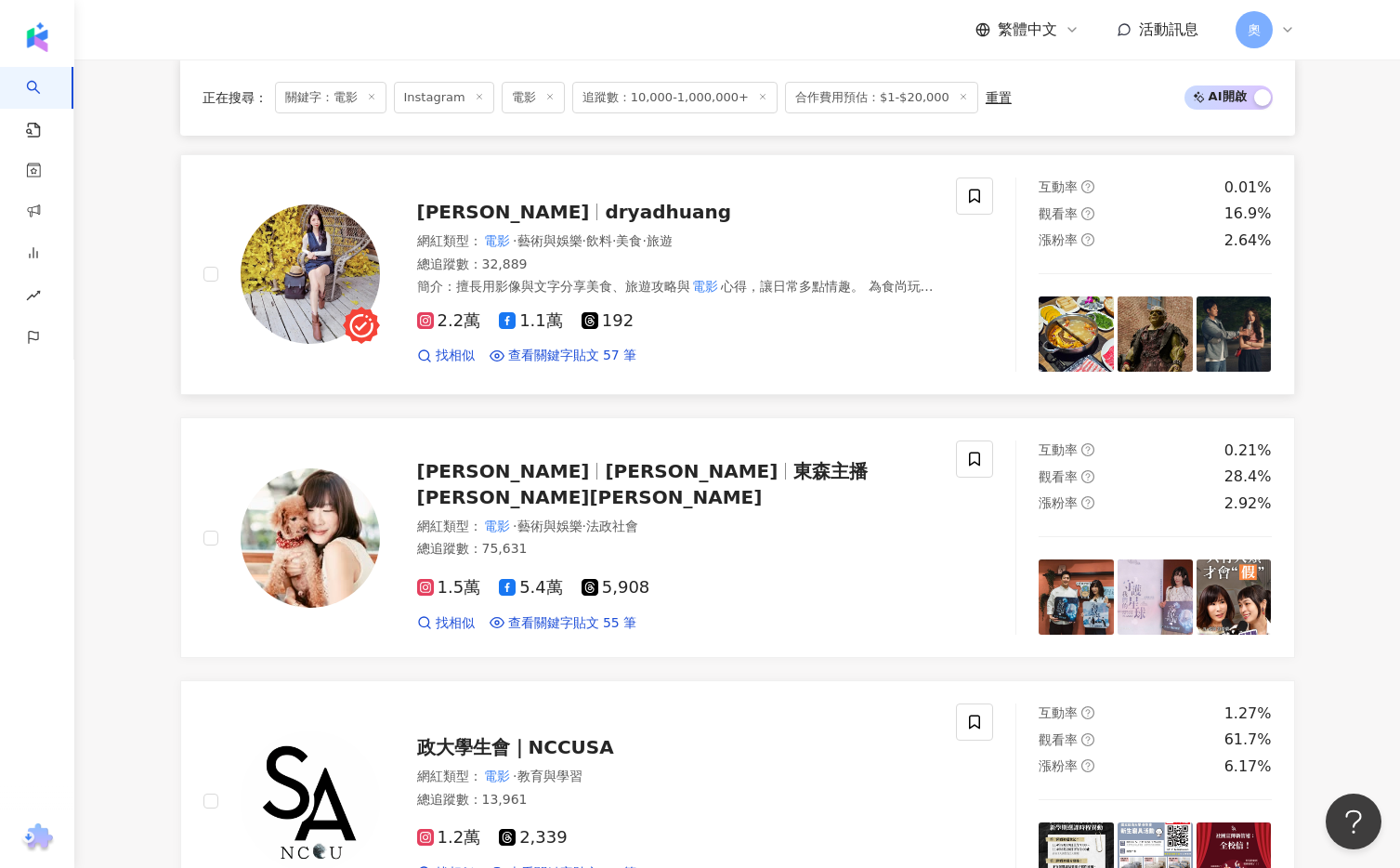
scroll to position [1105, 0]
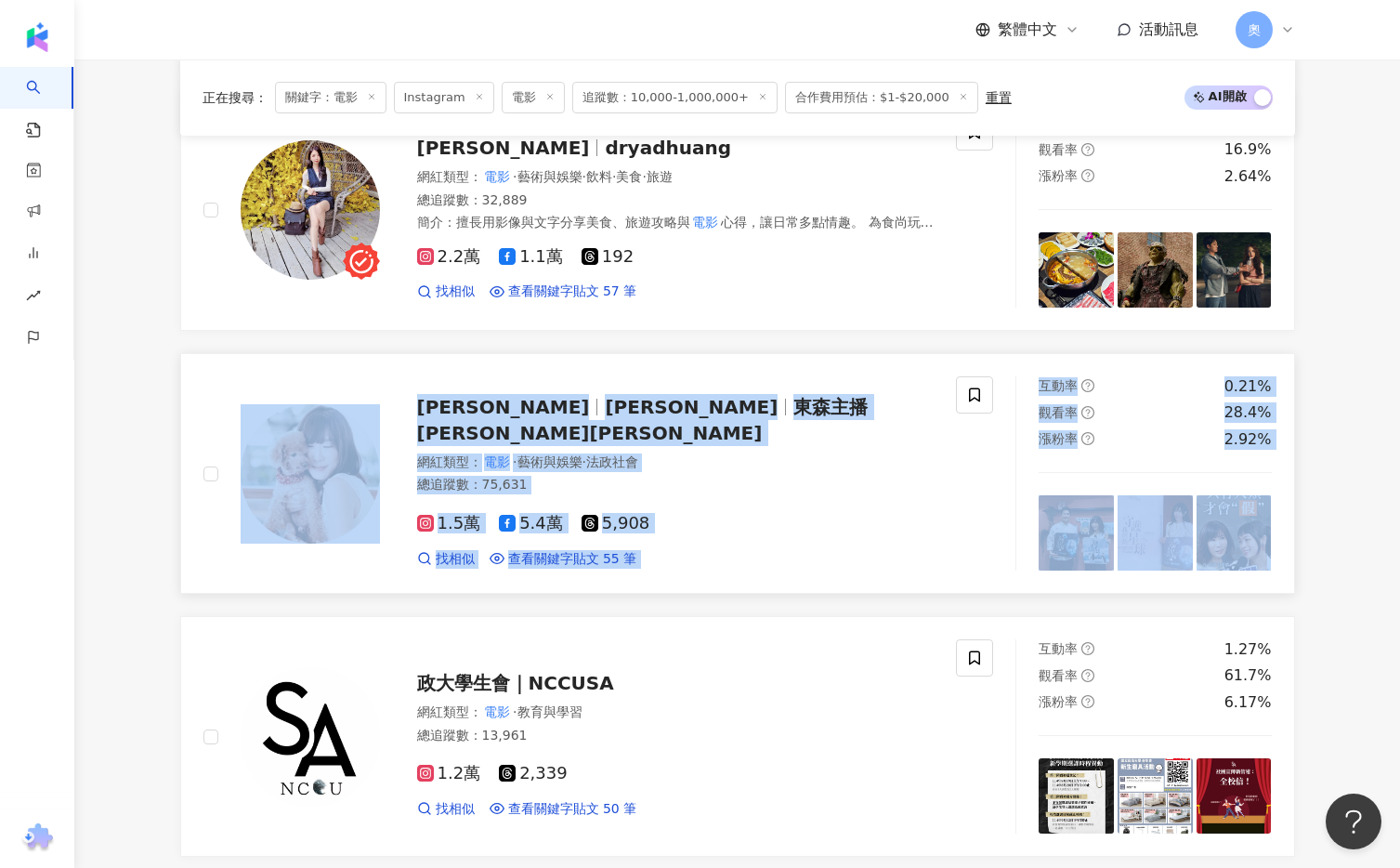
click at [583, 416] on span "東森主播 舒夢蘭Claire" at bounding box center [642, 420] width 451 height 48
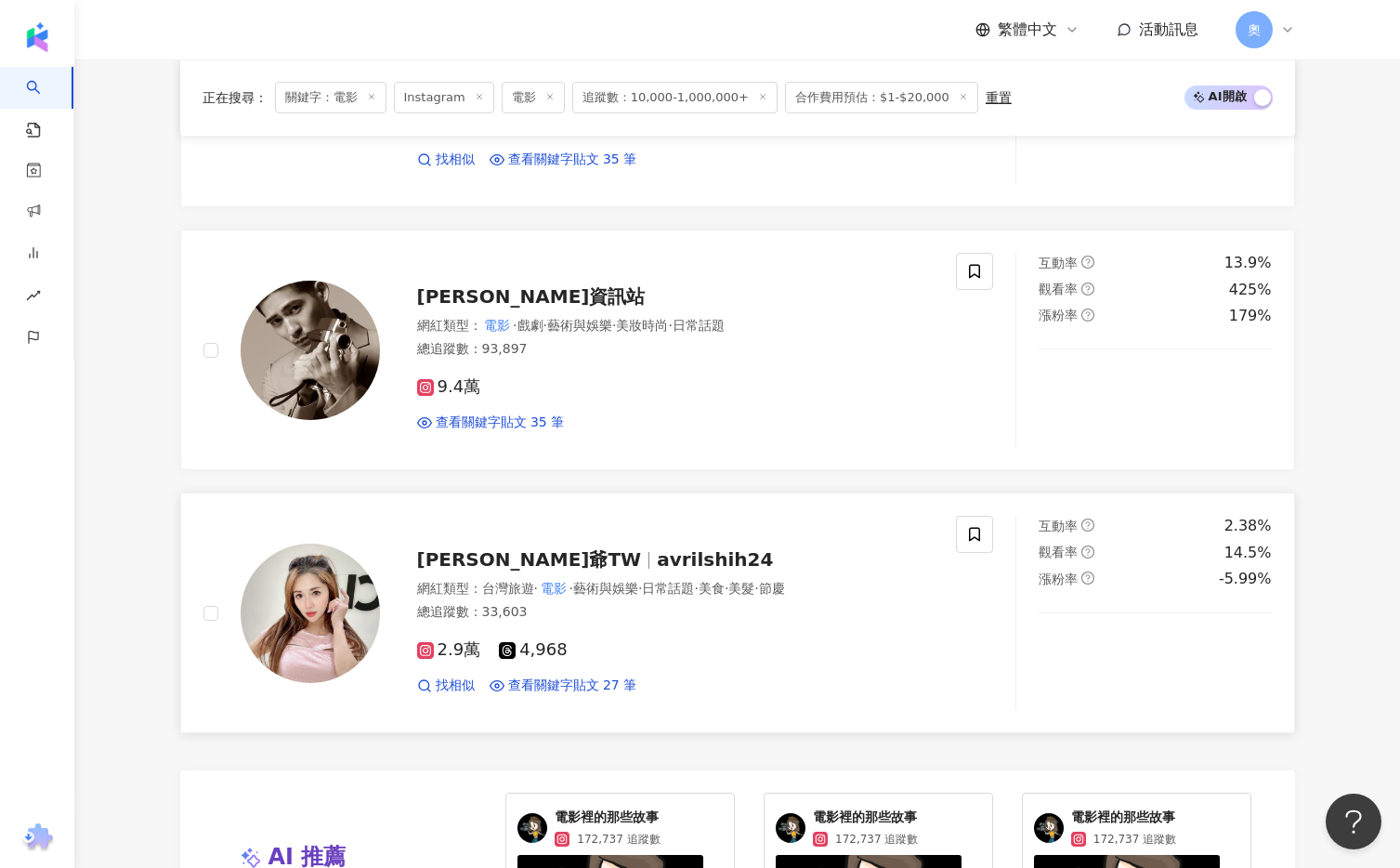
scroll to position [3207, 0]
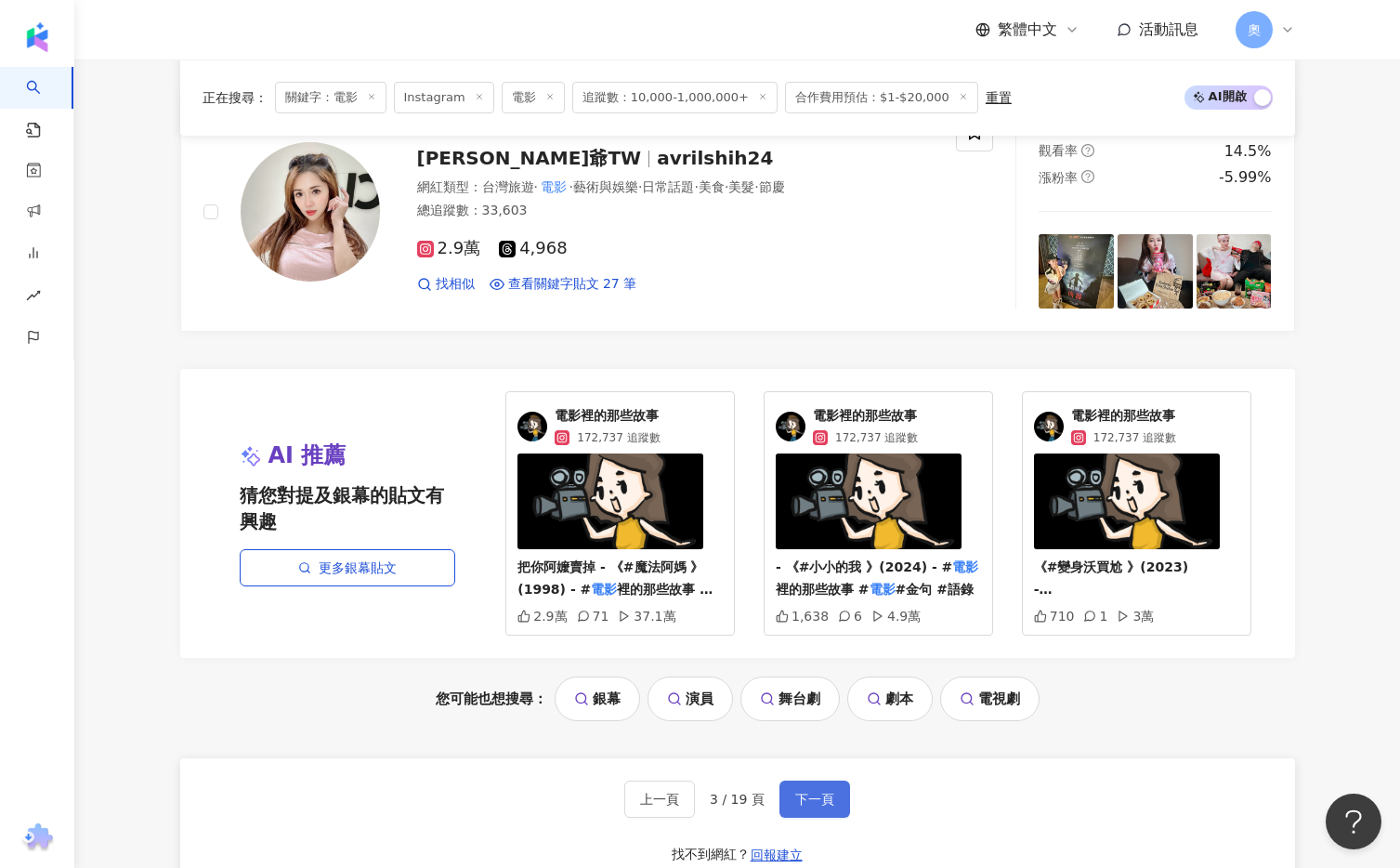
click at [800, 798] on span "下一頁" at bounding box center [815, 798] width 39 height 15
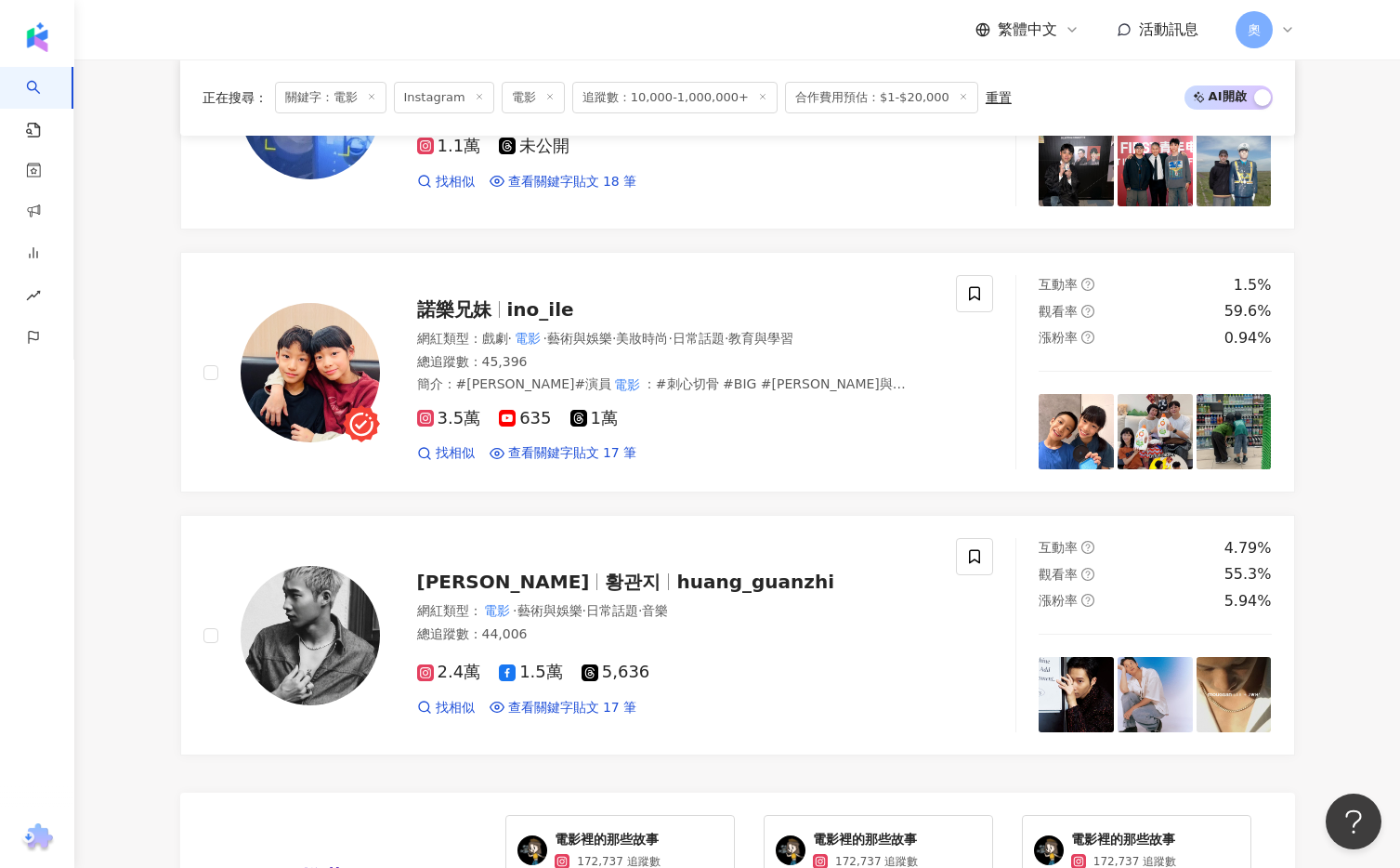
scroll to position [3163, 0]
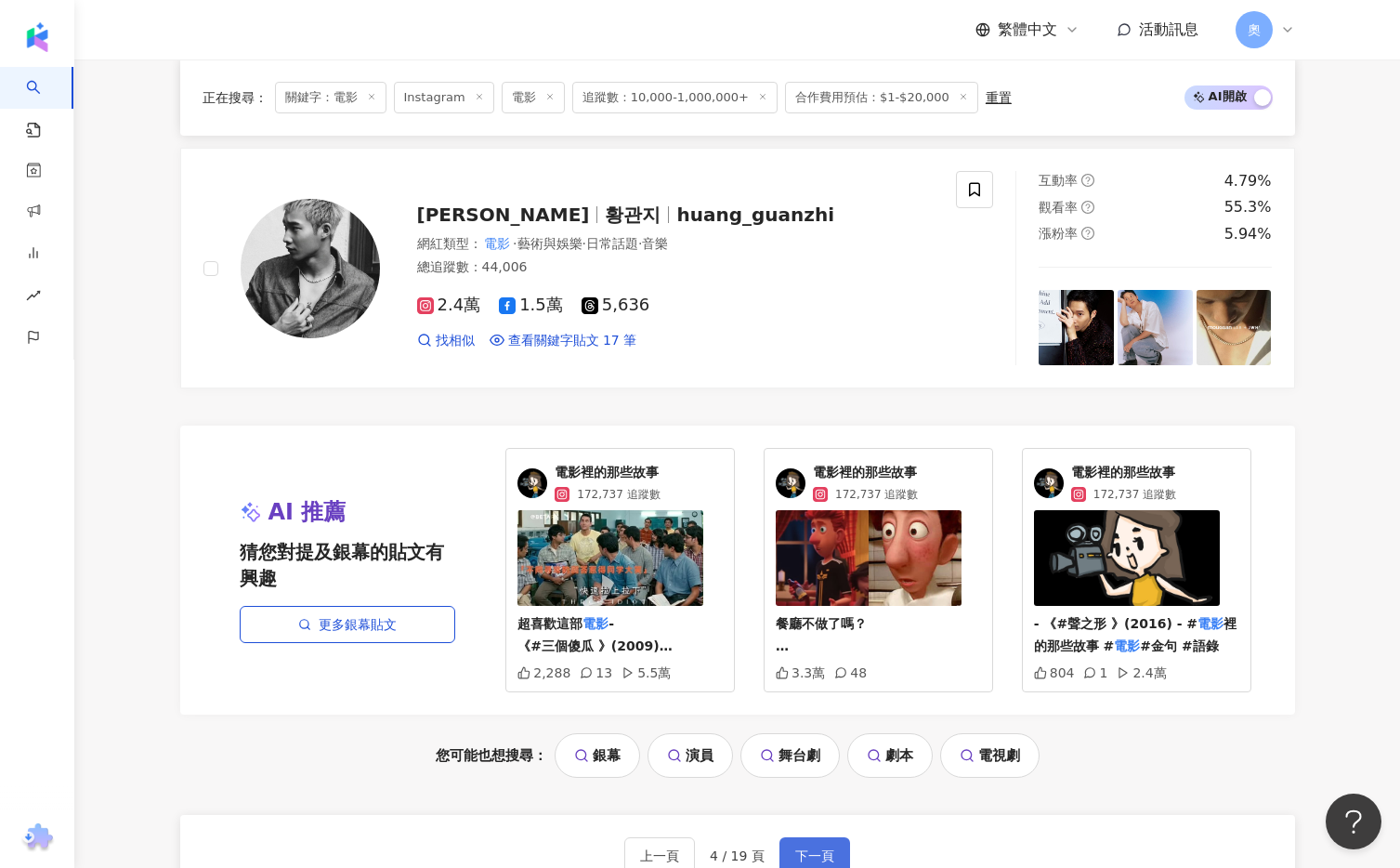
click at [802, 848] on span "下一頁" at bounding box center [815, 855] width 39 height 15
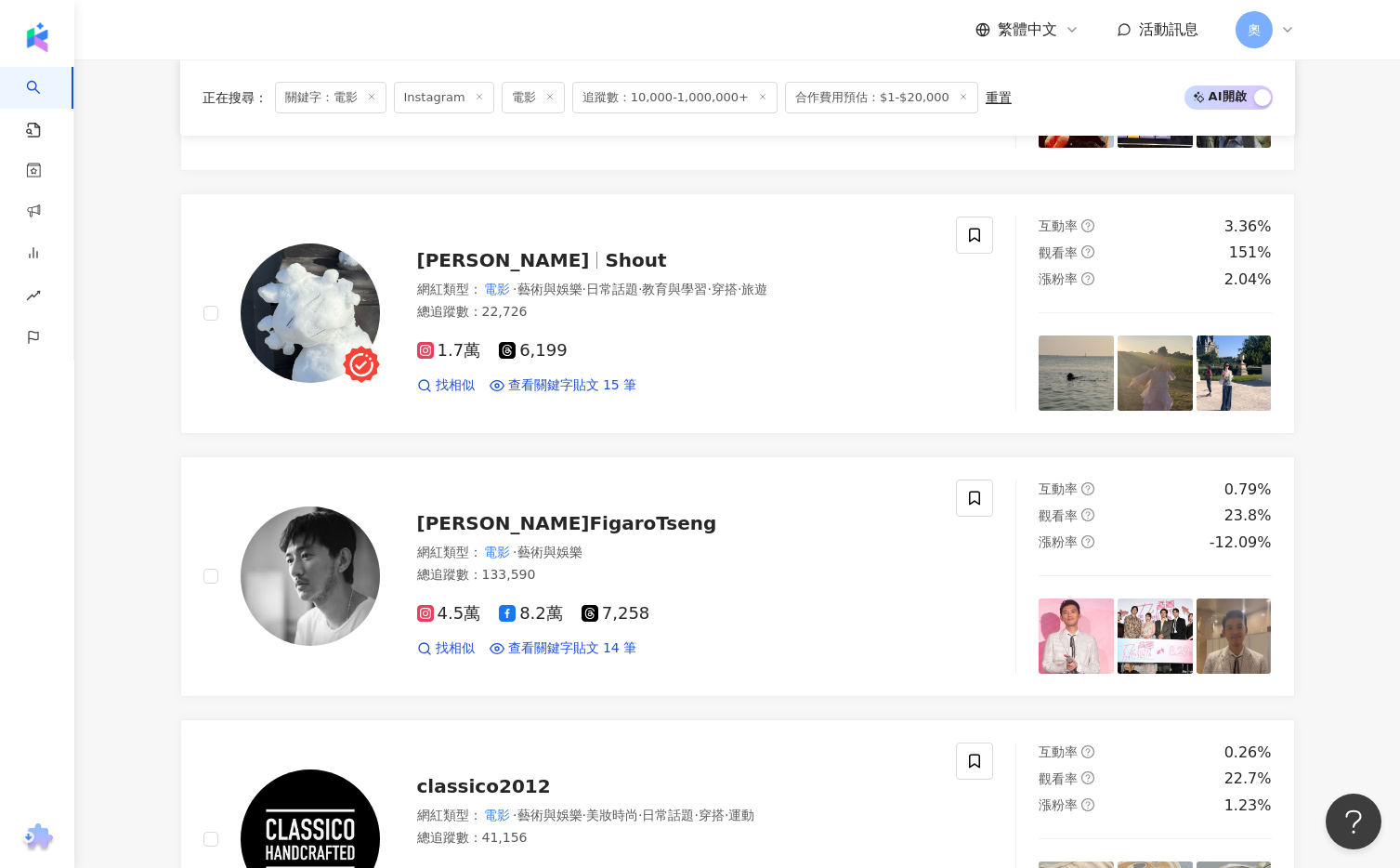
scroll to position [1309, 0]
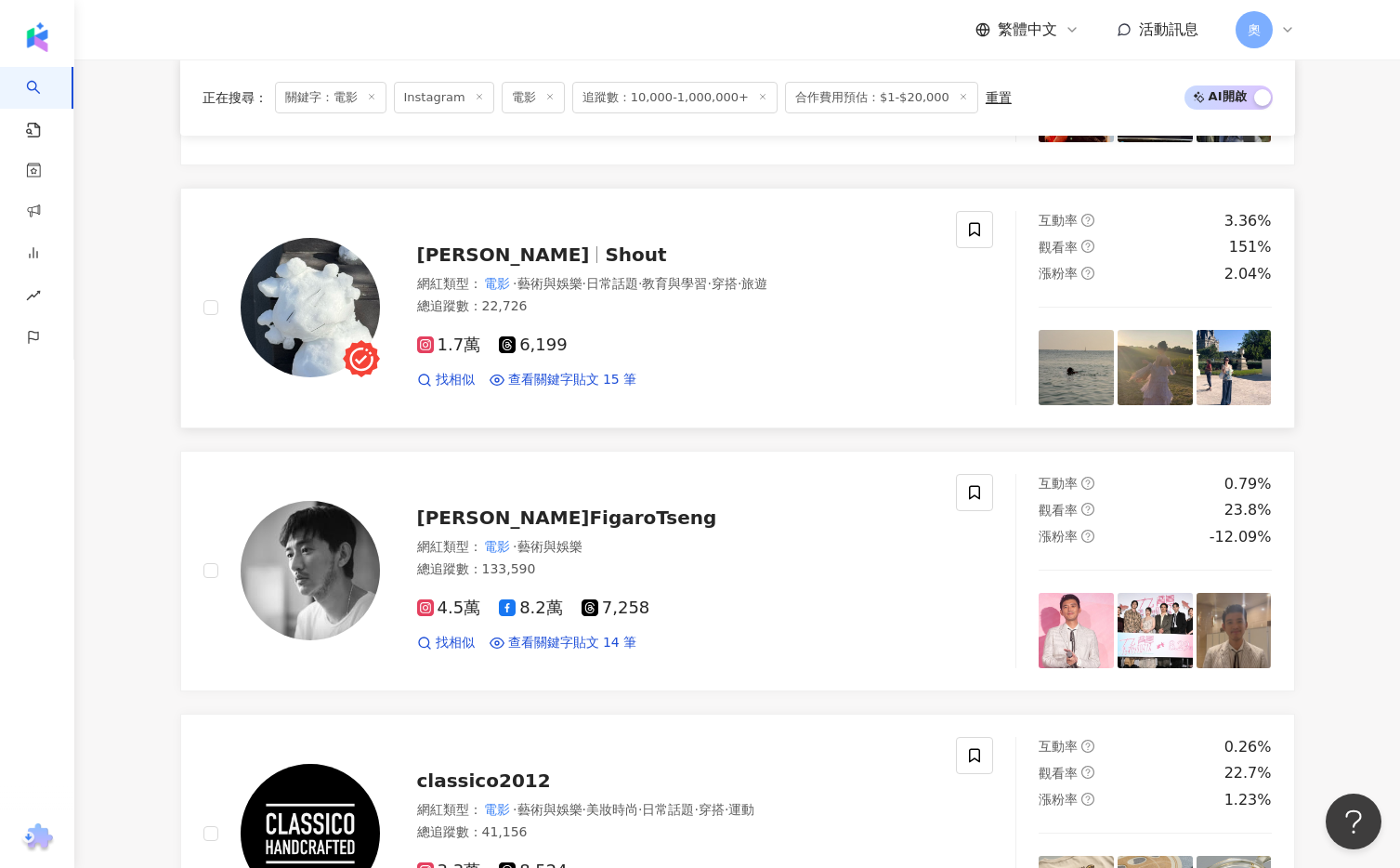
click at [605, 244] on span "Shout" at bounding box center [635, 255] width 61 height 23
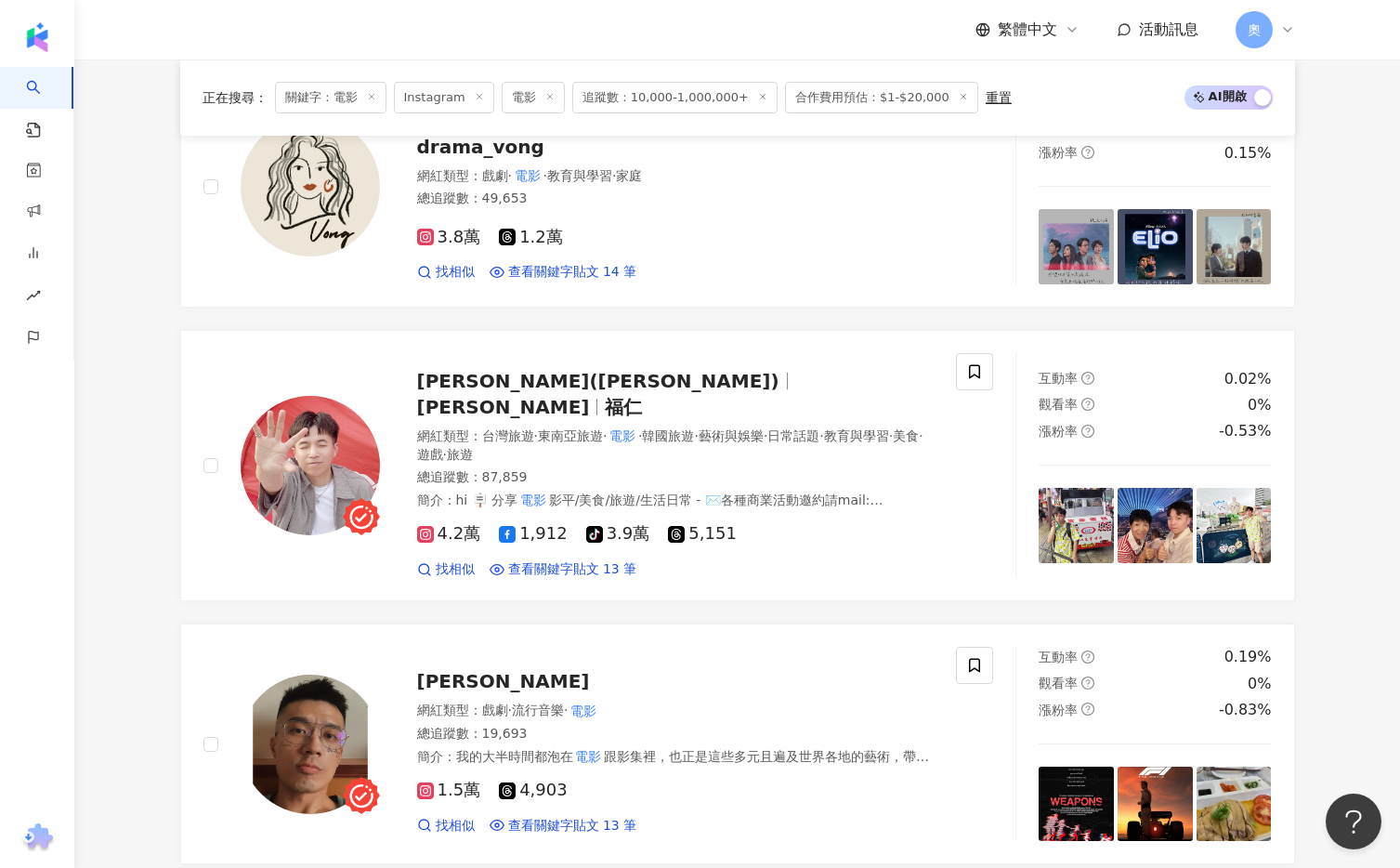
scroll to position [2565, 0]
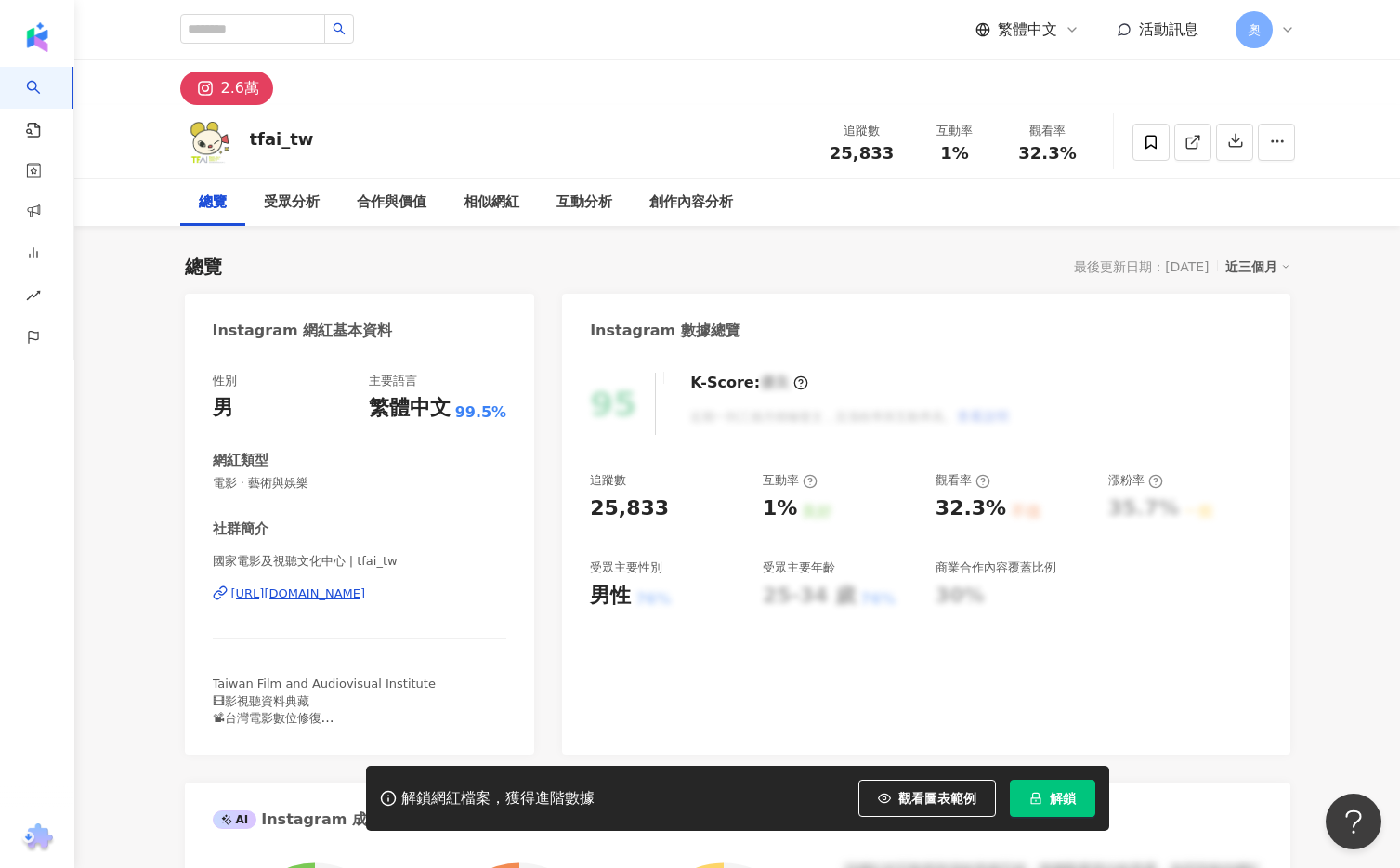
scroll to position [4, 0]
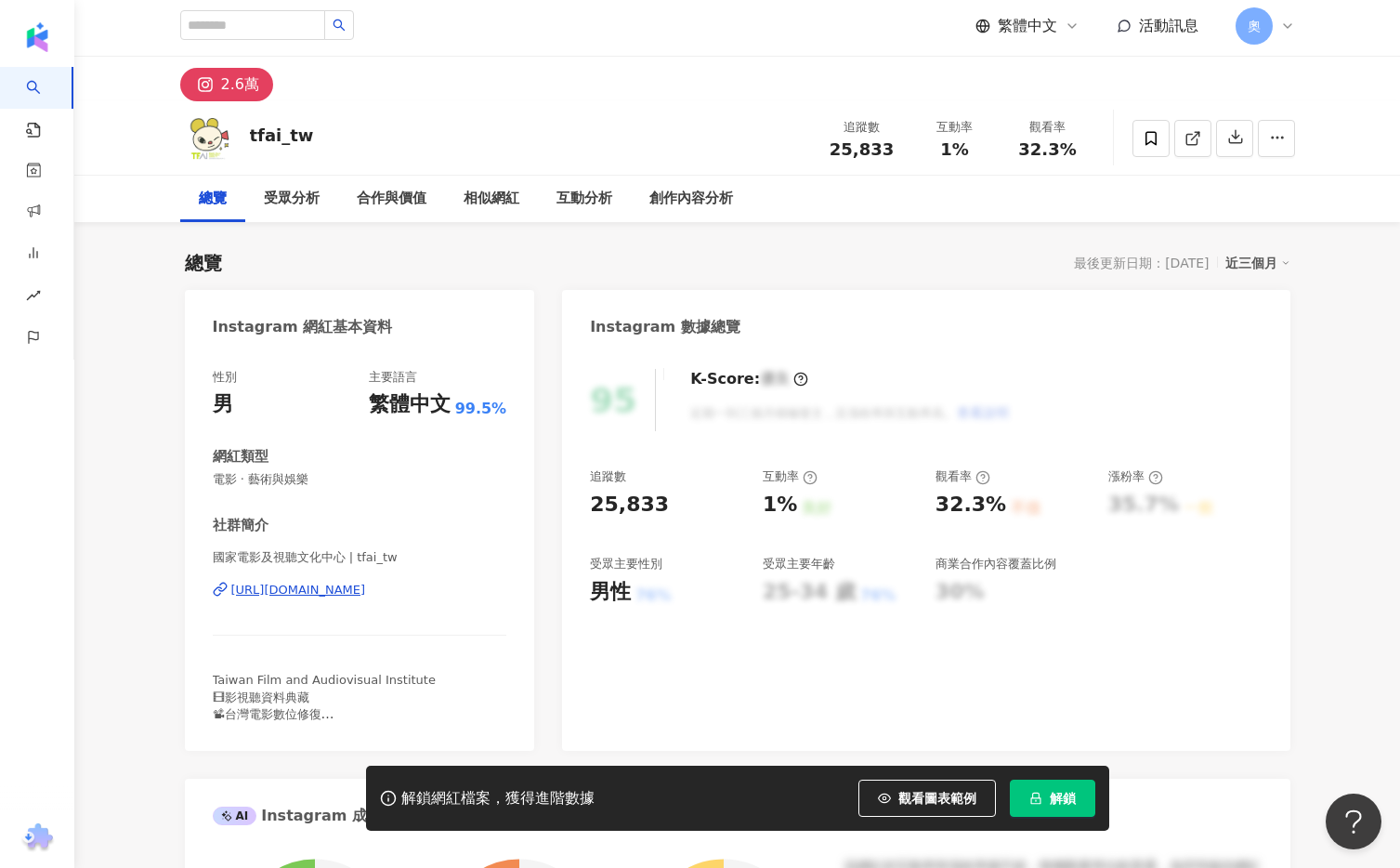
click at [366, 591] on div "https://www.instagram.com/tfai_tw/" at bounding box center [298, 590] width 135 height 17
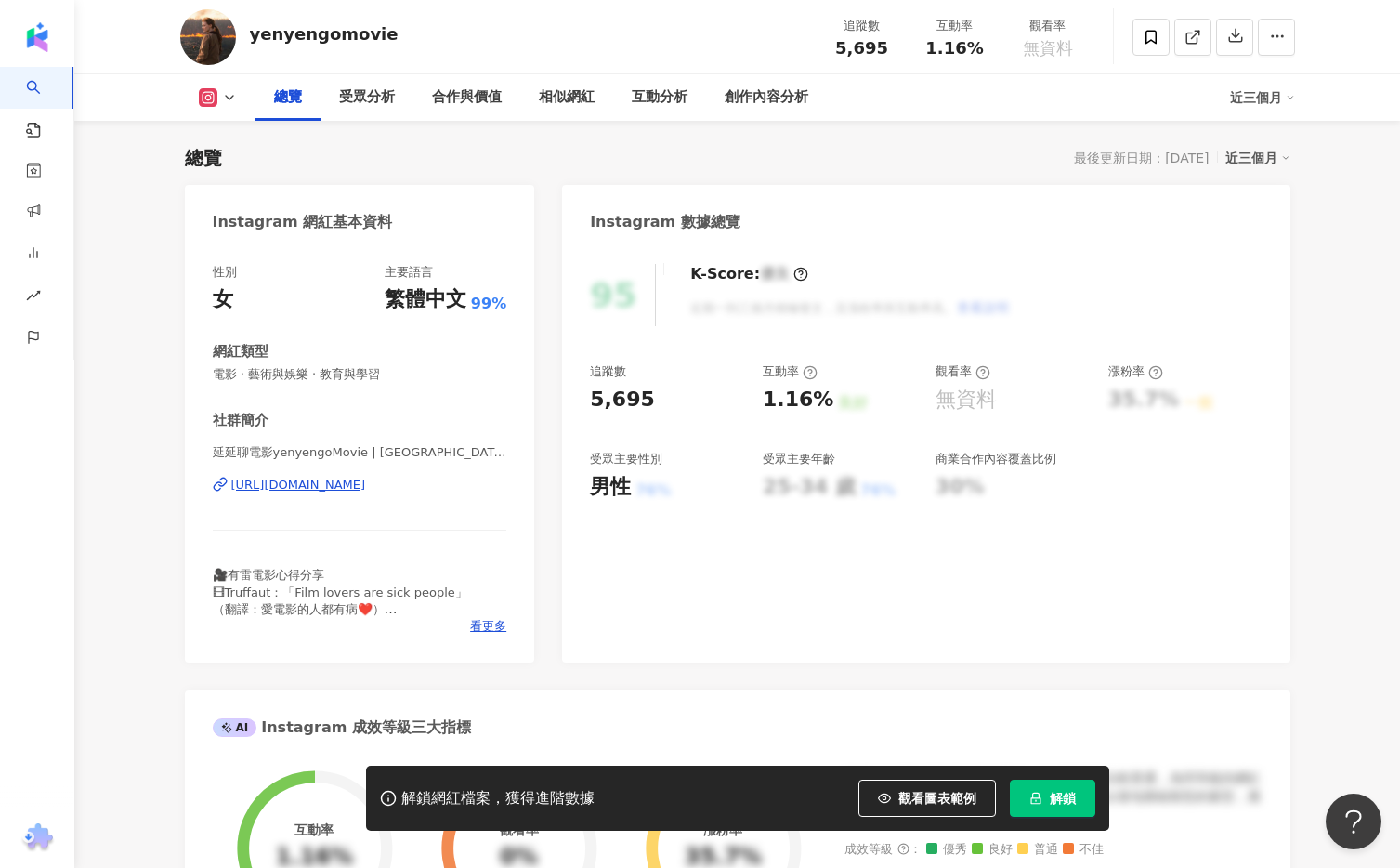
scroll to position [48, 0]
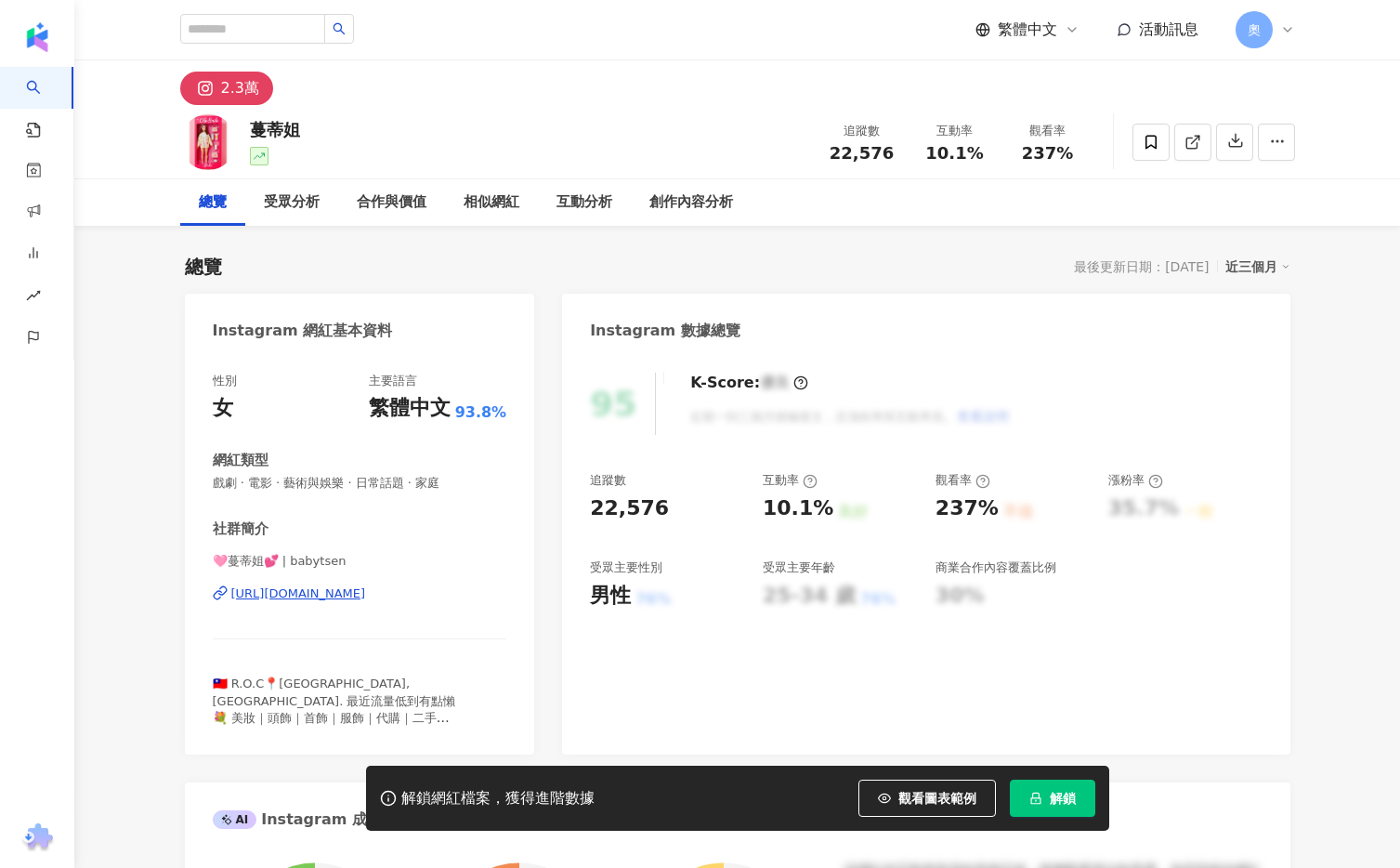
click at [353, 593] on div "[URL][DOMAIN_NAME]" at bounding box center [298, 593] width 135 height 17
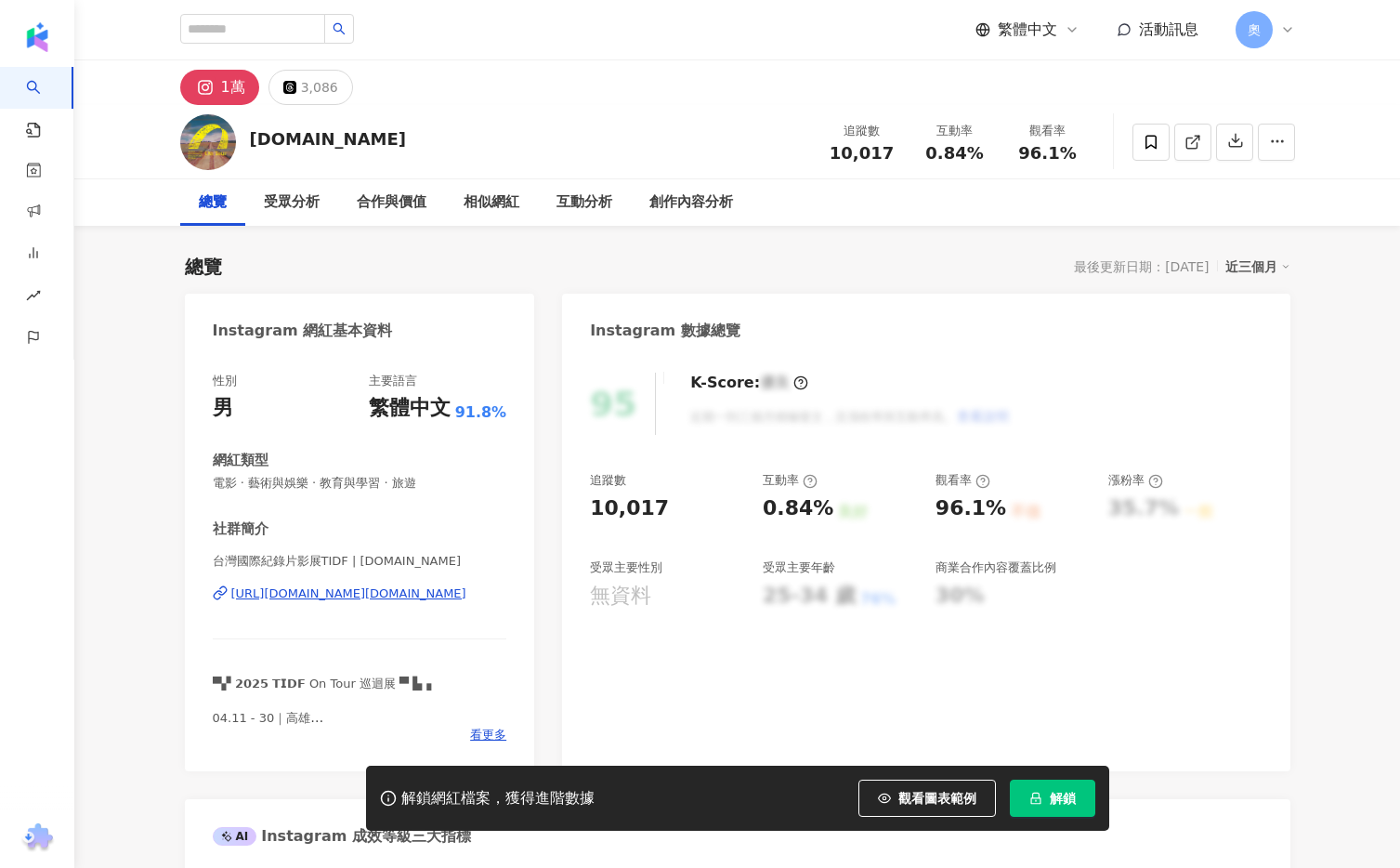
click at [363, 592] on div "https://www.instagram.com/tidf.tw/" at bounding box center [348, 593] width 235 height 17
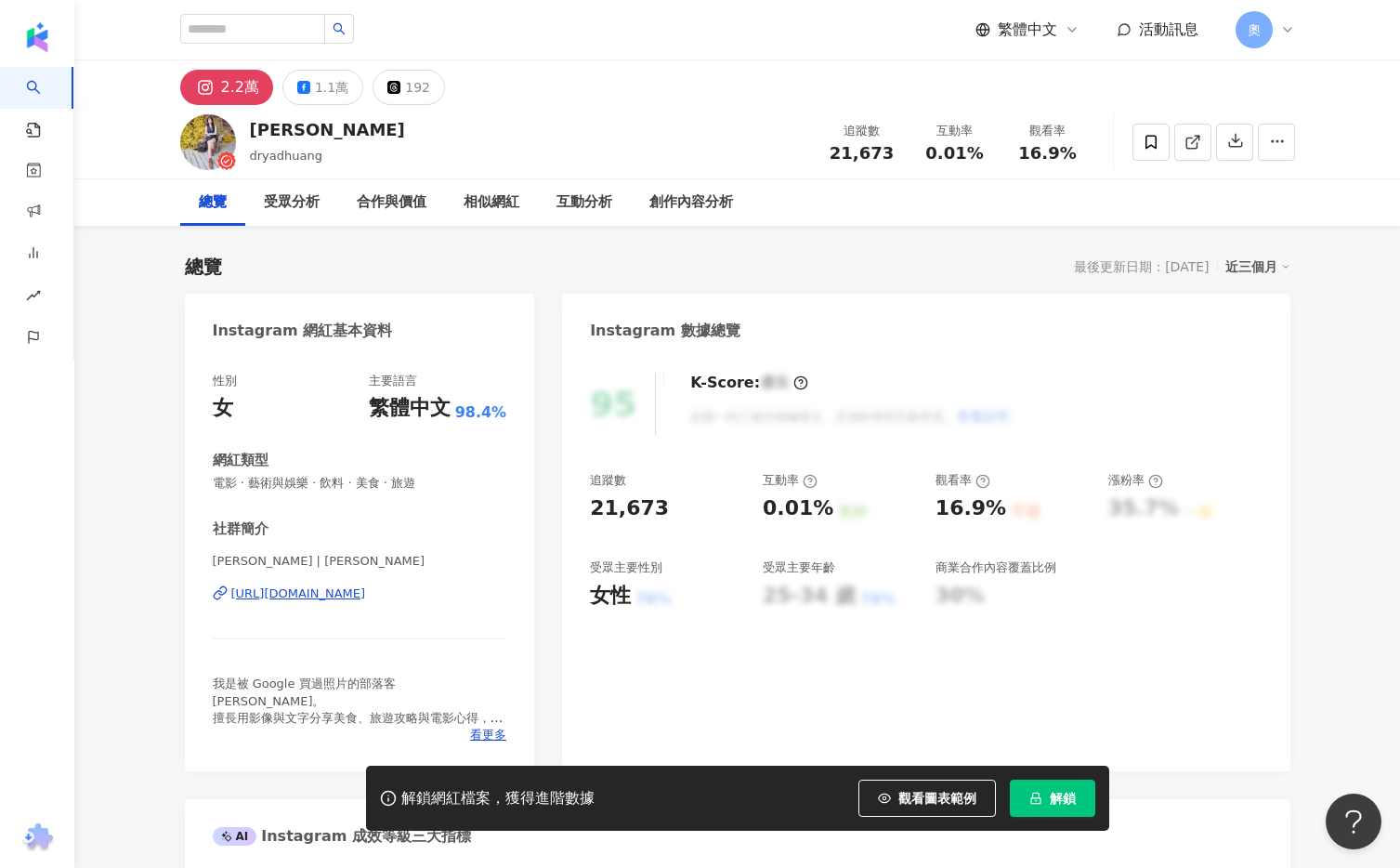
click at [366, 596] on div "https://www.instagram.com/dryadhuang/" at bounding box center [298, 593] width 135 height 17
drag, startPoint x: 516, startPoint y: 593, endPoint x: 229, endPoint y: 593, distance: 287.0
click at [230, 593] on div "性別 女 主要語言 繁體中文 98.4% 網紅類型 電影 · 藝術與娛樂 · 飲料 · 美食 · 旅遊 社群簡介 黃小燁 Dryad Huang | drya…" at bounding box center [360, 562] width 350 height 417
click at [272, 594] on div "https://www.instagram.com/dryadhuang/" at bounding box center [298, 593] width 135 height 17
drag, startPoint x: 986, startPoint y: 155, endPoint x: 921, endPoint y: 158, distance: 65.1
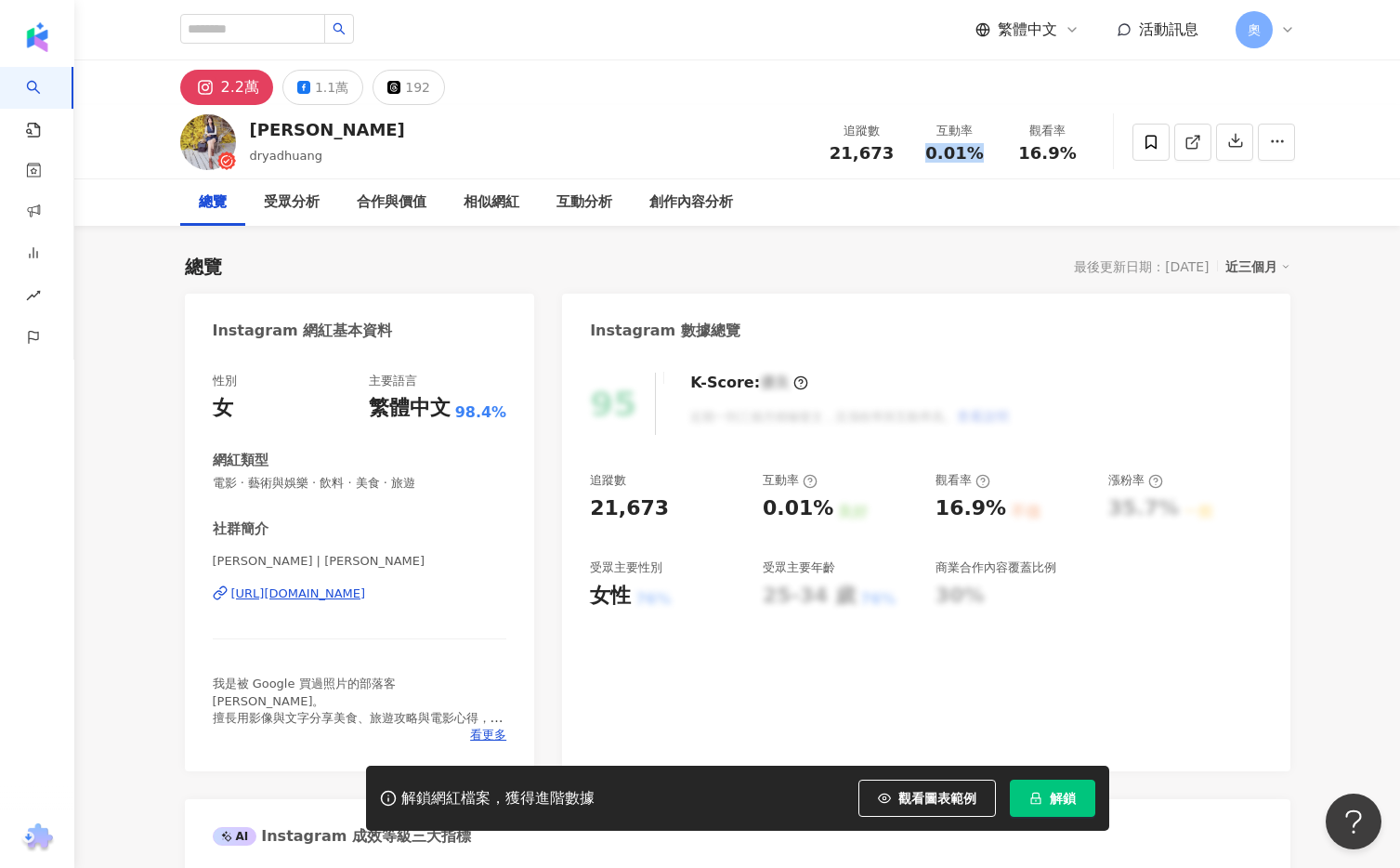
click at [921, 158] on div "0.01%" at bounding box center [956, 152] width 71 height 19
click at [938, 327] on div "Instagram 數據總覽" at bounding box center [926, 323] width 728 height 60
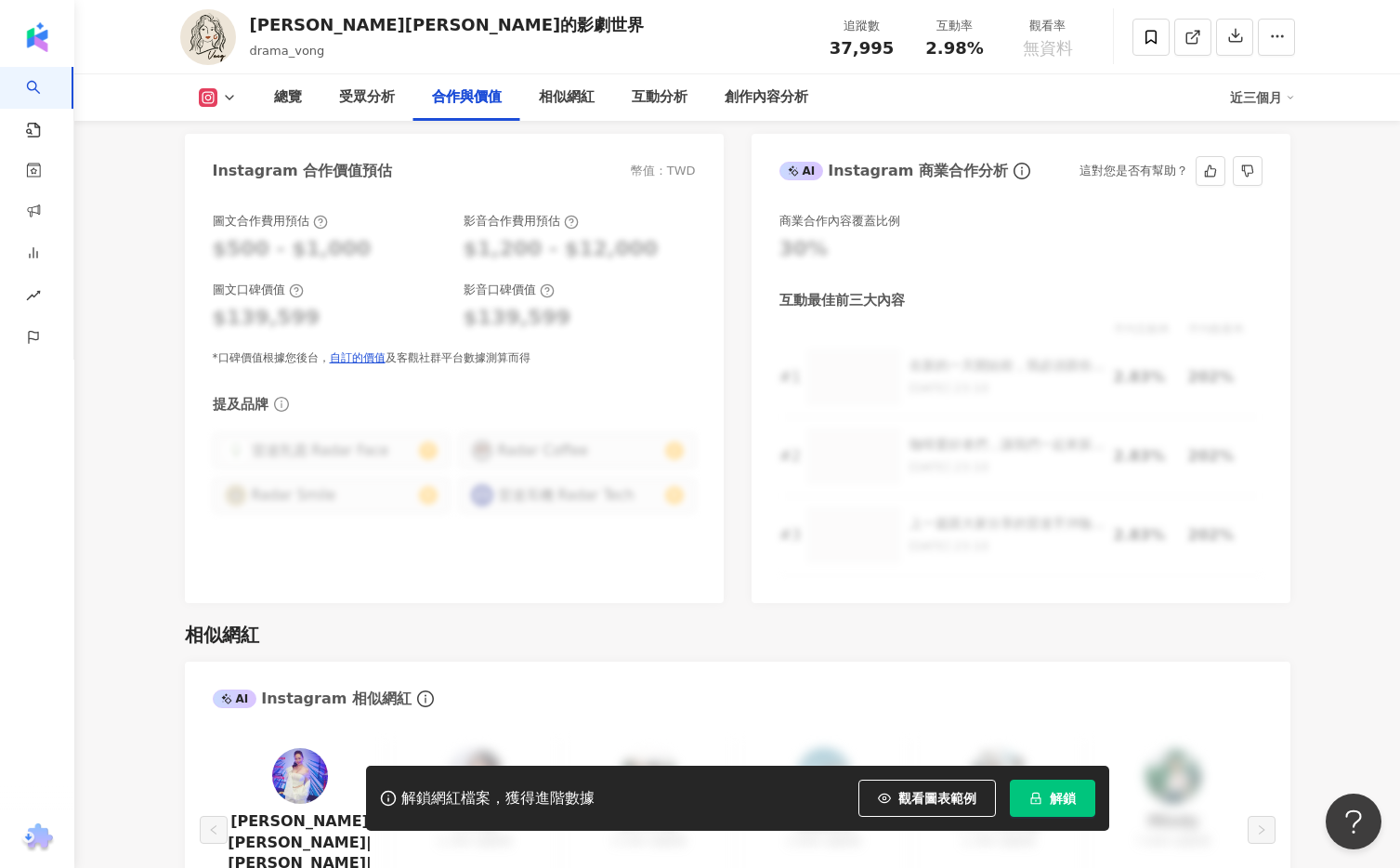
scroll to position [2495, 0]
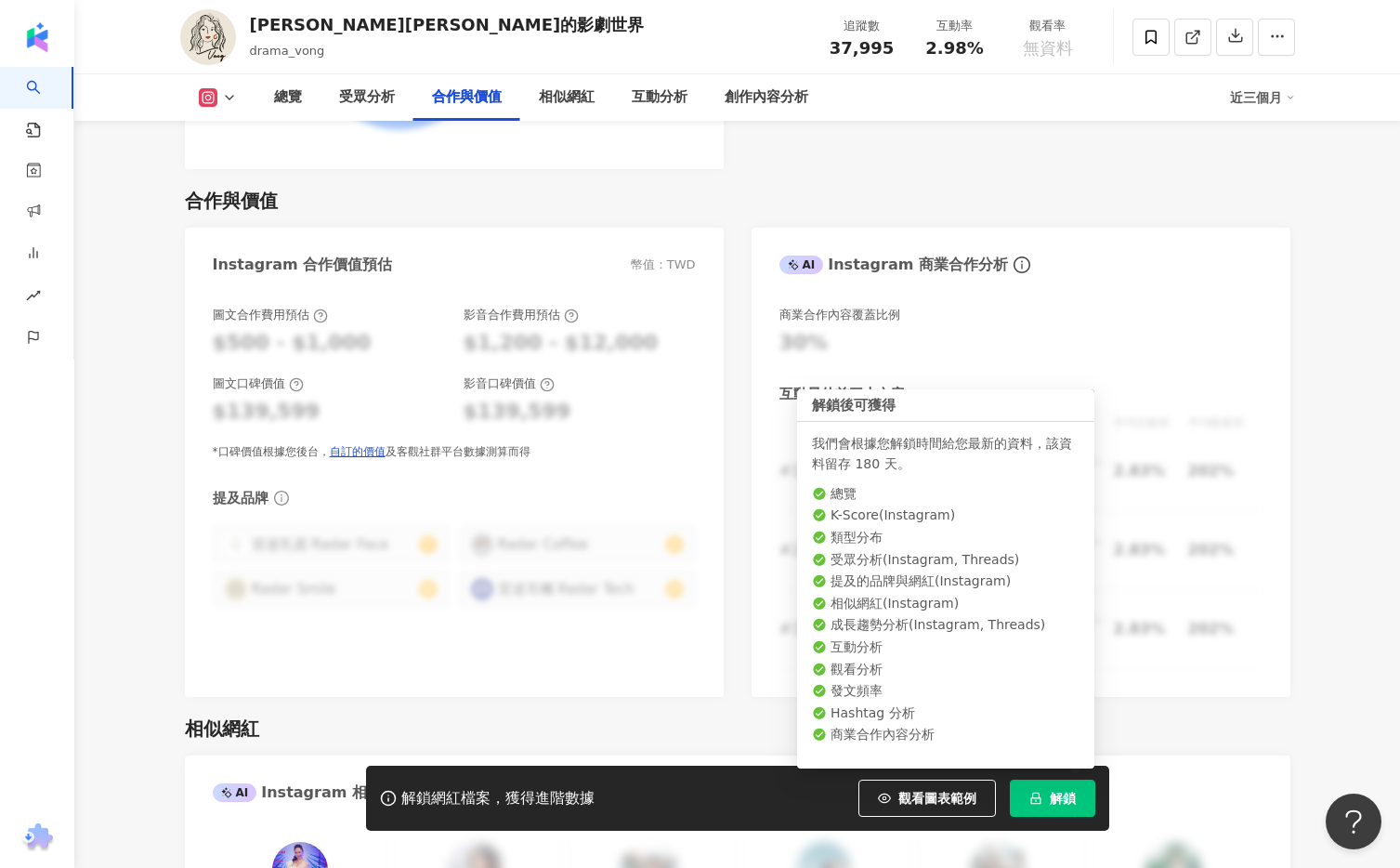
click at [1083, 797] on button "解鎖" at bounding box center [1052, 798] width 86 height 37
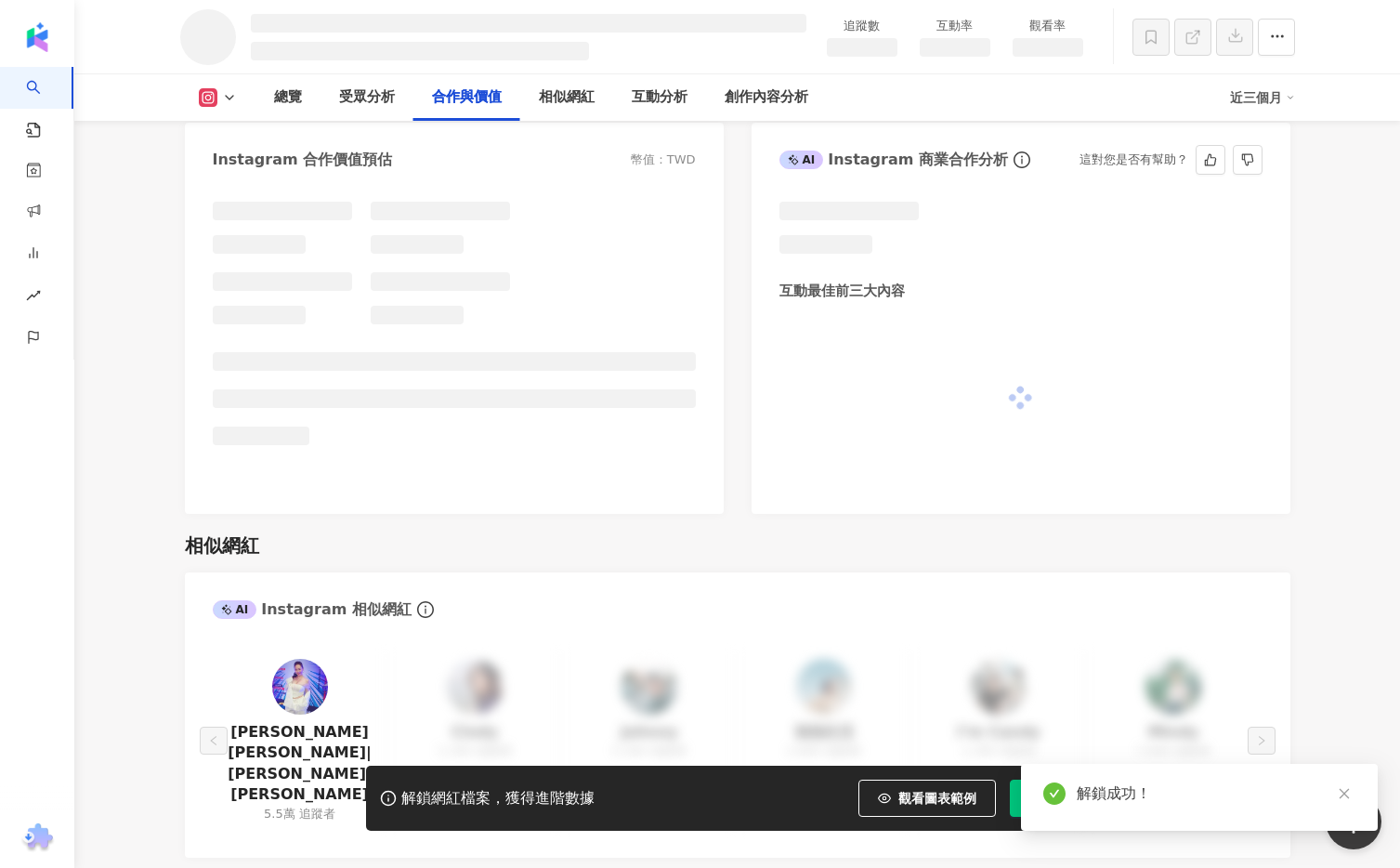
scroll to position [2134, 0]
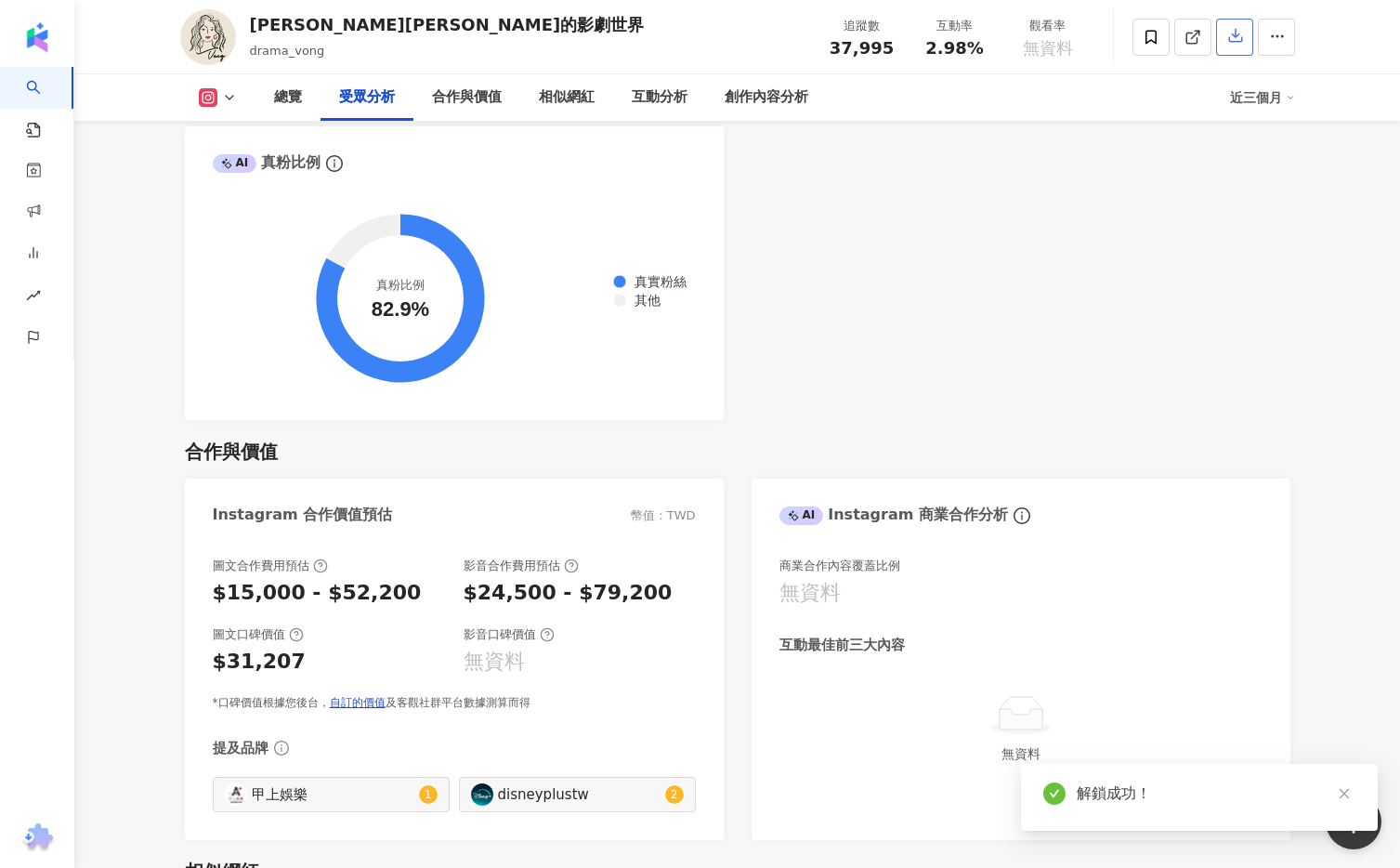
scroll to position [2388, 0]
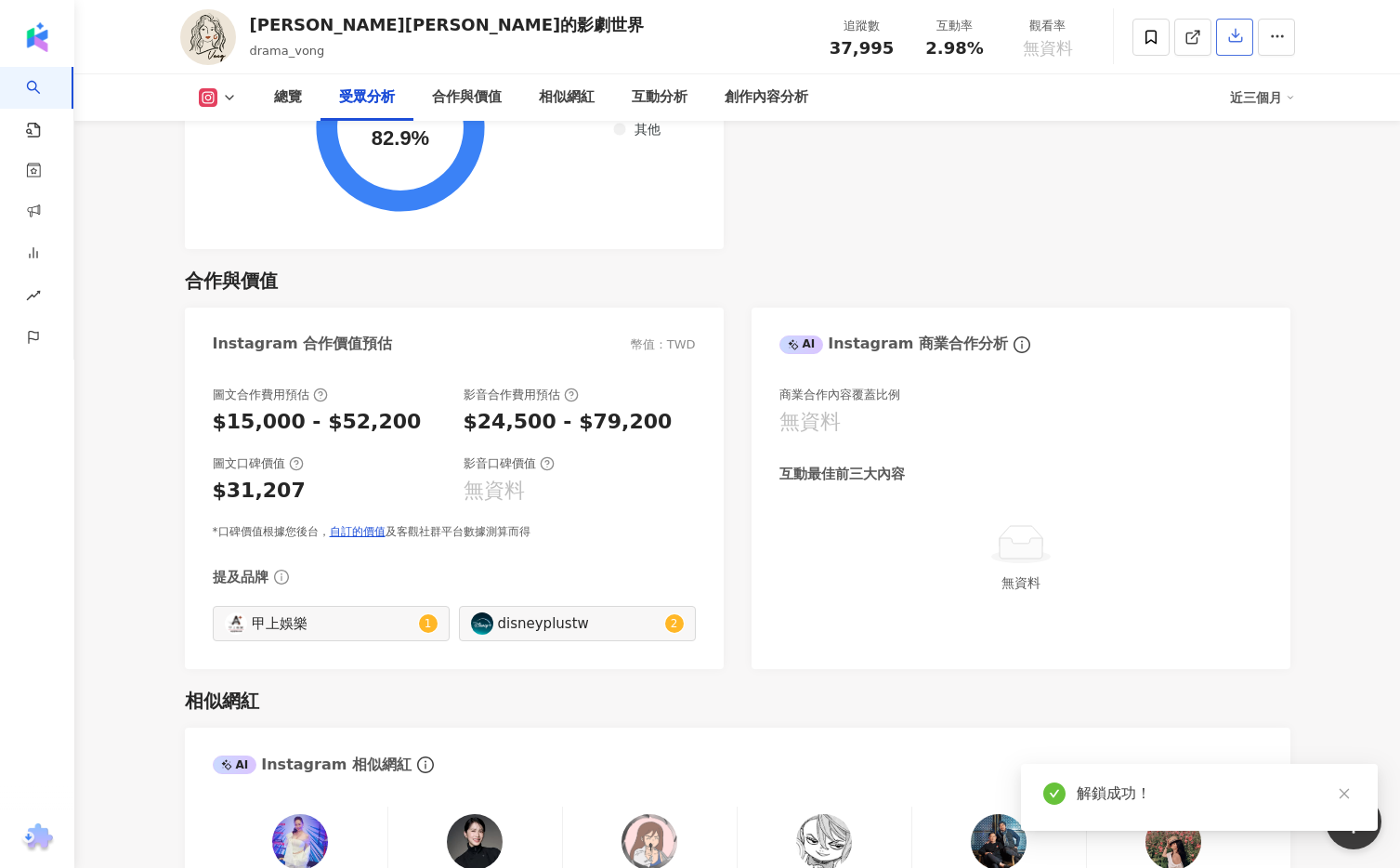
click at [1232, 35] on icon "button" at bounding box center [1235, 34] width 17 height 17
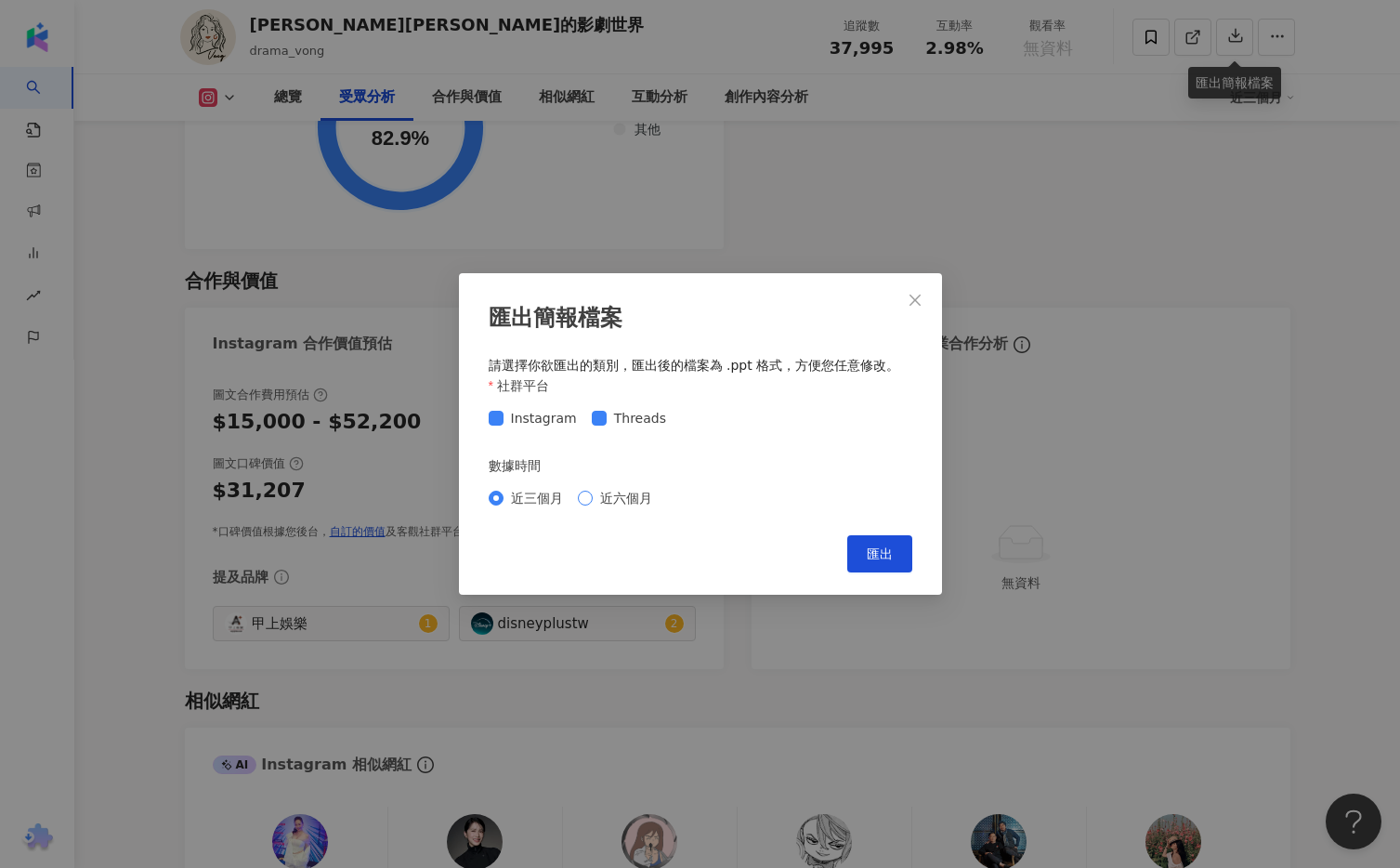
click at [633, 496] on span "近六個月" at bounding box center [626, 497] width 67 height 21
click at [874, 547] on span "匯出" at bounding box center [880, 553] width 26 height 15
click at [905, 296] on span "Close" at bounding box center [915, 300] width 37 height 15
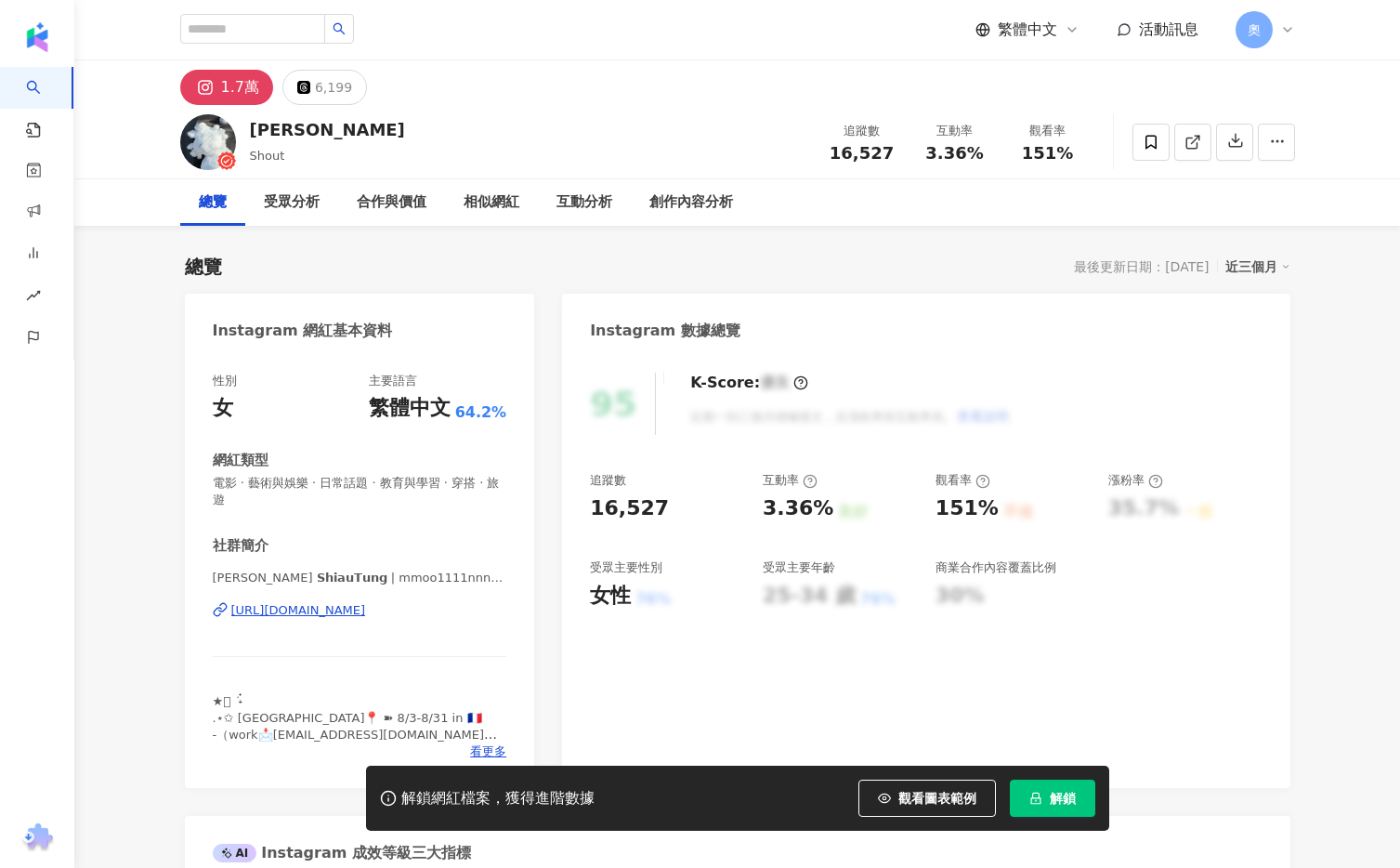
click at [366, 602] on div "https://www.instagram.com/mmoo1111nnnnnnn/" at bounding box center [298, 609] width 135 height 17
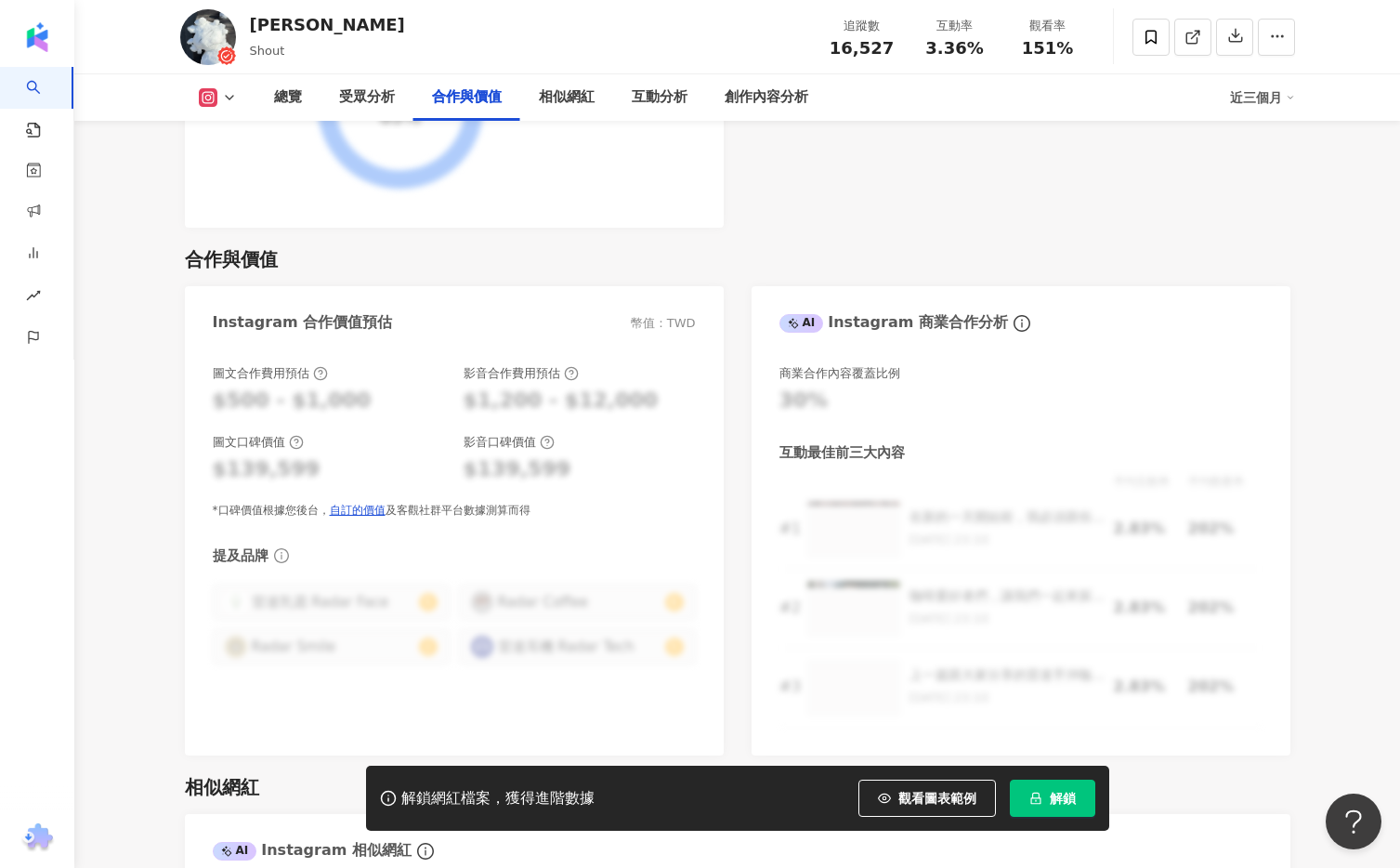
scroll to position [2562, 0]
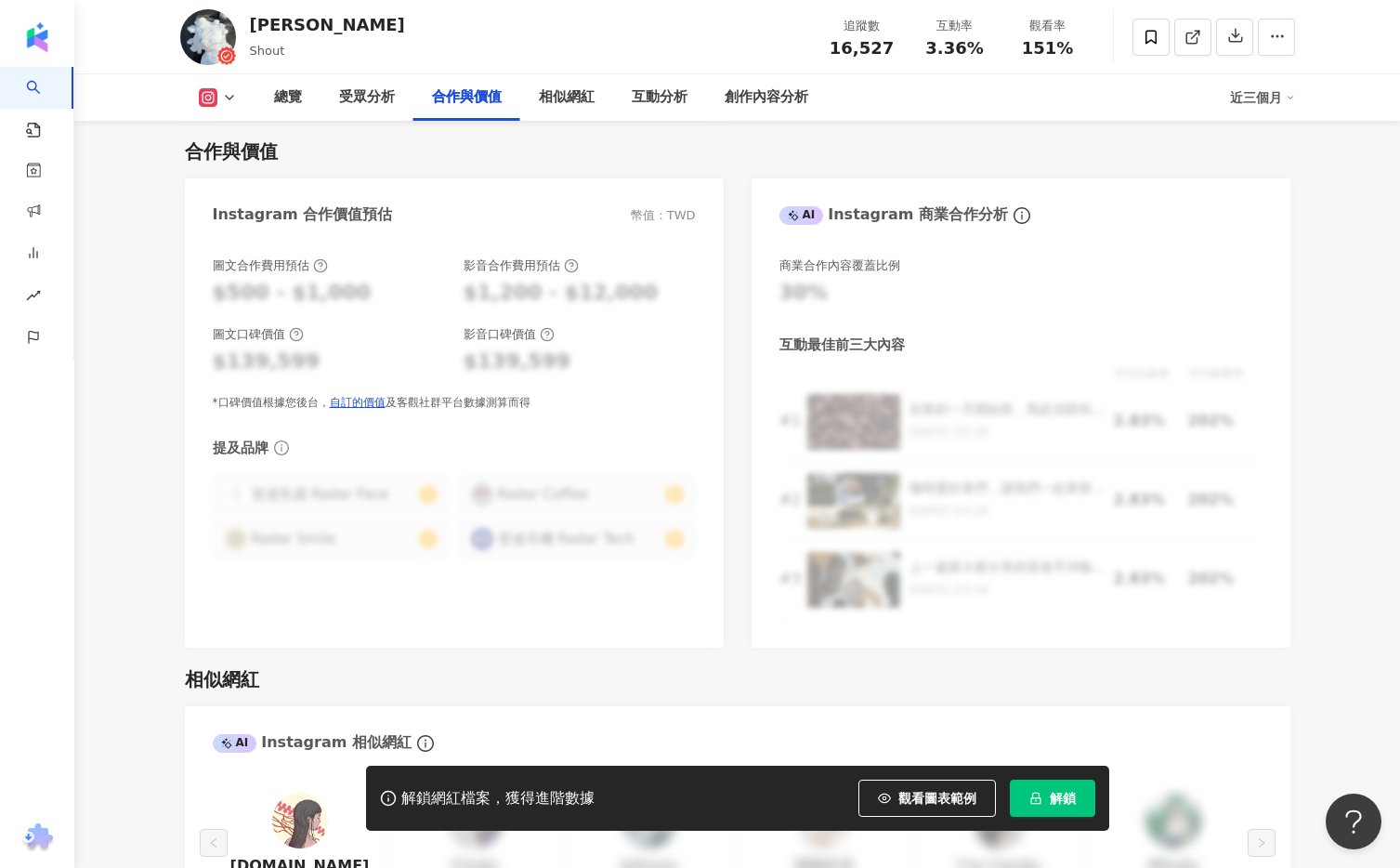
click at [1070, 802] on span "解鎖" at bounding box center [1063, 797] width 26 height 15
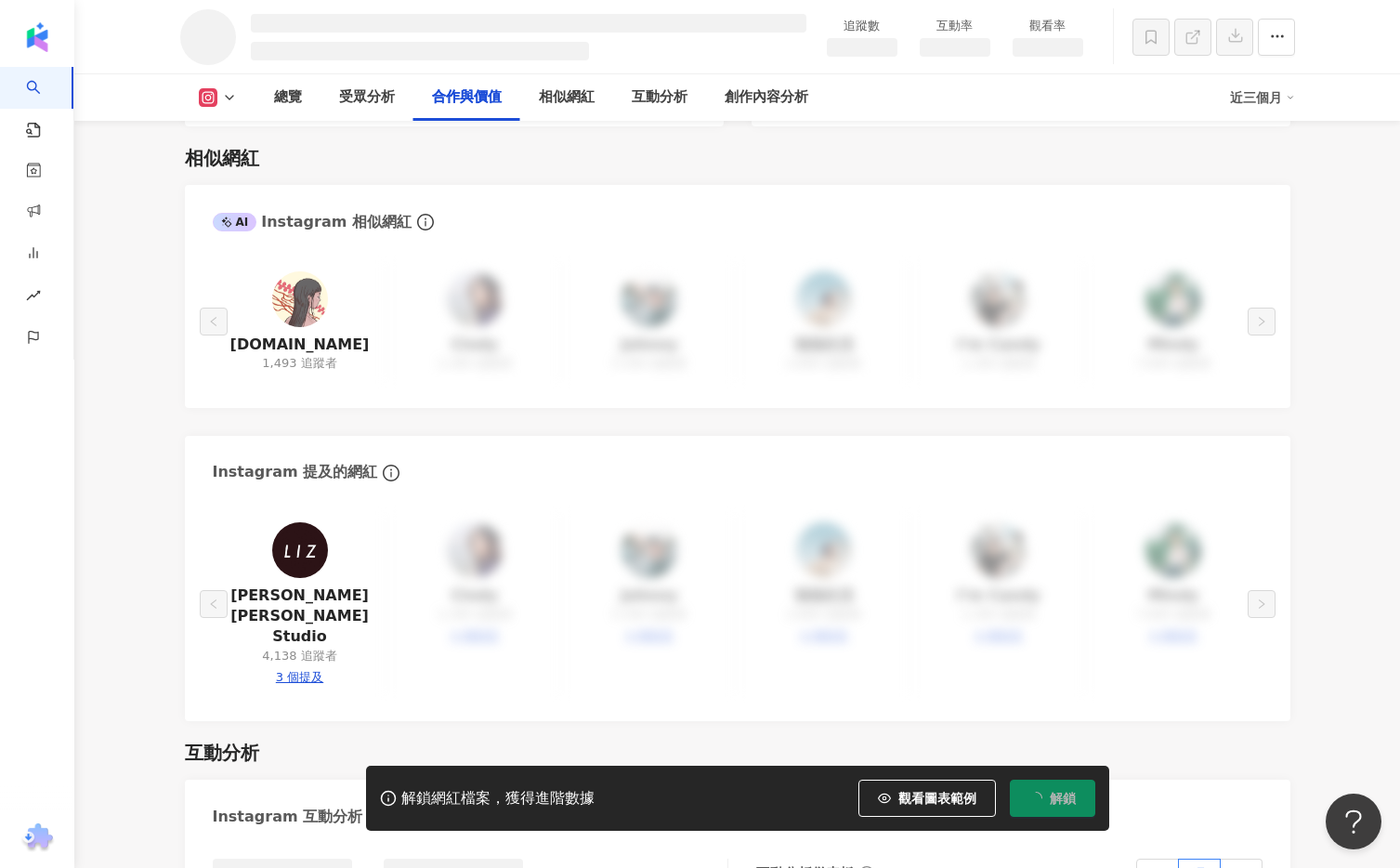
scroll to position [2201, 0]
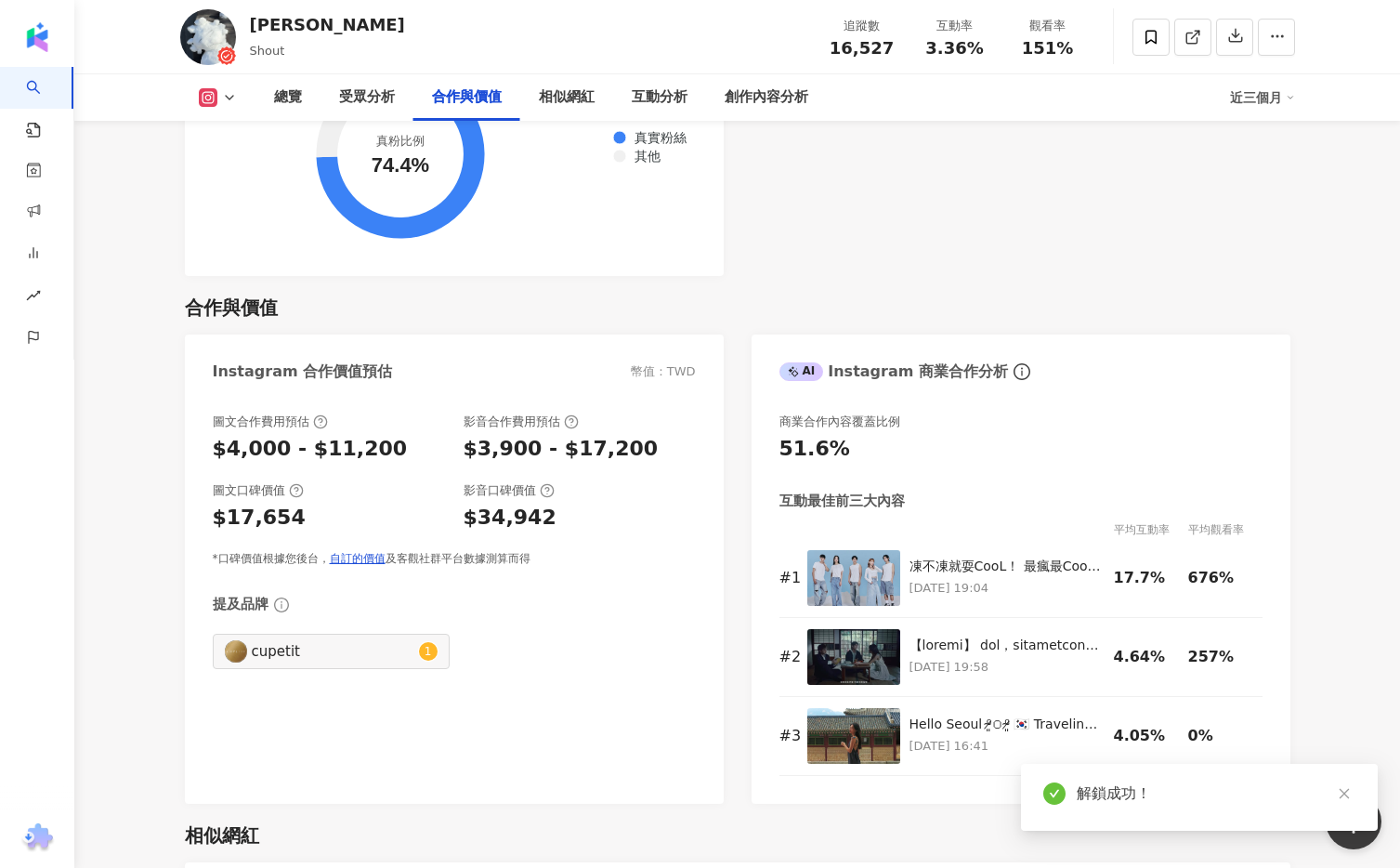
scroll to position [2562, 0]
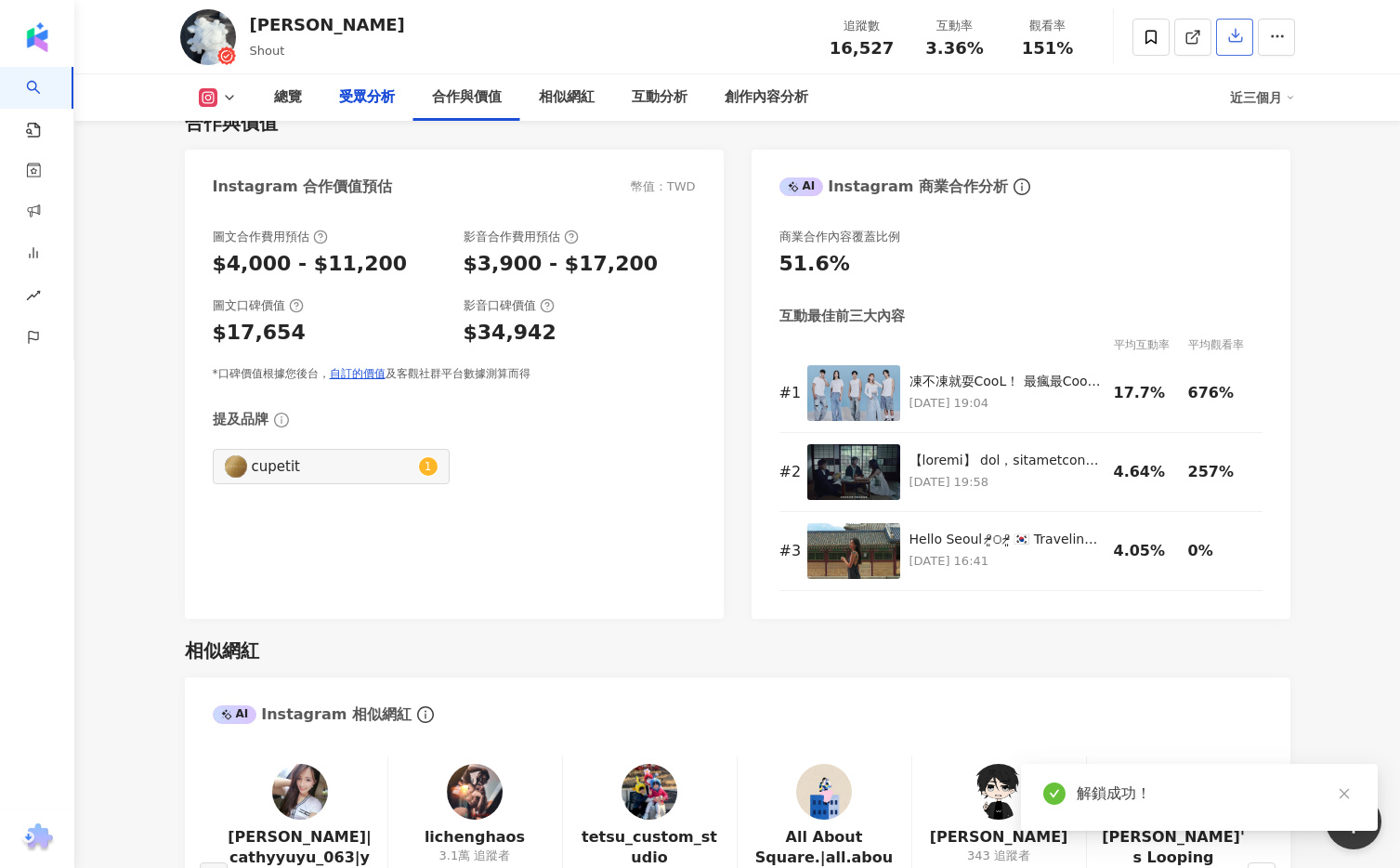
click at [1241, 26] on button "button" at bounding box center [1235, 37] width 37 height 37
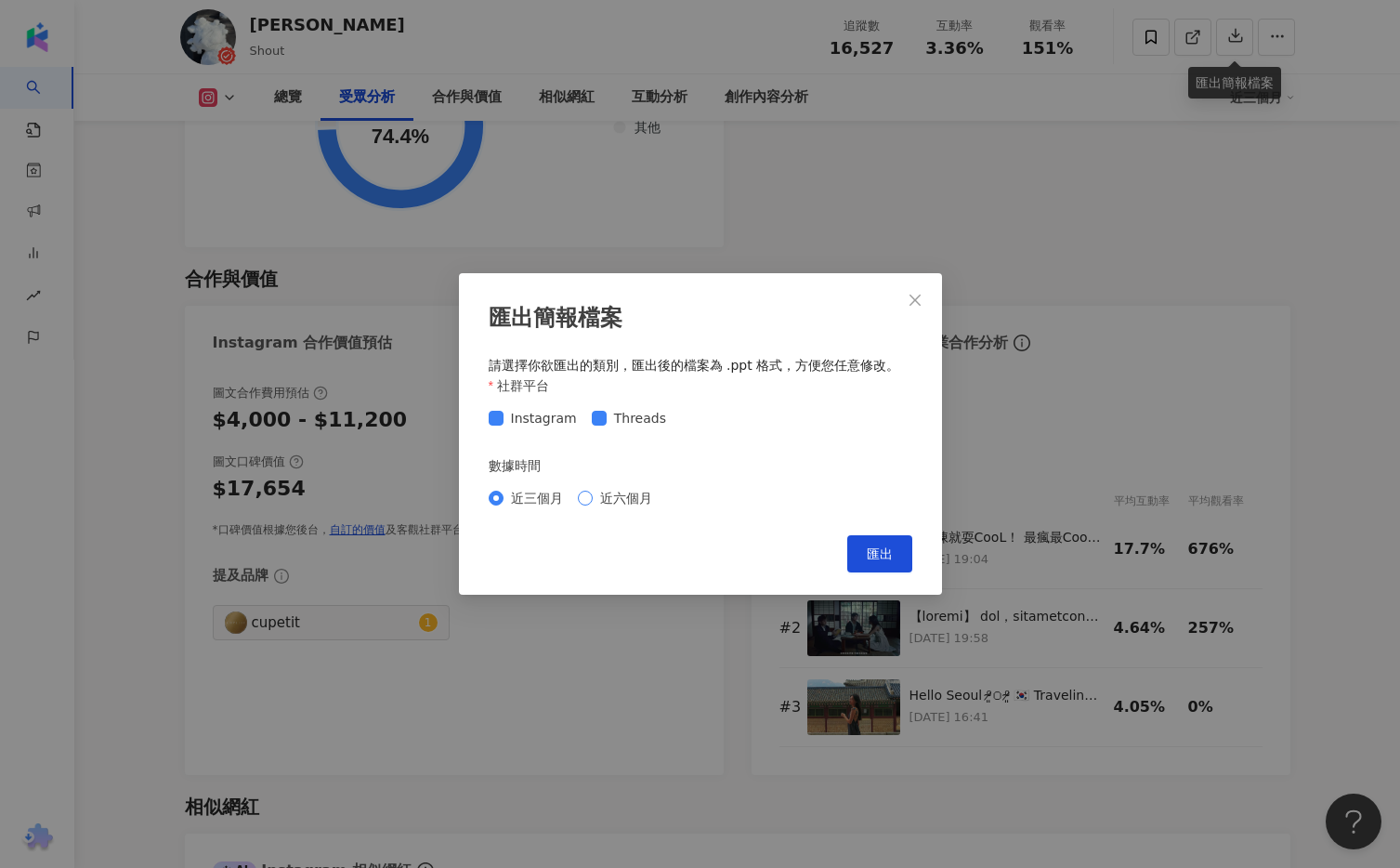
click at [646, 503] on span "近六個月" at bounding box center [626, 497] width 67 height 21
click at [873, 549] on span "匯出" at bounding box center [880, 553] width 26 height 15
click at [910, 307] on icon "close" at bounding box center [914, 300] width 15 height 15
click at [913, 299] on div "匯出簡報檔案 請選擇你欲匯出的類別，匯出後的檔案為 .ppt 格式，方便您任意修改。 社群平台 Instagram Threads 數據時間 近三個月 近六個…" at bounding box center [700, 434] width 1400 height 868
click at [926, 296] on span "Close" at bounding box center [915, 300] width 37 height 15
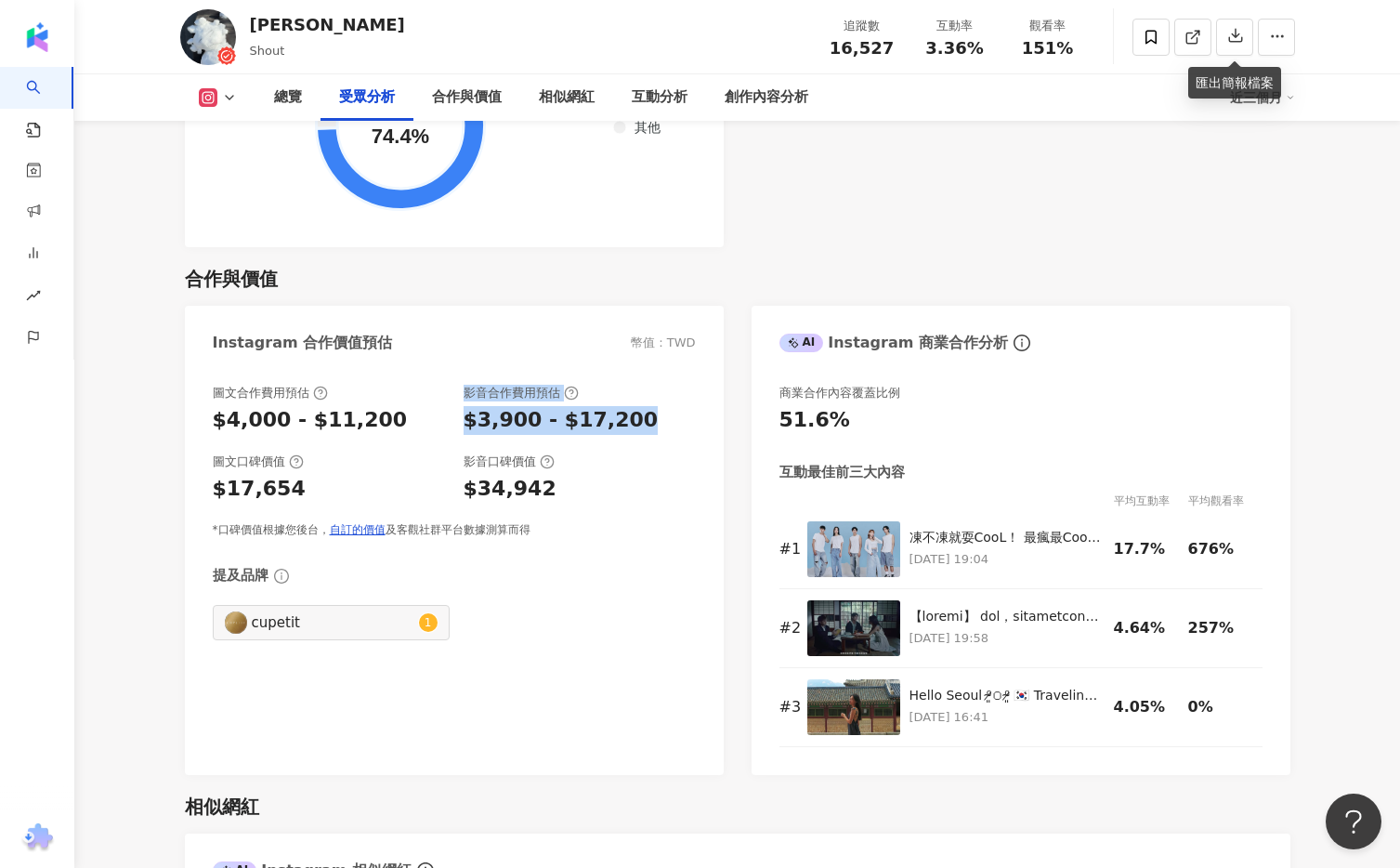
drag, startPoint x: 667, startPoint y: 409, endPoint x: 445, endPoint y: 407, distance: 222.0
click at [445, 407] on div "圖文合作費用預估 $4,000 - $11,200 影音合作費用預估 $3,900 - $17,200" at bounding box center [453, 409] width 483 height 50
click at [622, 406] on div "$3,900 - $17,200" at bounding box center [561, 420] width 195 height 29
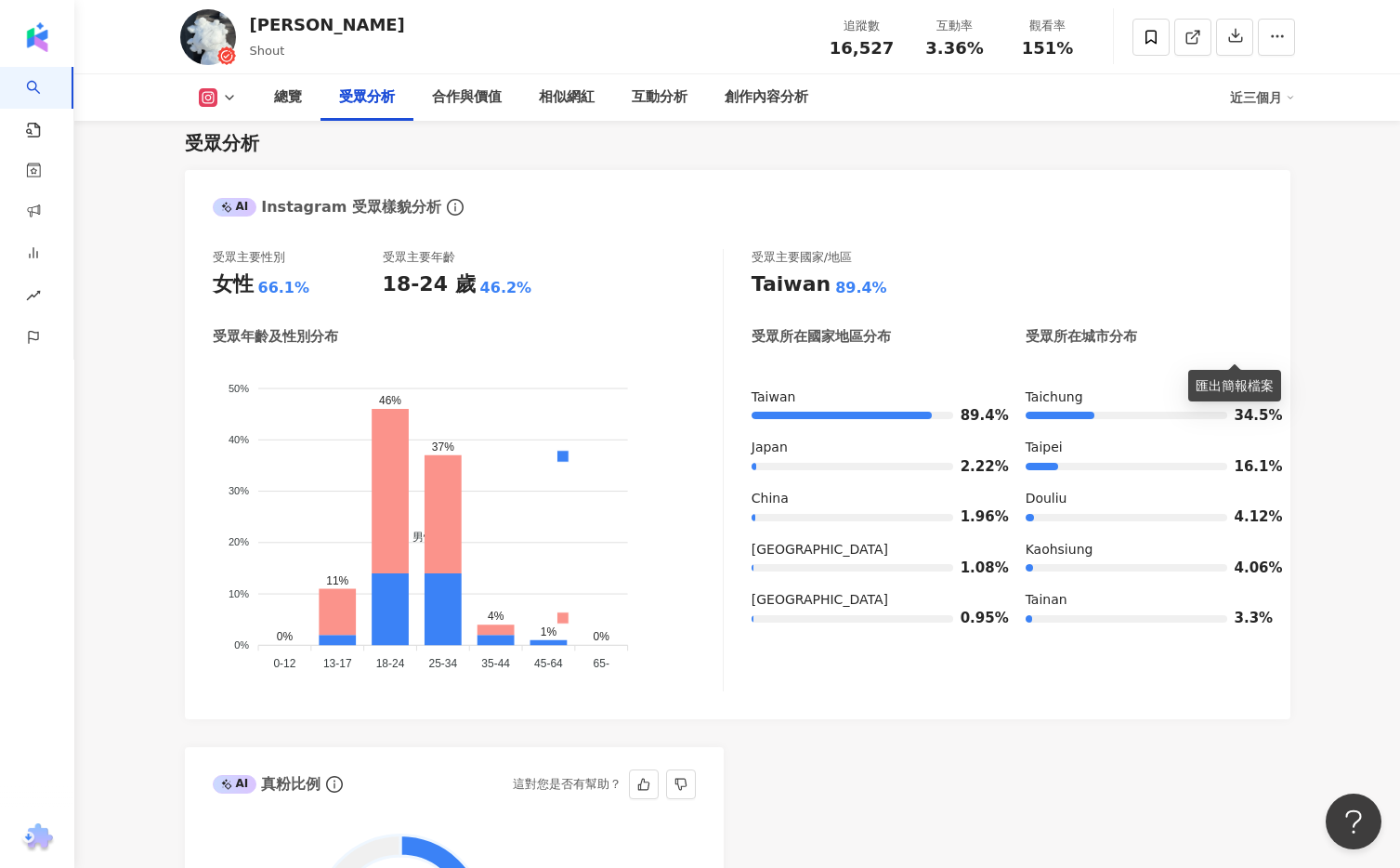
scroll to position [1540, 0]
